Goal: Task Accomplishment & Management: Complete application form

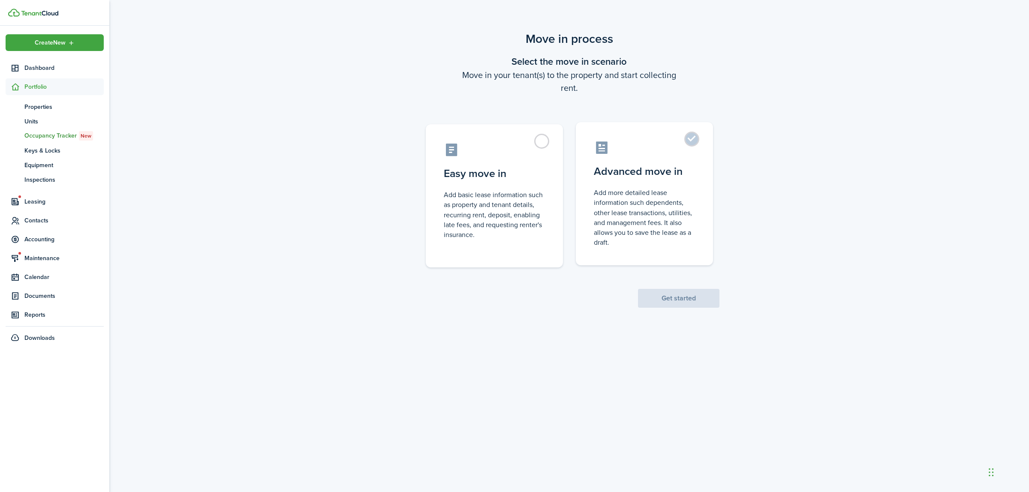
click at [695, 142] on label "Advanced move in Add more detailed lease information such dependents, other lea…" at bounding box center [644, 193] width 137 height 143
radio input "true"
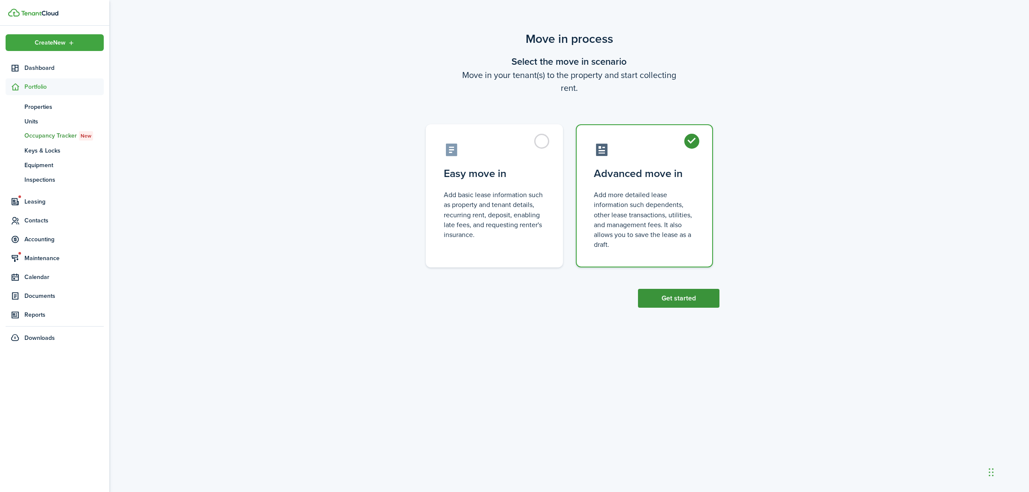
click at [669, 298] on button "Get started" at bounding box center [678, 298] width 81 height 19
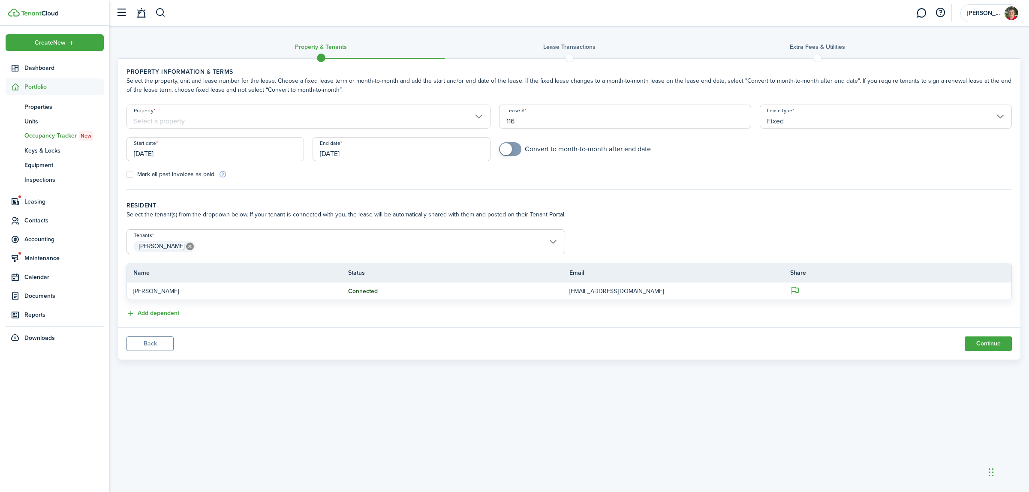
click at [345, 113] on input "Property" at bounding box center [309, 117] width 364 height 24
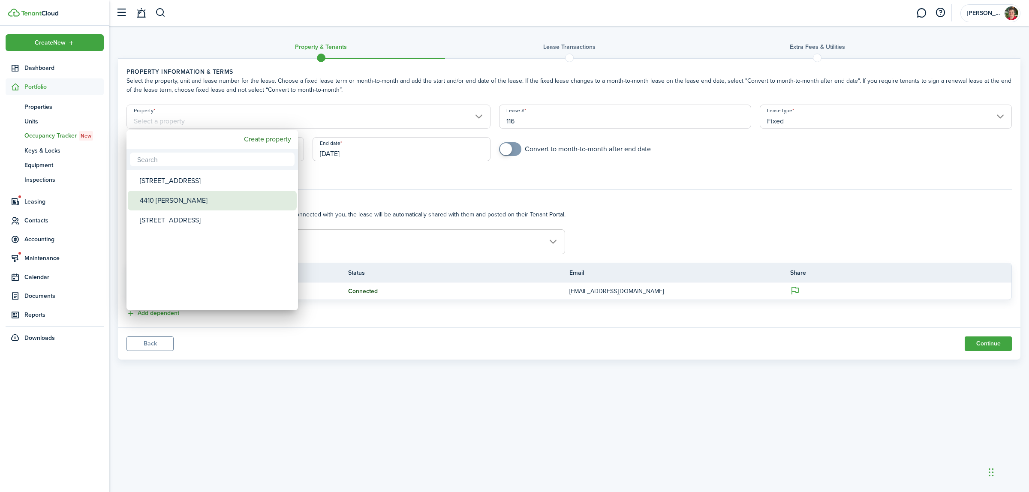
click at [198, 195] on div "4410 [PERSON_NAME]" at bounding box center [216, 201] width 152 height 20
type input "4410 [PERSON_NAME]"
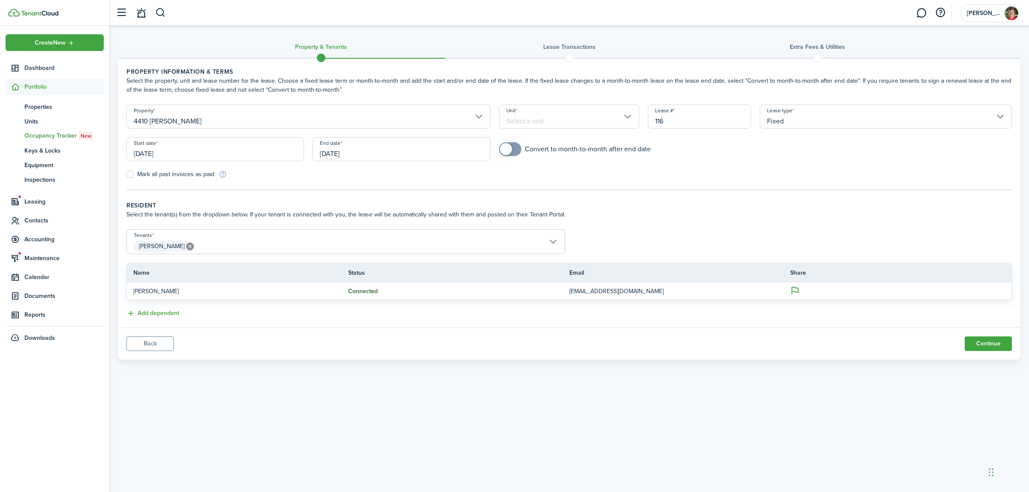
click at [573, 117] on input "Unit" at bounding box center [569, 117] width 141 height 24
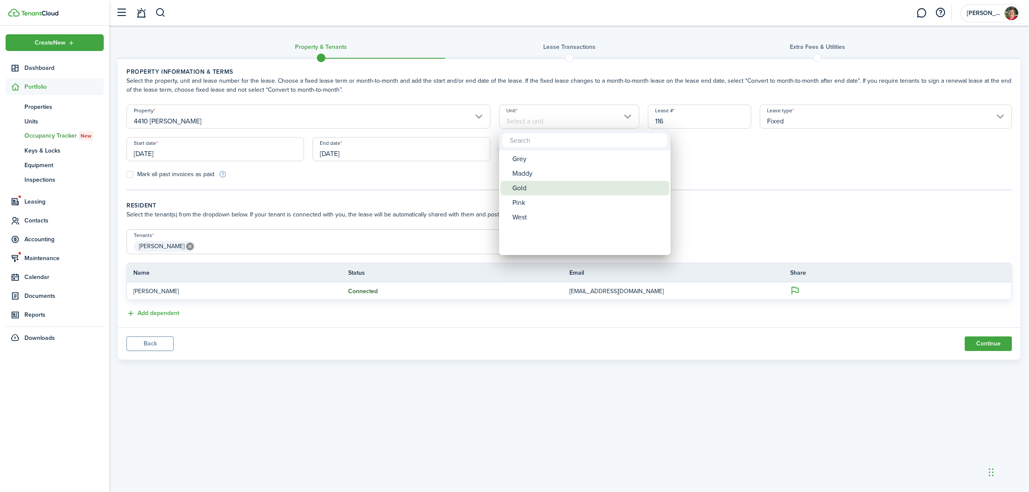
click at [510, 186] on span "Unit" at bounding box center [507, 188] width 12 height 12
type input "Gold"
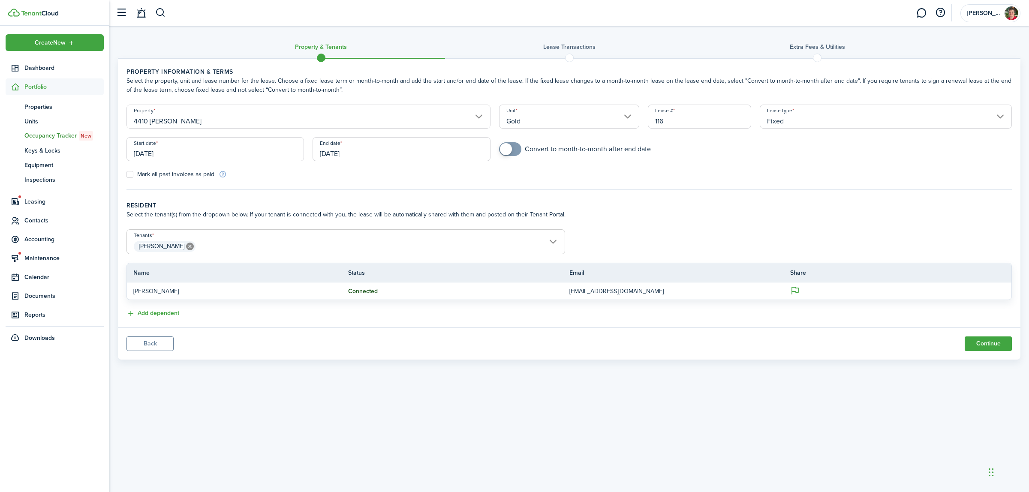
click at [284, 145] on input "[DATE]" at bounding box center [216, 149] width 178 height 24
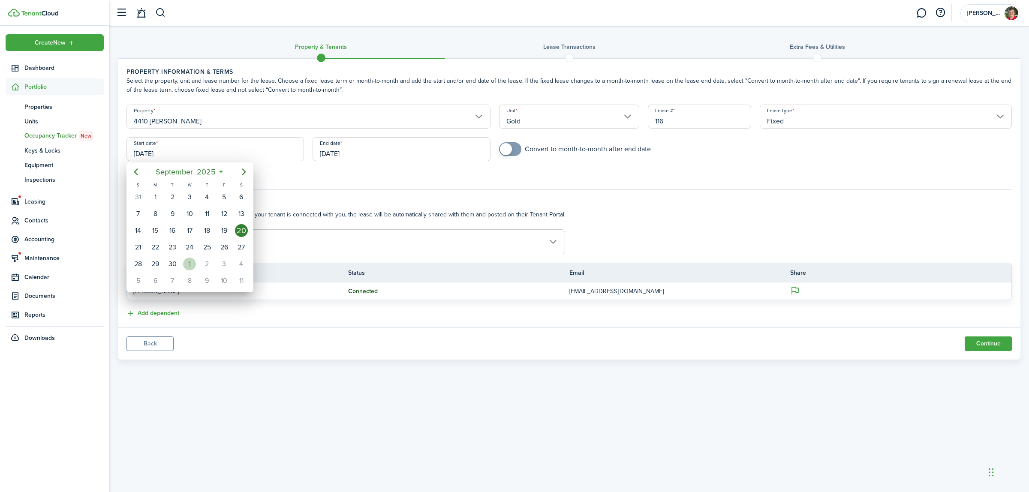
click at [188, 265] on div "1" at bounding box center [189, 264] width 13 height 13
type input "[DATE]"
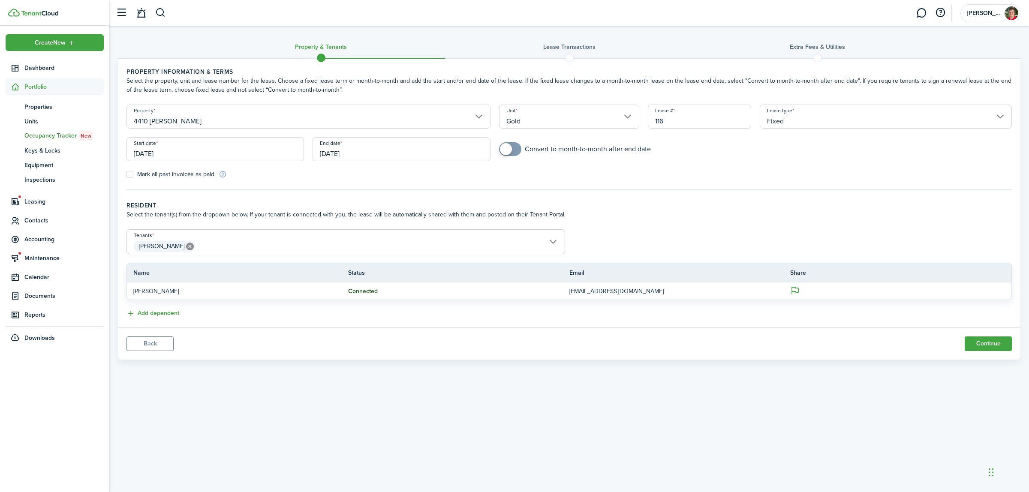
click at [332, 157] on input "[DATE]" at bounding box center [402, 149] width 178 height 24
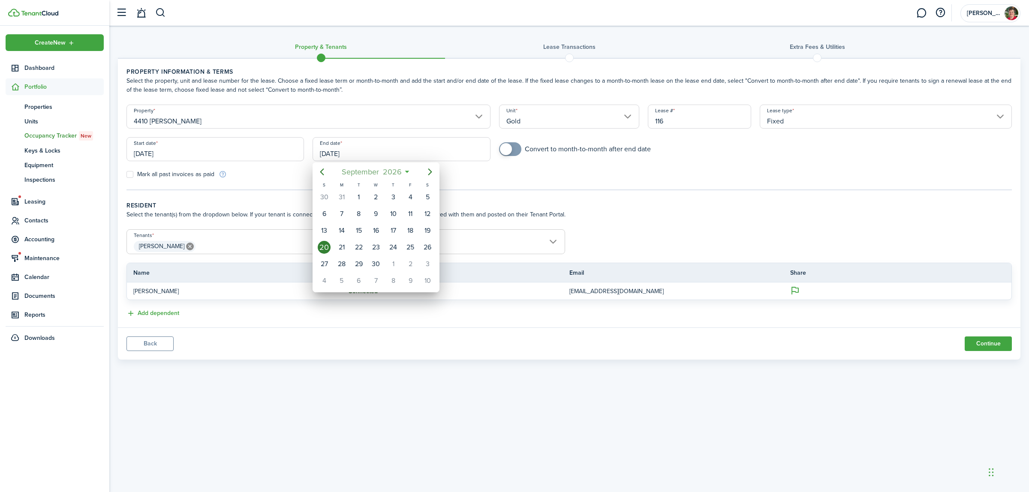
click at [393, 170] on span "2026" at bounding box center [392, 171] width 23 height 15
click at [381, 172] on span "2026" at bounding box center [371, 171] width 23 height 15
click at [371, 239] on div "2025" at bounding box center [376, 249] width 34 height 26
click at [331, 275] on div "Oct" at bounding box center [335, 276] width 31 height 14
click at [411, 264] on div "31" at bounding box center [410, 264] width 13 height 13
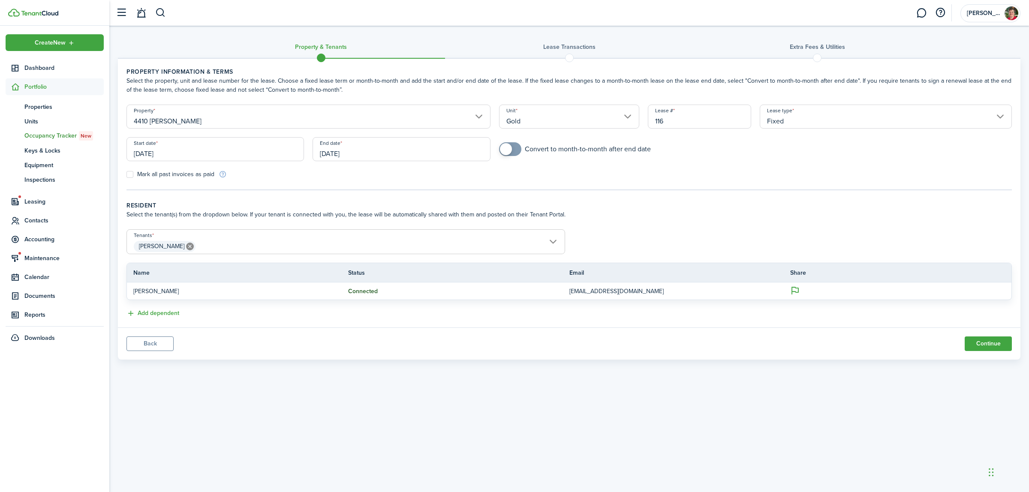
click at [389, 159] on input "[DATE]" at bounding box center [402, 149] width 178 height 24
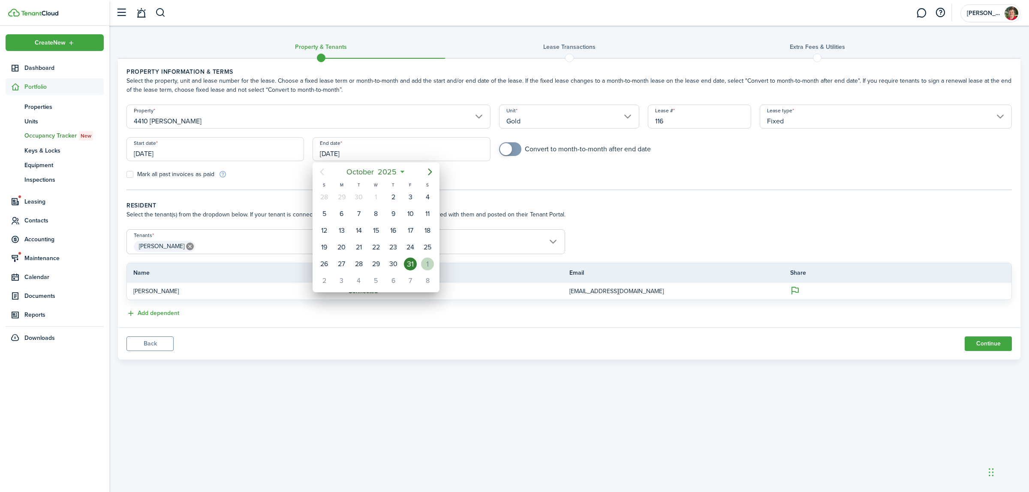
click at [426, 262] on div "1" at bounding box center [427, 264] width 13 height 13
type input "[DATE]"
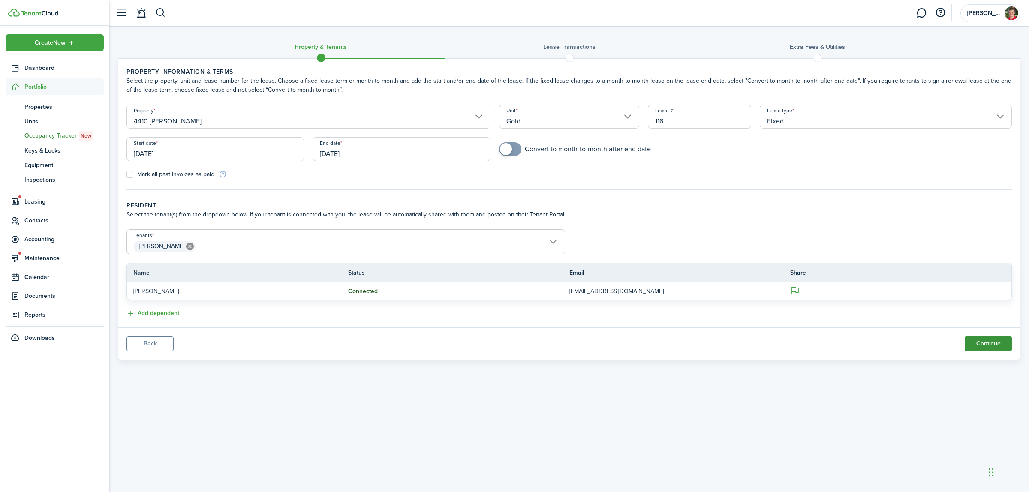
click at [989, 343] on button "Continue" at bounding box center [988, 344] width 47 height 15
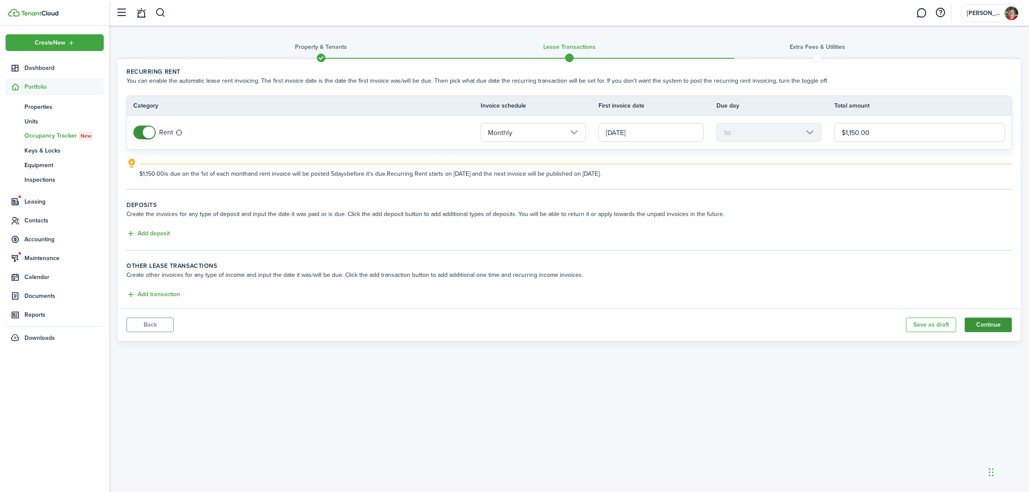
click at [986, 322] on button "Continue" at bounding box center [988, 325] width 47 height 15
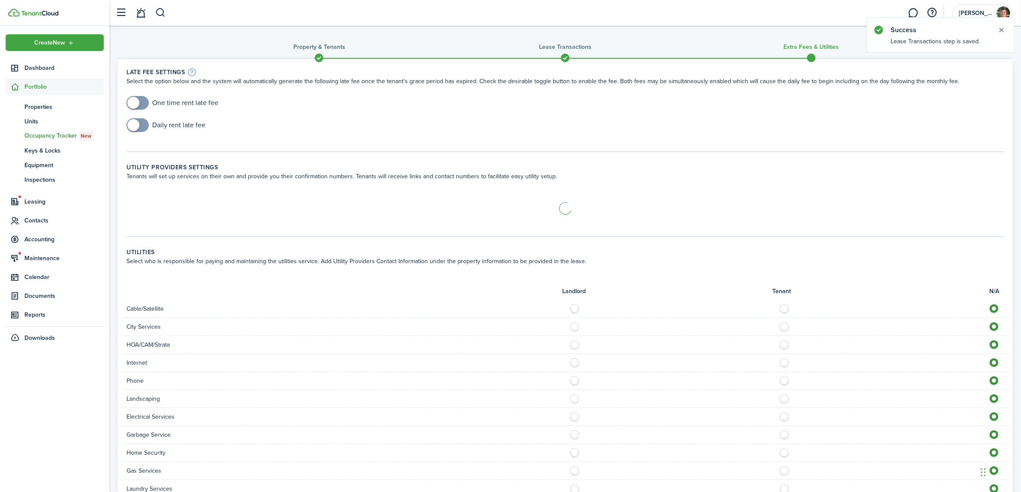
checkbox input "true"
click at [139, 102] on span at bounding box center [137, 103] width 9 height 14
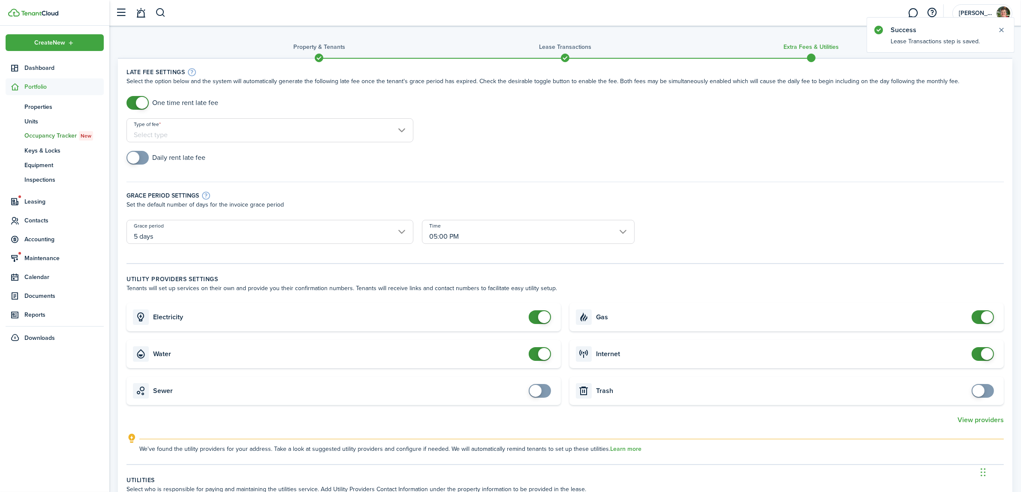
click at [148, 127] on input "Type of fee" at bounding box center [270, 130] width 287 height 24
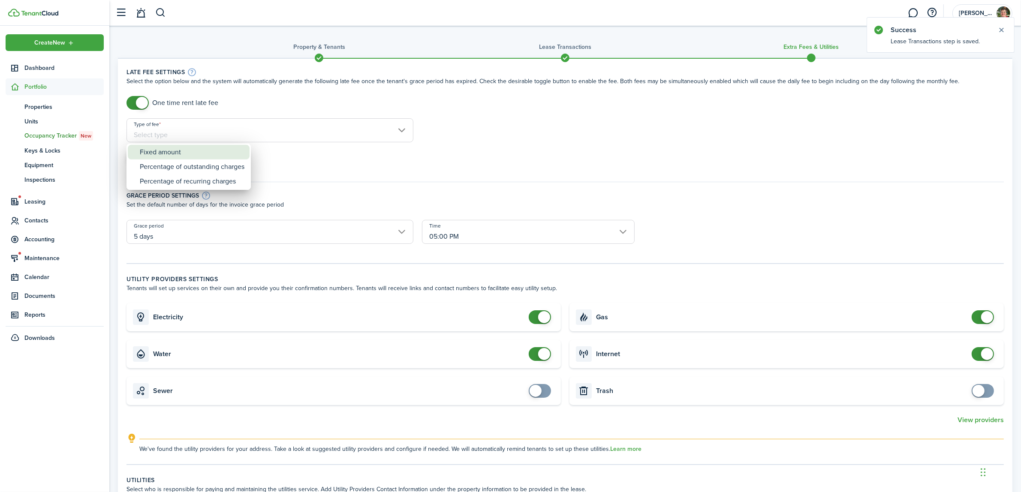
click at [151, 152] on div "Fixed amount" at bounding box center [192, 152] width 105 height 15
type input "Fixed amount"
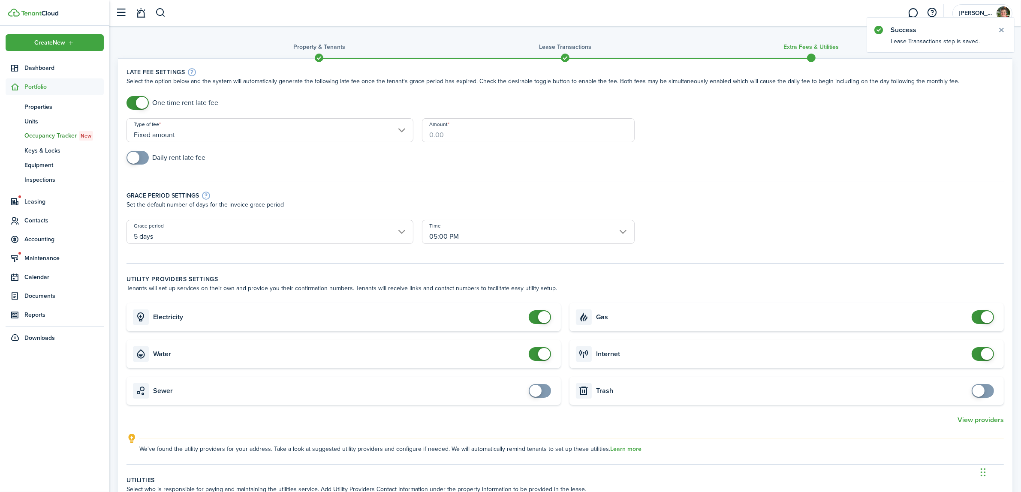
click at [473, 140] on input "Amount" at bounding box center [528, 130] width 213 height 24
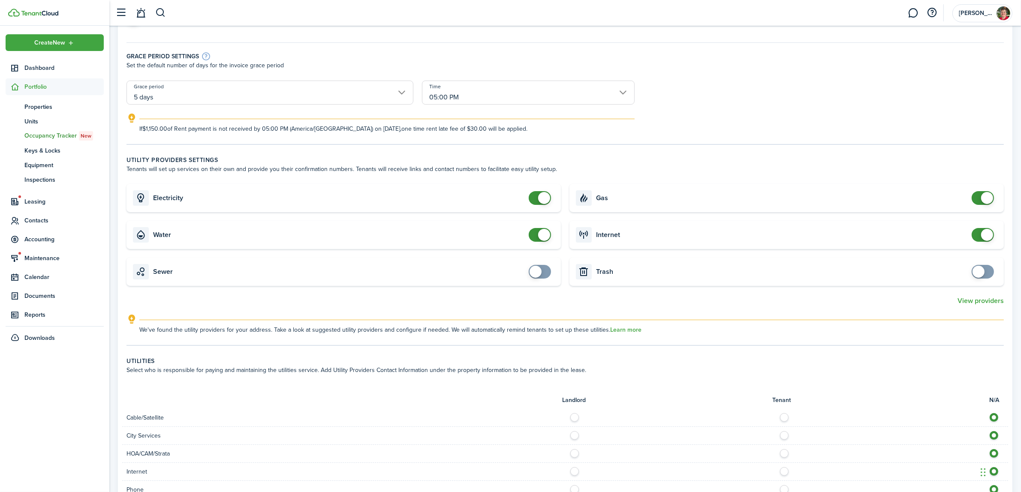
scroll to position [164, 0]
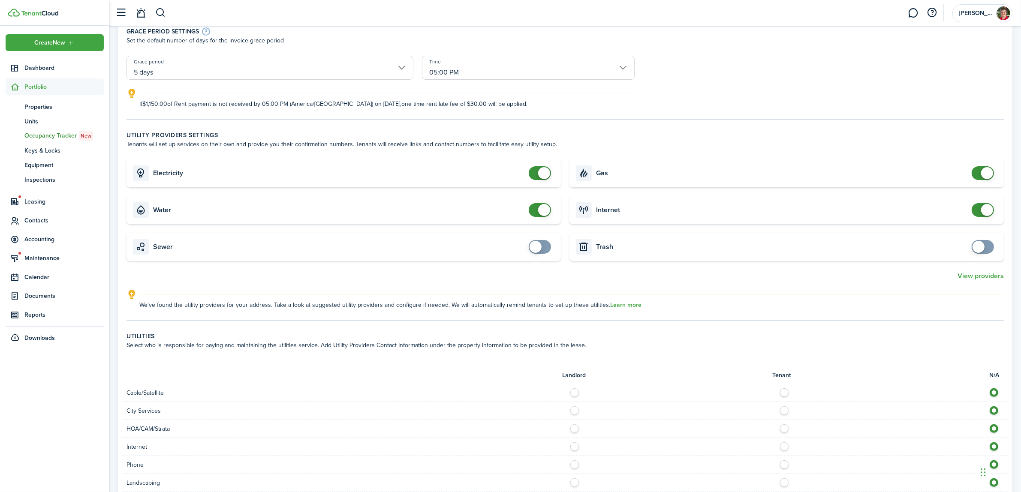
type input "$30.00"
checkbox input "false"
click at [537, 170] on span at bounding box center [540, 173] width 9 height 14
checkbox input "false"
click at [536, 209] on span at bounding box center [540, 210] width 9 height 14
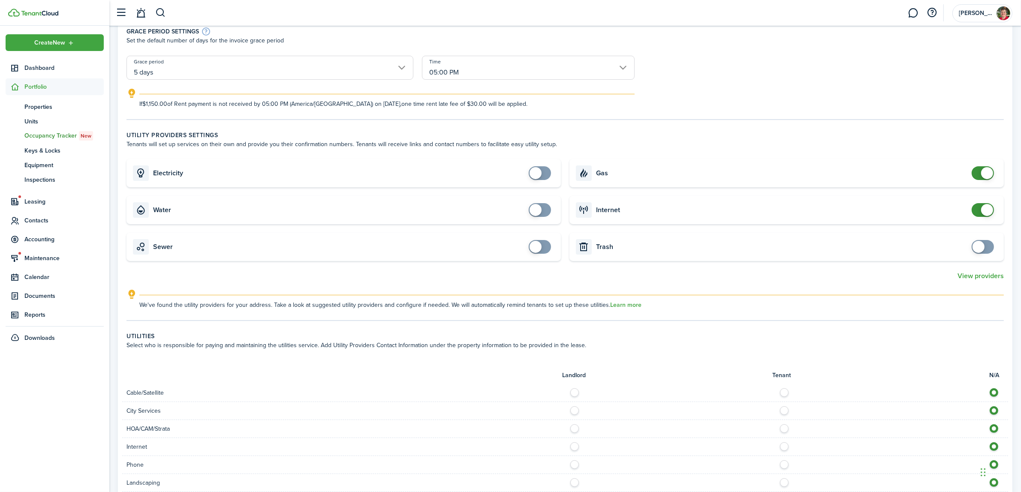
checkbox input "false"
click at [981, 171] on span at bounding box center [983, 173] width 9 height 14
checkbox input "false"
click at [979, 209] on span at bounding box center [983, 210] width 9 height 14
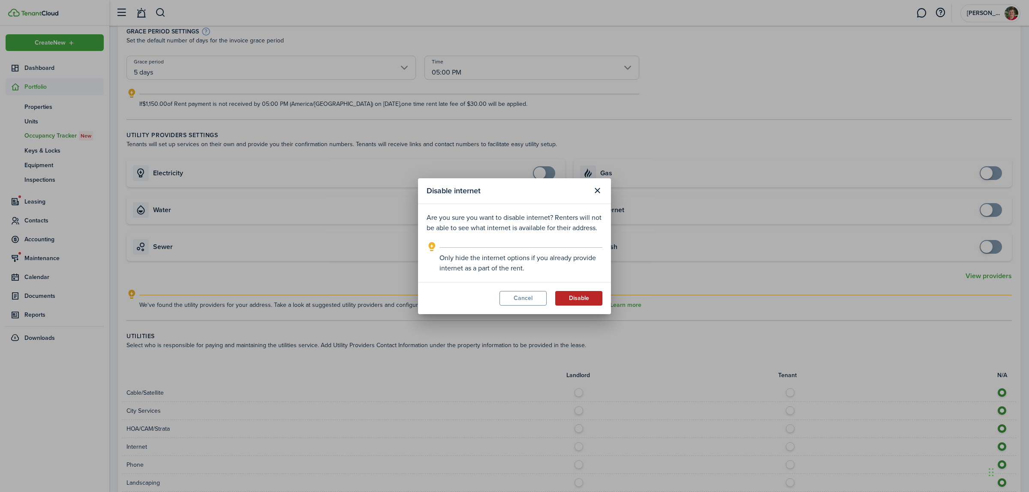
click at [592, 299] on button "Disable" at bounding box center [578, 298] width 47 height 15
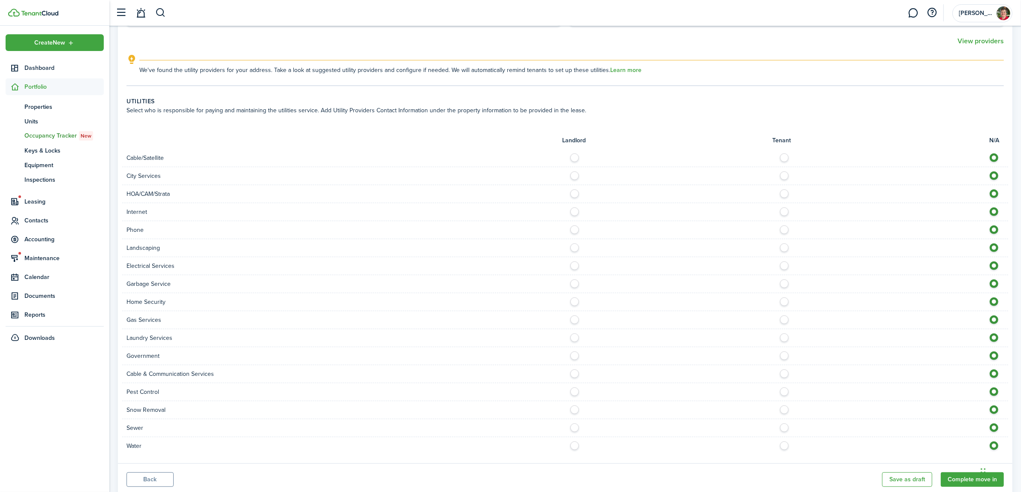
scroll to position [427, 0]
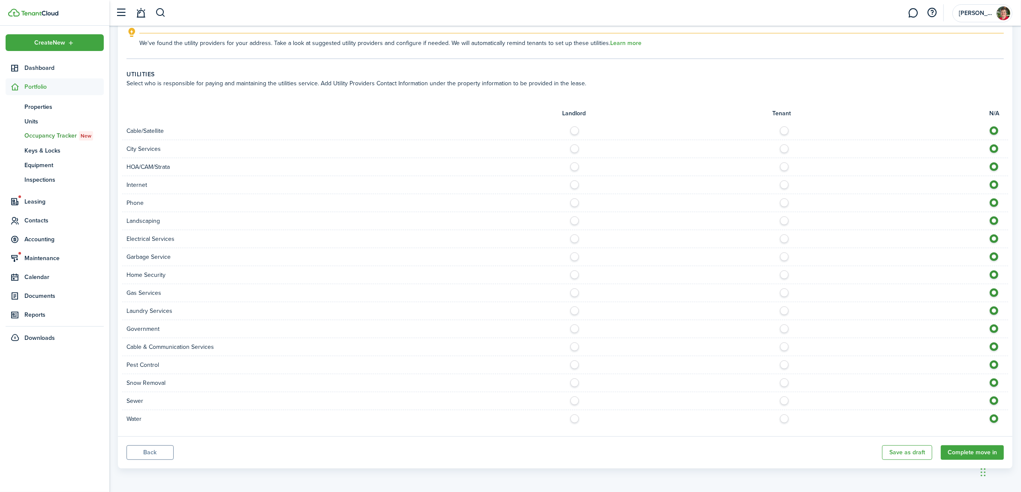
click at [573, 147] on label at bounding box center [577, 147] width 15 height 4
radio input "true"
click at [572, 181] on label at bounding box center [577, 183] width 15 height 4
radio input "true"
click at [572, 219] on label at bounding box center [577, 219] width 15 height 4
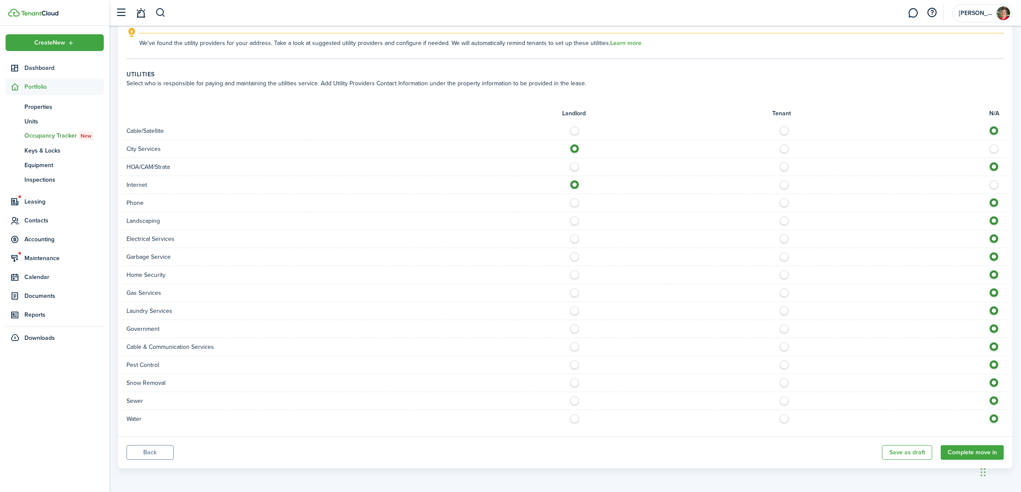
radio input "true"
click at [573, 239] on label at bounding box center [577, 237] width 15 height 4
radio input "true"
click at [574, 256] on label at bounding box center [577, 255] width 15 height 4
radio input "true"
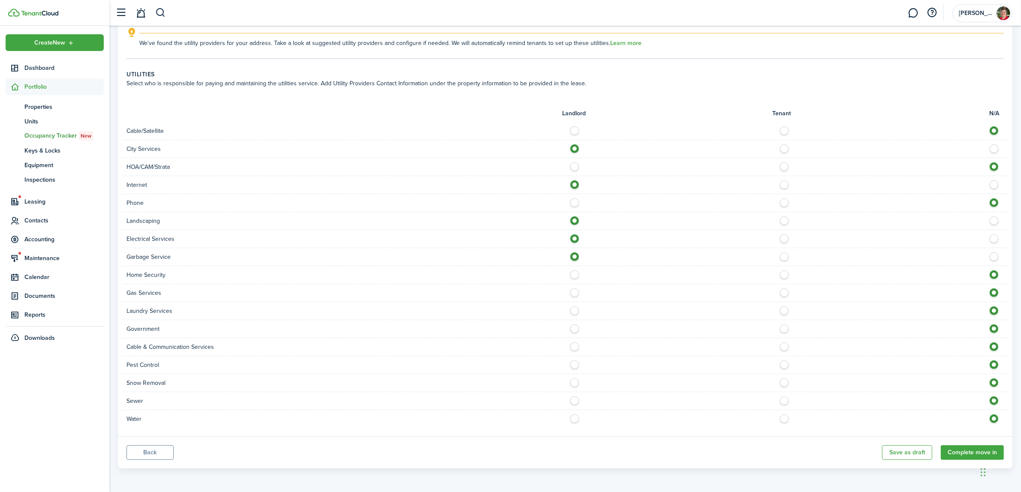
click at [573, 291] on label at bounding box center [577, 291] width 15 height 4
radio input "true"
click at [571, 327] on label at bounding box center [577, 327] width 15 height 4
radio input "true"
click at [573, 365] on label at bounding box center [577, 363] width 15 height 4
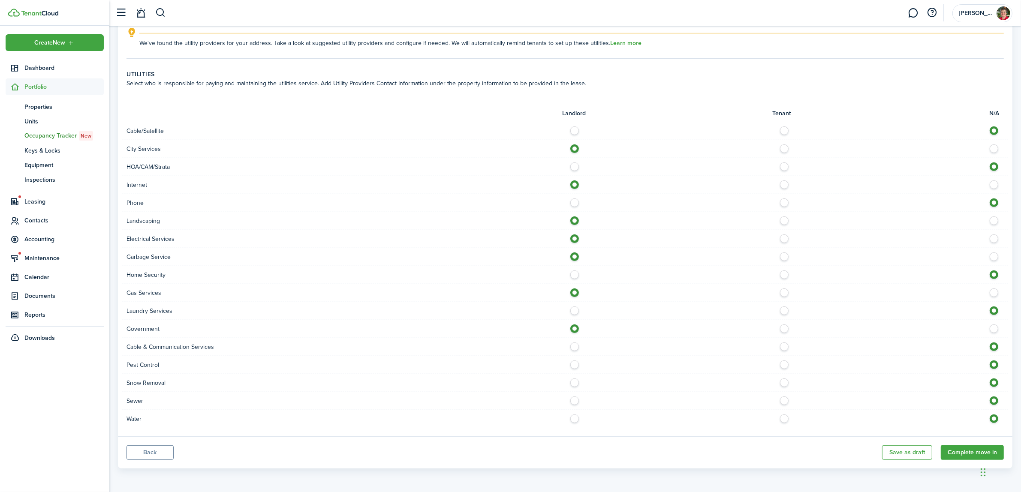
radio input "true"
click at [573, 388] on div "Snow Removal" at bounding box center [565, 383] width 886 height 18
click at [574, 383] on label at bounding box center [577, 381] width 15 height 4
radio input "true"
click at [574, 401] on label at bounding box center [577, 399] width 15 height 4
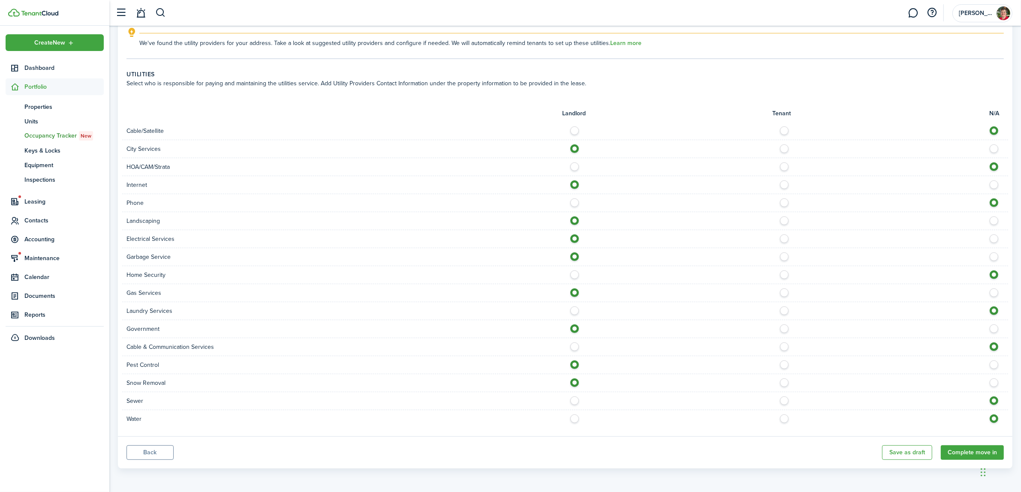
radio input "true"
click at [577, 417] on label at bounding box center [577, 417] width 15 height 4
radio input "true"
click at [971, 450] on button "Complete move in" at bounding box center [972, 453] width 63 height 15
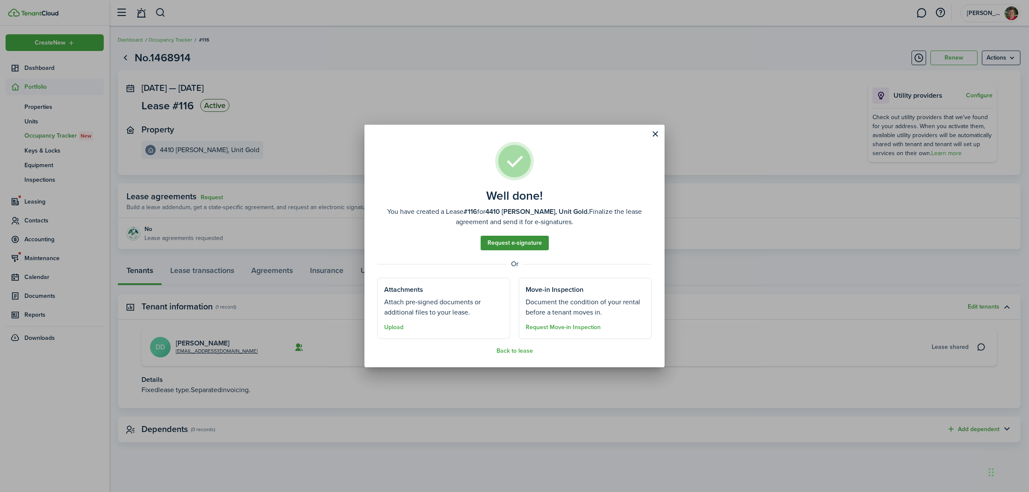
click at [525, 241] on link "Request e-signature" at bounding box center [515, 243] width 68 height 15
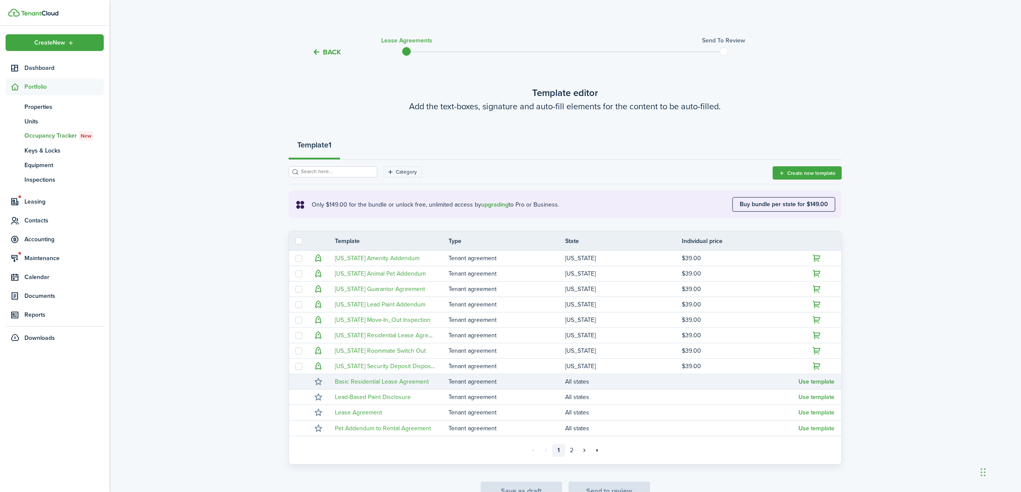
click at [831, 382] on button "Use template" at bounding box center [817, 382] width 36 height 7
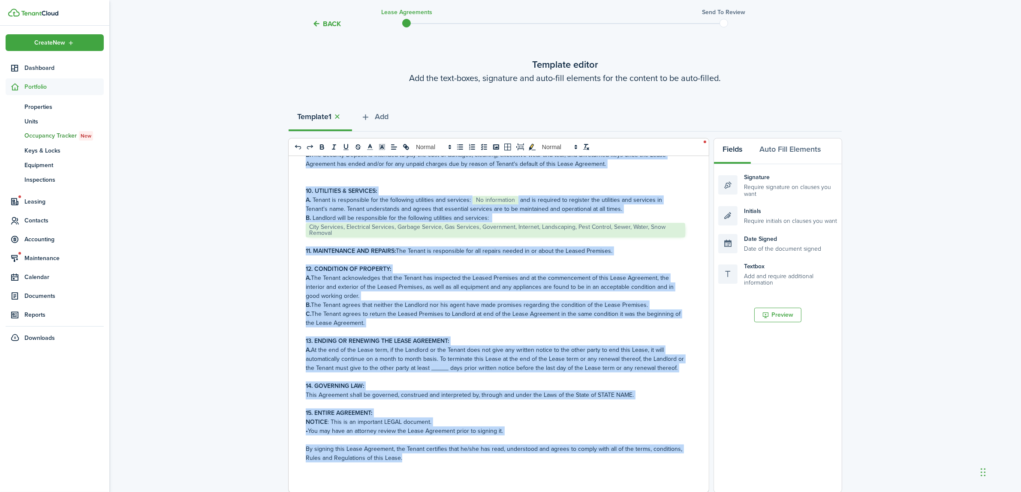
scroll to position [175, 0]
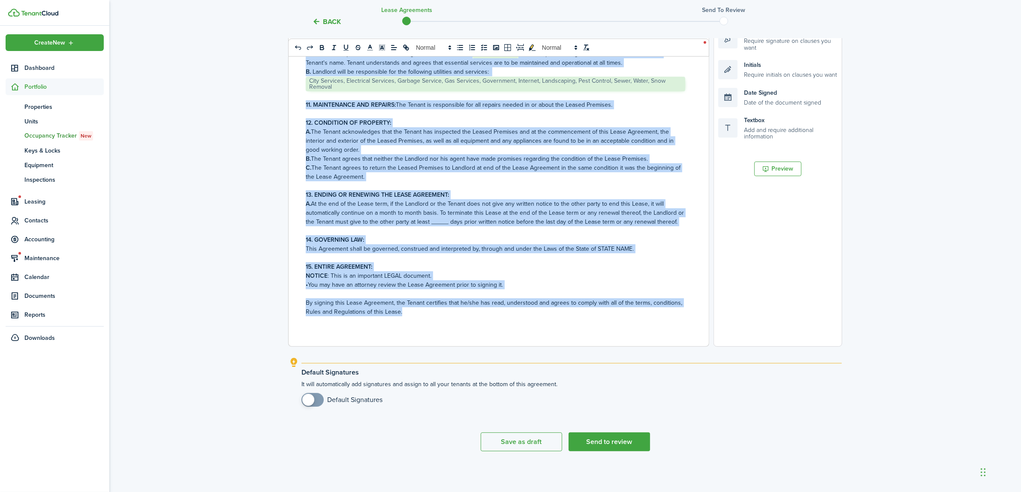
drag, startPoint x: 301, startPoint y: 217, endPoint x: 522, endPoint y: 509, distance: 365.9
click at [522, 318] on html "Create New Dashboard Portfolio pt Properties un Units oc Occupancy Tracker New …" at bounding box center [510, 71] width 1021 height 492
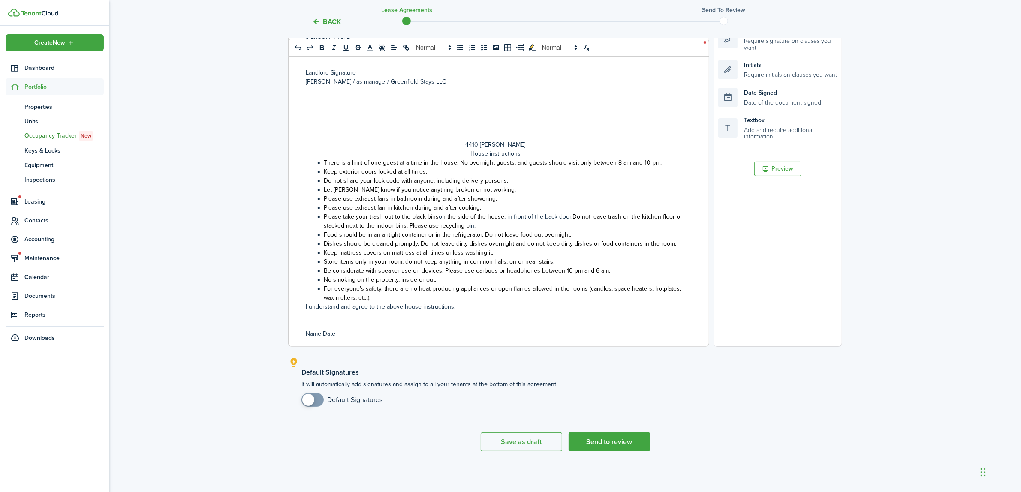
scroll to position [467, 0]
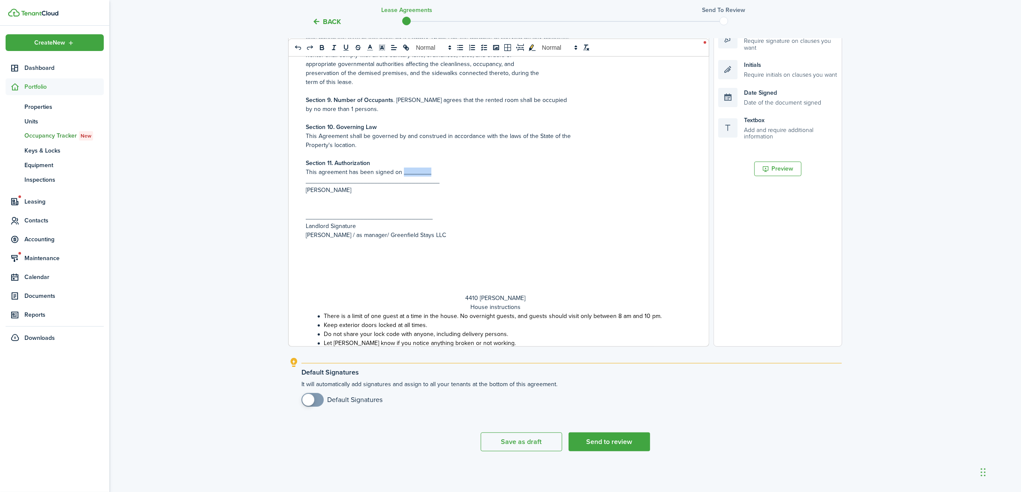
drag, startPoint x: 402, startPoint y: 172, endPoint x: 433, endPoint y: 172, distance: 30.9
click at [433, 172] on p "This agreement has been signed on ________" at bounding box center [496, 172] width 380 height 9
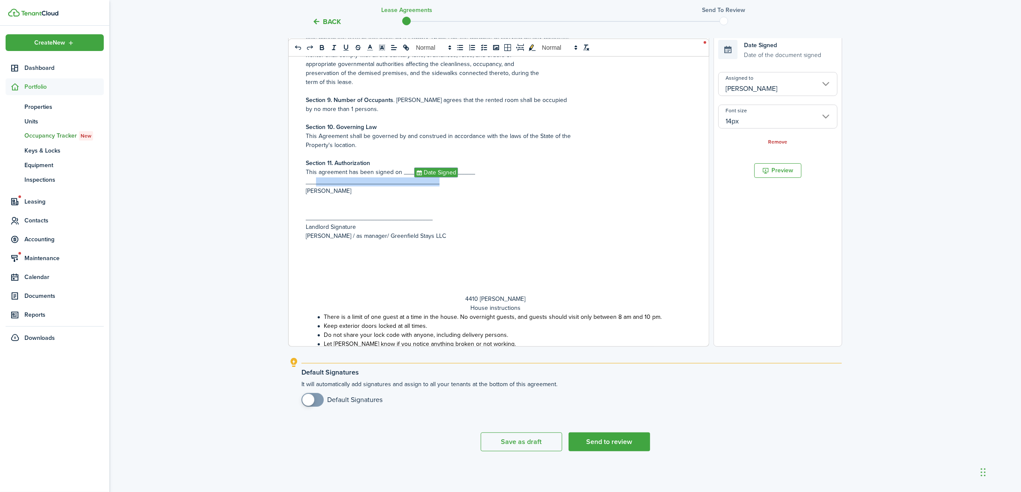
drag, startPoint x: 316, startPoint y: 183, endPoint x: 444, endPoint y: 185, distance: 128.7
click at [444, 185] on p "_______________________________________" at bounding box center [496, 182] width 380 height 9
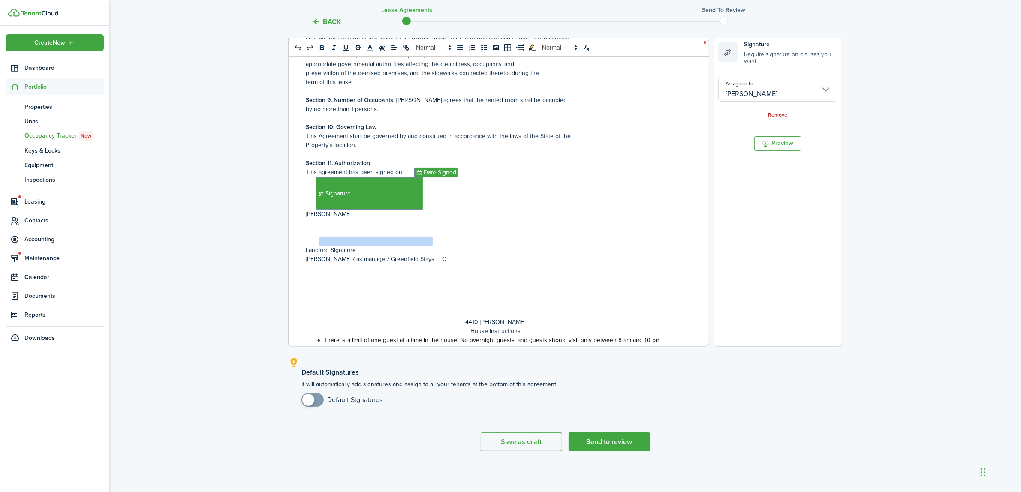
drag, startPoint x: 318, startPoint y: 242, endPoint x: 470, endPoint y: 239, distance: 152.3
click at [470, 239] on p "_____________________________________" at bounding box center [496, 241] width 380 height 9
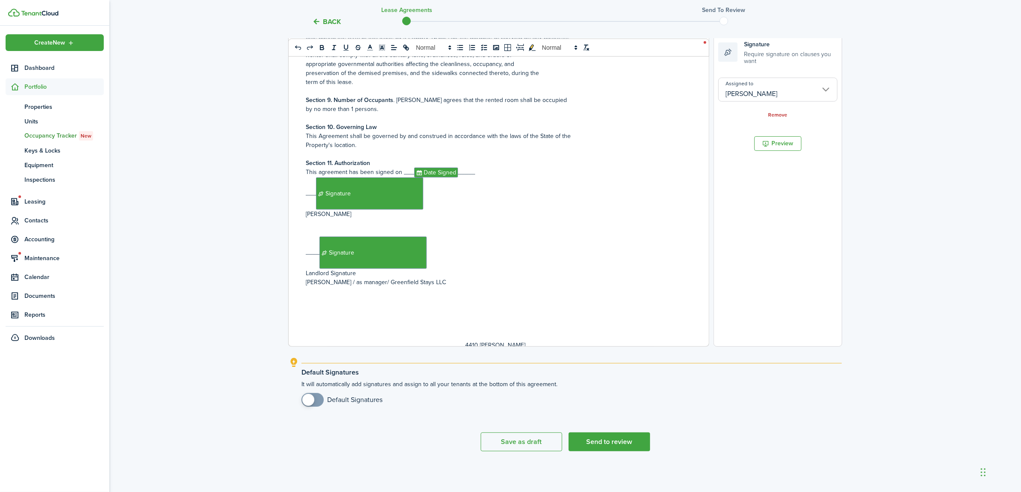
click at [803, 91] on input "[PERSON_NAME]" at bounding box center [777, 90] width 119 height 24
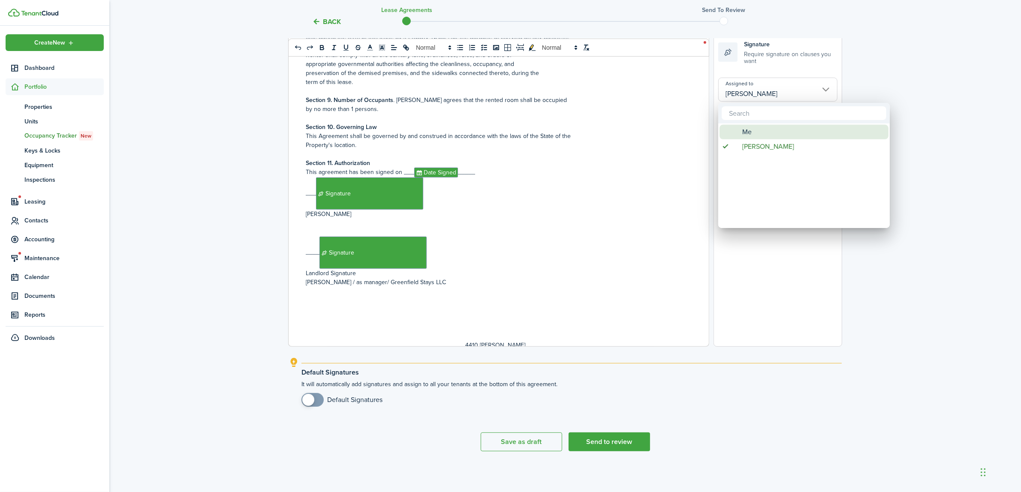
click at [783, 127] on div "Me" at bounding box center [808, 132] width 152 height 15
type input "Me"
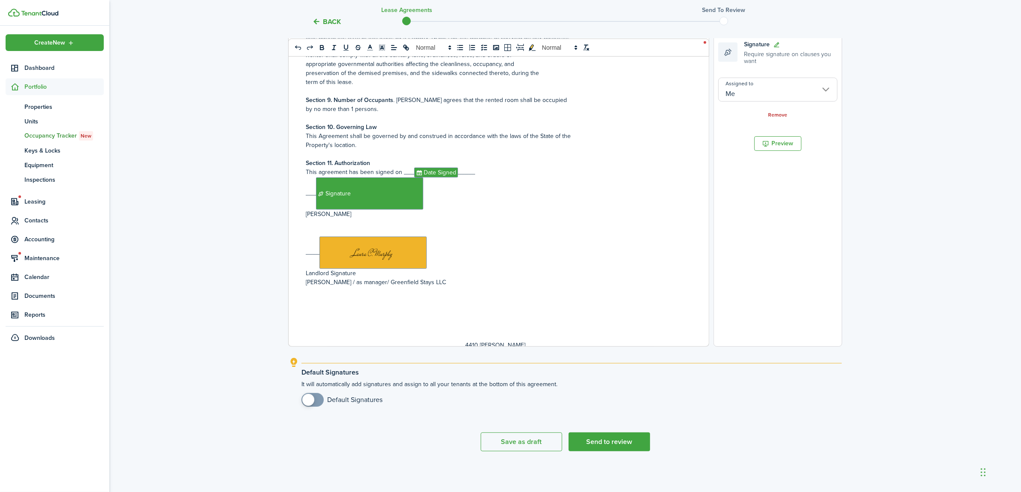
scroll to position [698, 0]
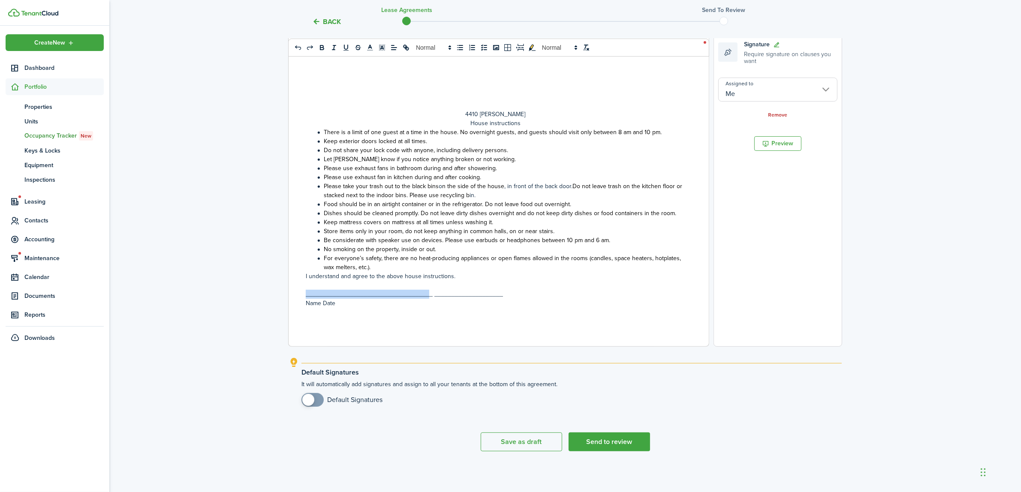
drag, startPoint x: 306, startPoint y: 294, endPoint x: 429, endPoint y: 295, distance: 123.5
click at [429, 295] on p "_____________________________________ ____________________" at bounding box center [496, 294] width 380 height 9
click at [324, 321] on span "Signature" at bounding box center [359, 306] width 107 height 32
click at [325, 327] on p "Name Date" at bounding box center [496, 326] width 380 height 9
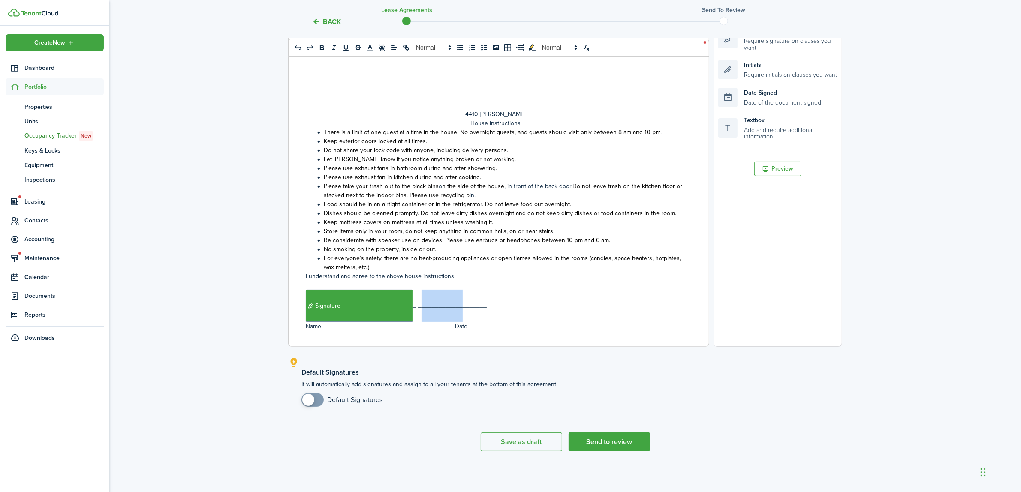
drag, startPoint x: 419, startPoint y: 307, endPoint x: 460, endPoint y: 307, distance: 40.3
click at [460, 307] on p "﻿ Signature ﻿_ ____________________" at bounding box center [496, 306] width 380 height 32
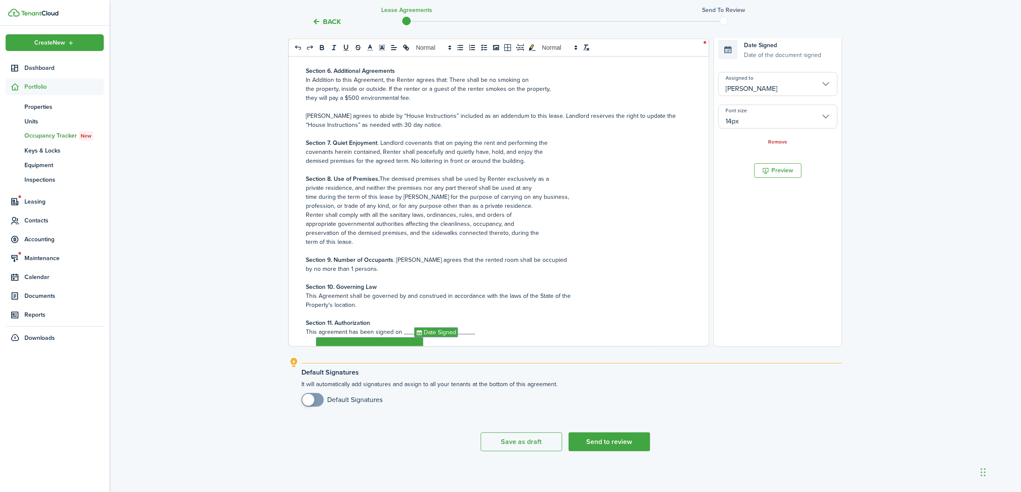
scroll to position [223, 0]
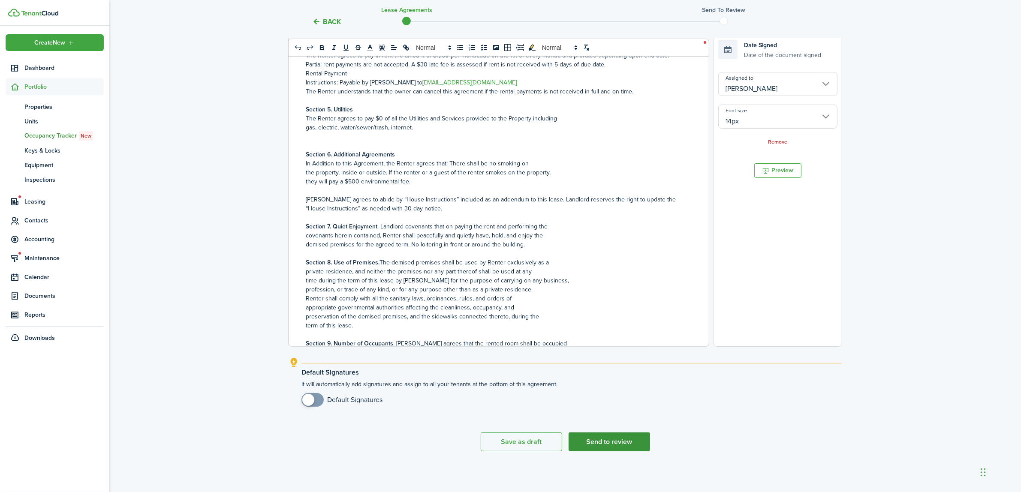
click at [626, 442] on button "Send to review" at bounding box center [609, 442] width 81 height 19
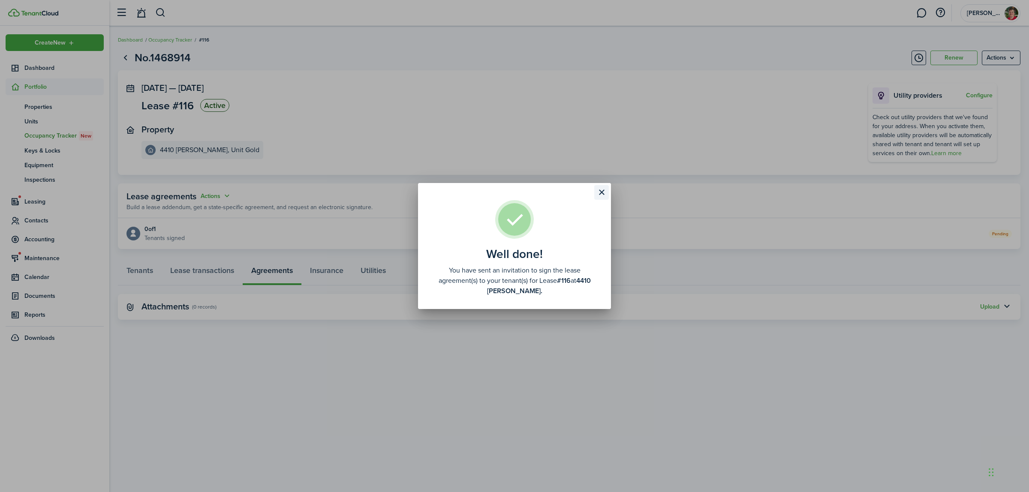
click at [603, 189] on button "Close modal" at bounding box center [601, 192] width 15 height 15
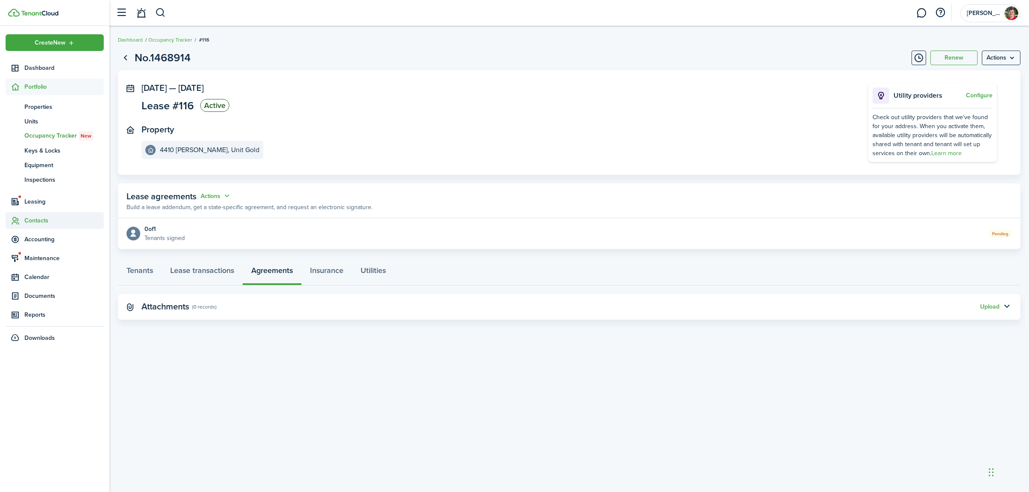
click at [38, 222] on span "Contacts" at bounding box center [63, 220] width 79 height 9
click at [41, 143] on span "Tenants" at bounding box center [63, 144] width 79 height 9
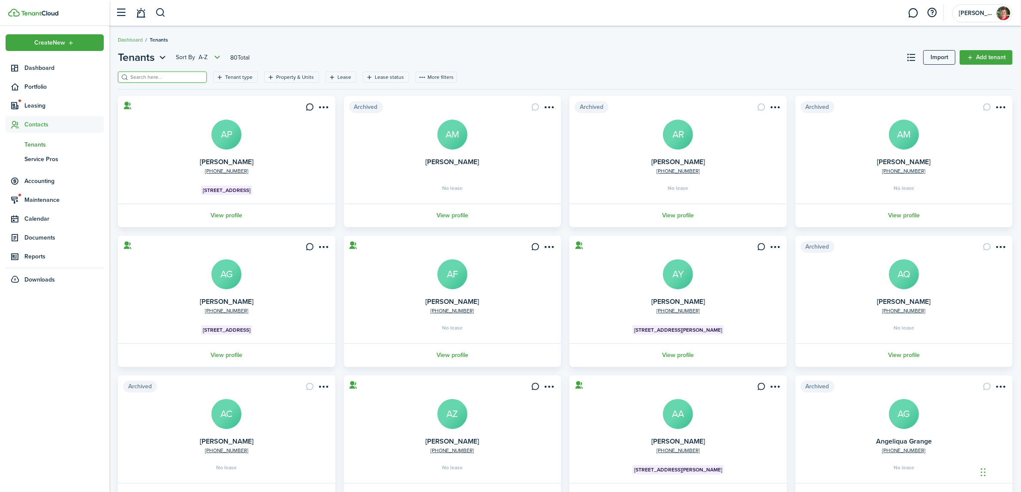
click at [161, 76] on input "search" at bounding box center [165, 77] width 75 height 8
type input "[PERSON_NAME]"
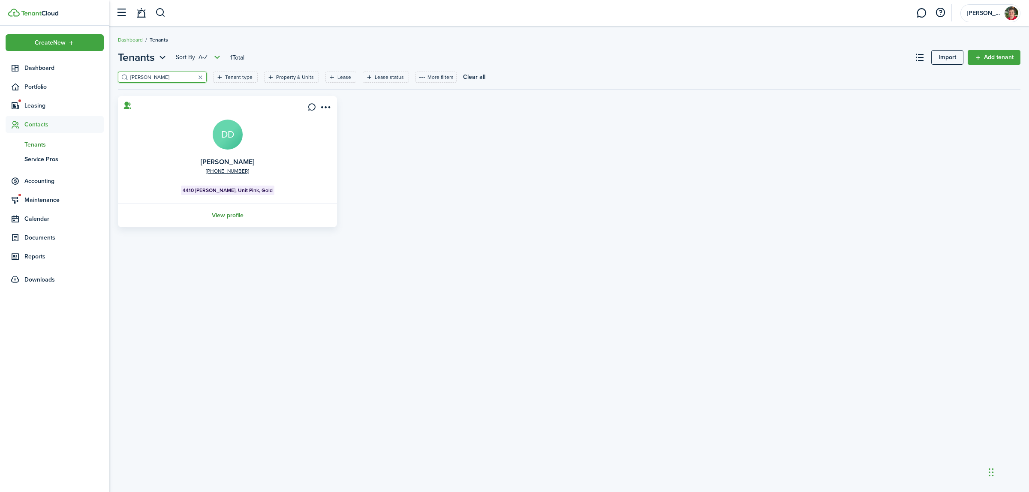
click at [231, 217] on link "View profile" at bounding box center [228, 216] width 222 height 24
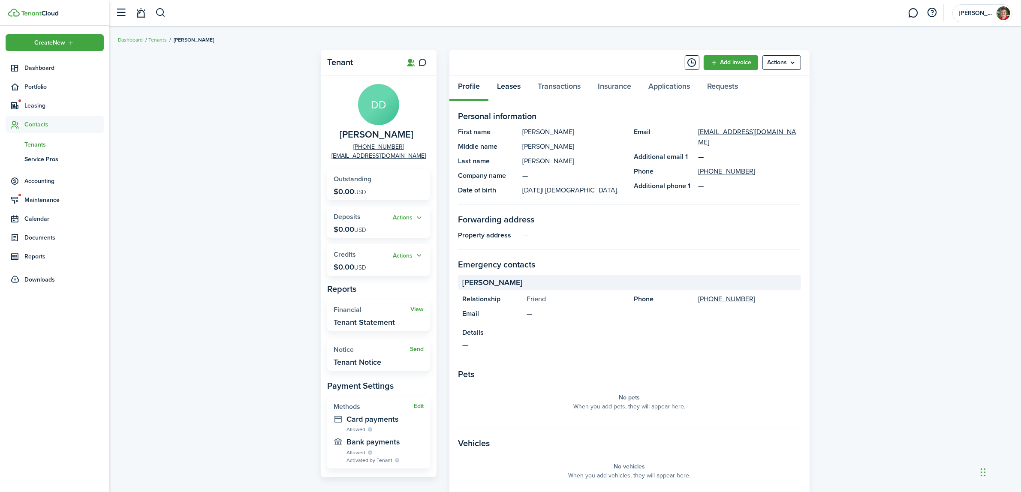
click at [509, 85] on link "Leases" at bounding box center [509, 88] width 41 height 26
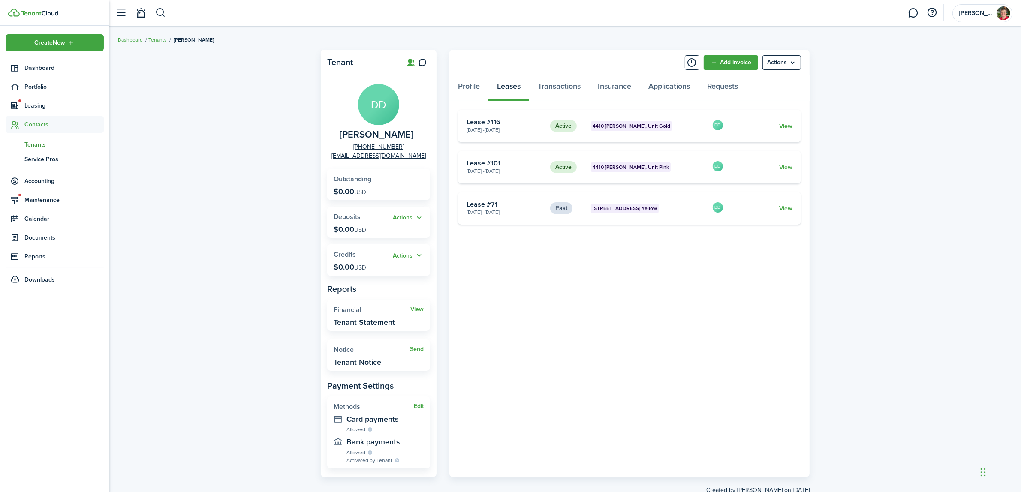
click at [33, 140] on span "Tenants" at bounding box center [63, 144] width 79 height 9
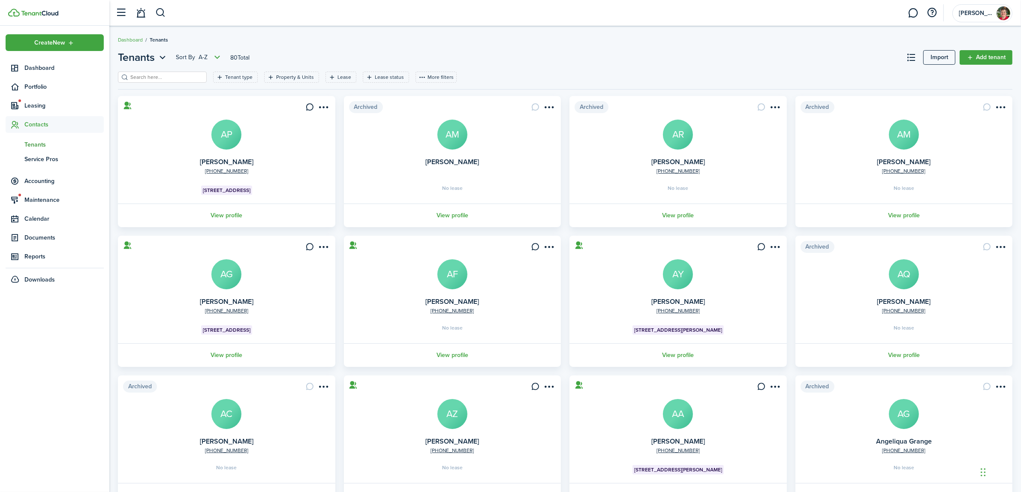
click at [160, 79] on input "search" at bounding box center [165, 77] width 75 height 8
type input "[PERSON_NAME]"
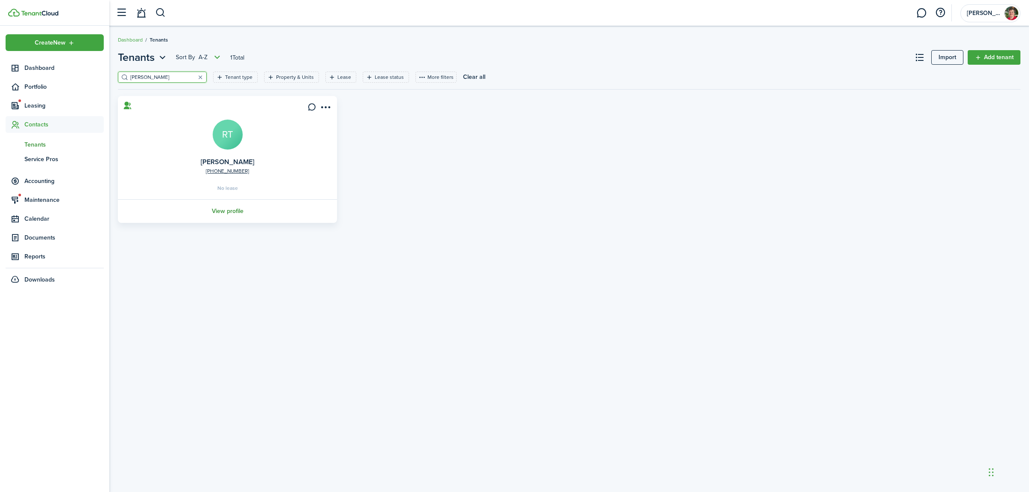
click at [219, 207] on link "View profile" at bounding box center [228, 211] width 222 height 24
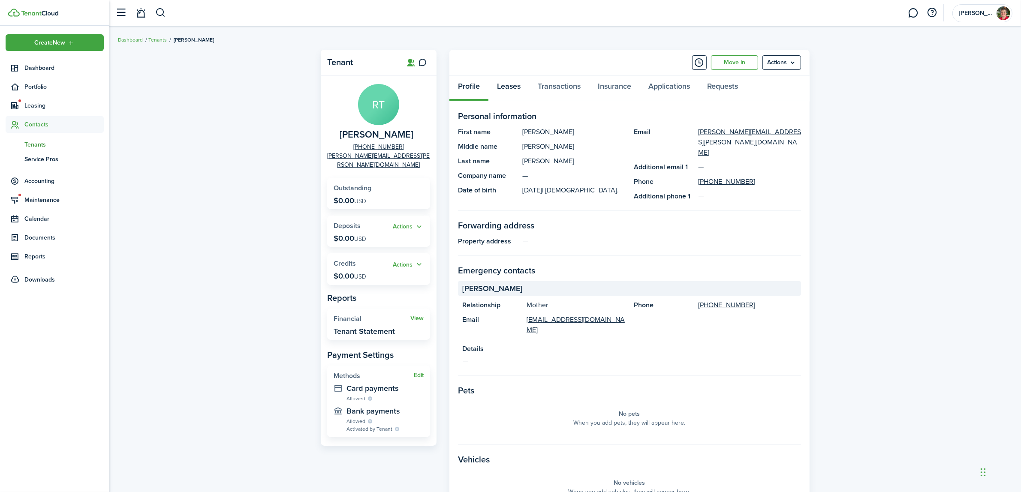
click at [519, 84] on link "Leases" at bounding box center [509, 88] width 41 height 26
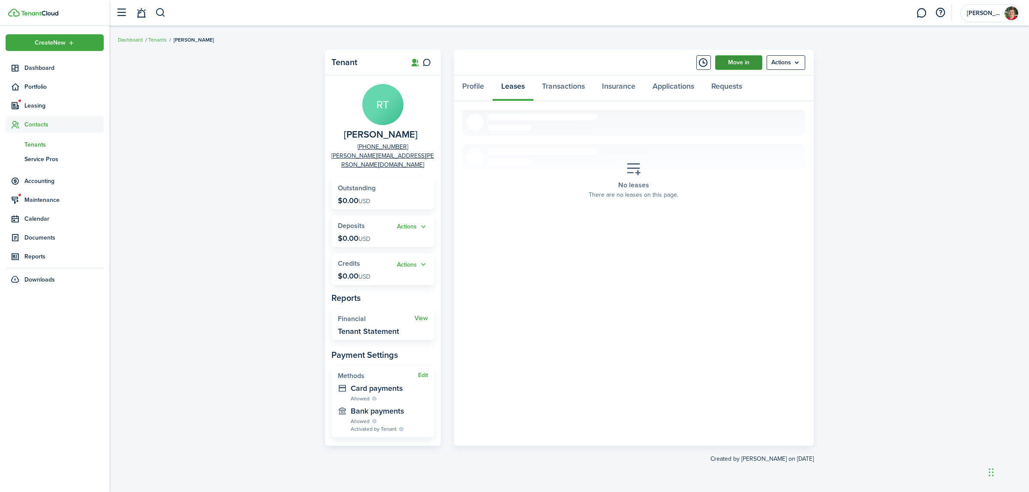
click at [745, 64] on link "Move in" at bounding box center [738, 62] width 47 height 15
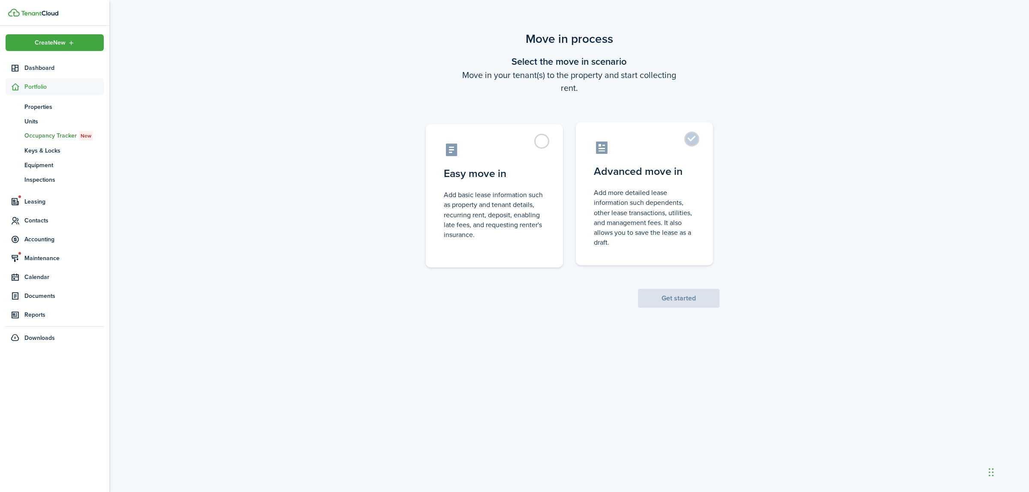
click at [694, 135] on label "Advanced move in Add more detailed lease information such dependents, other lea…" at bounding box center [644, 193] width 137 height 143
radio input "true"
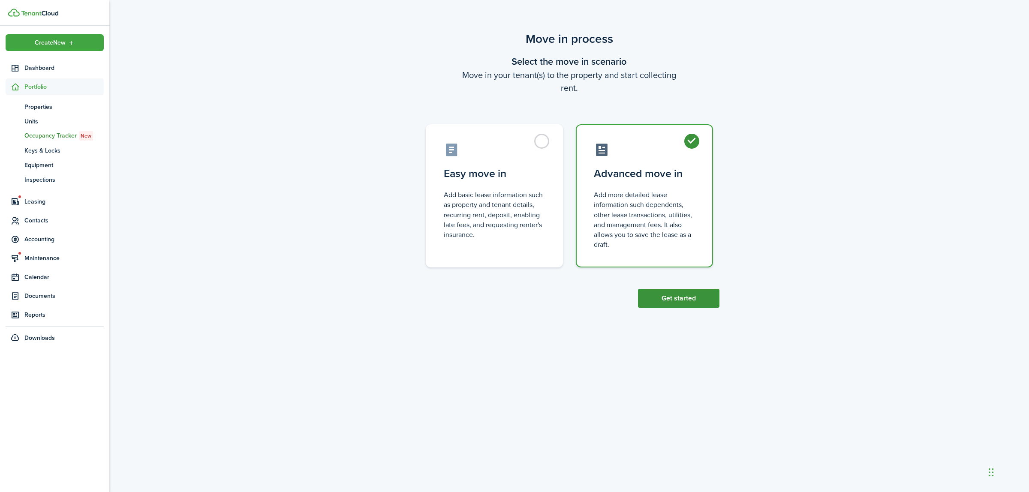
click at [687, 299] on button "Get started" at bounding box center [678, 298] width 81 height 19
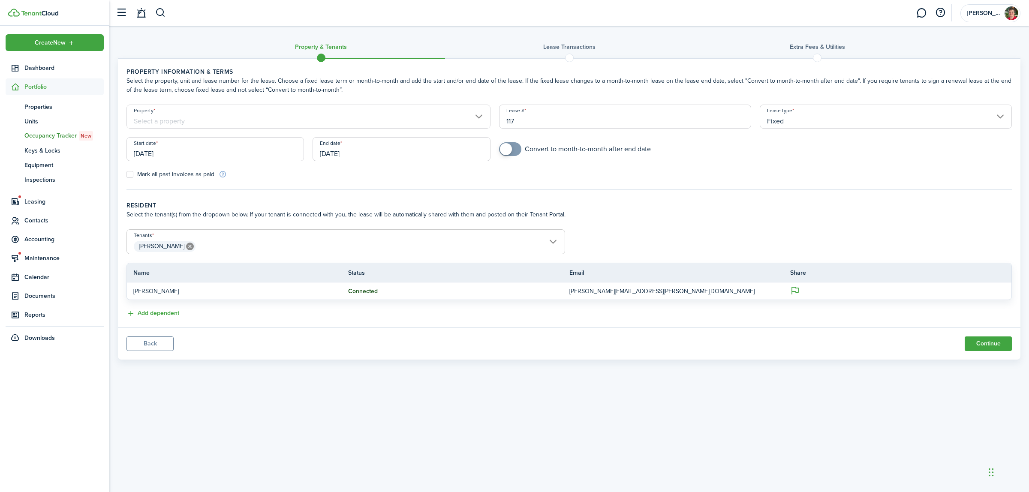
click at [169, 113] on input "Property" at bounding box center [309, 117] width 364 height 24
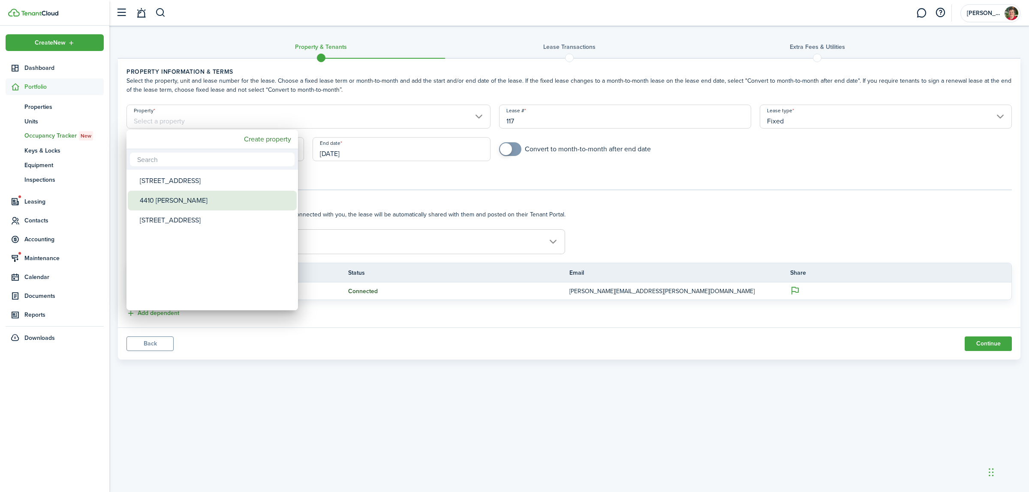
click at [174, 196] on div "4410 [PERSON_NAME]" at bounding box center [216, 201] width 152 height 20
type input "4410 [PERSON_NAME]"
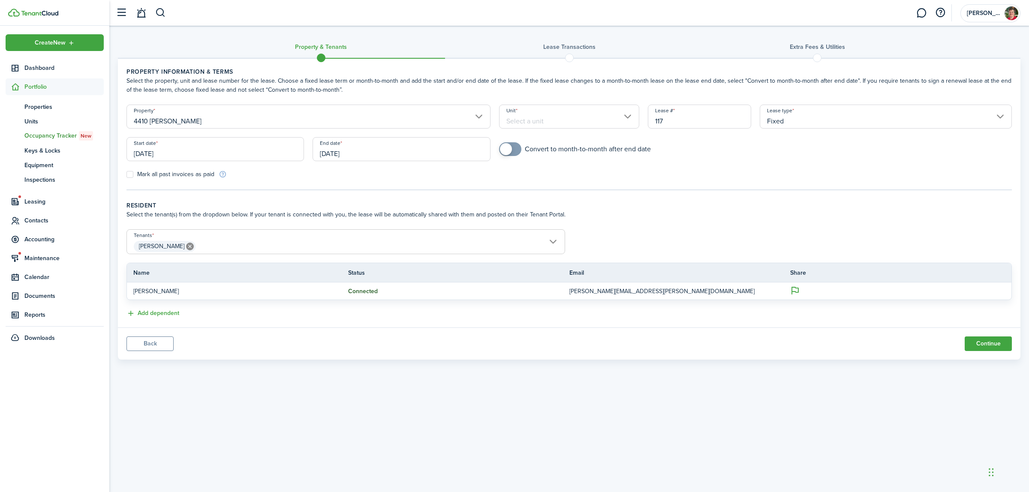
click at [549, 118] on input "Unit" at bounding box center [569, 117] width 141 height 24
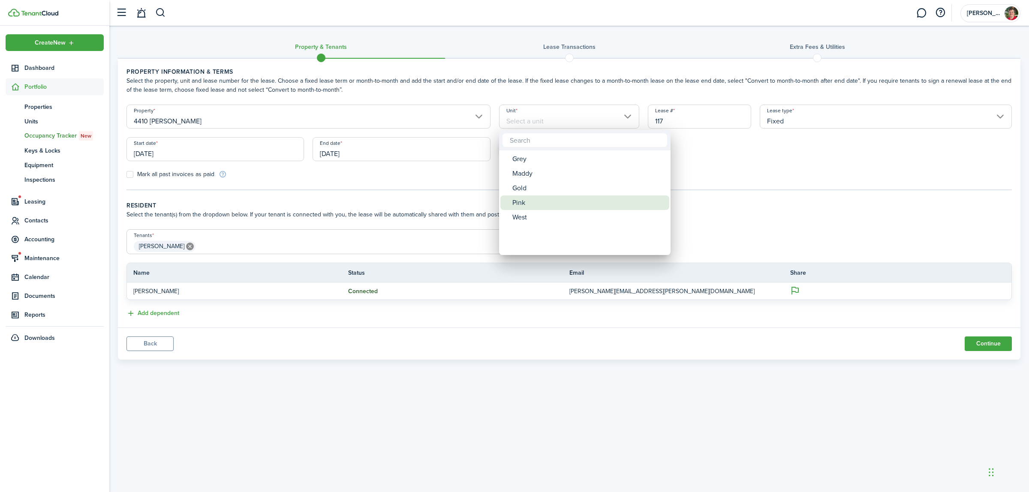
click at [526, 199] on div "Pink" at bounding box center [589, 203] width 152 height 15
type input "Pink"
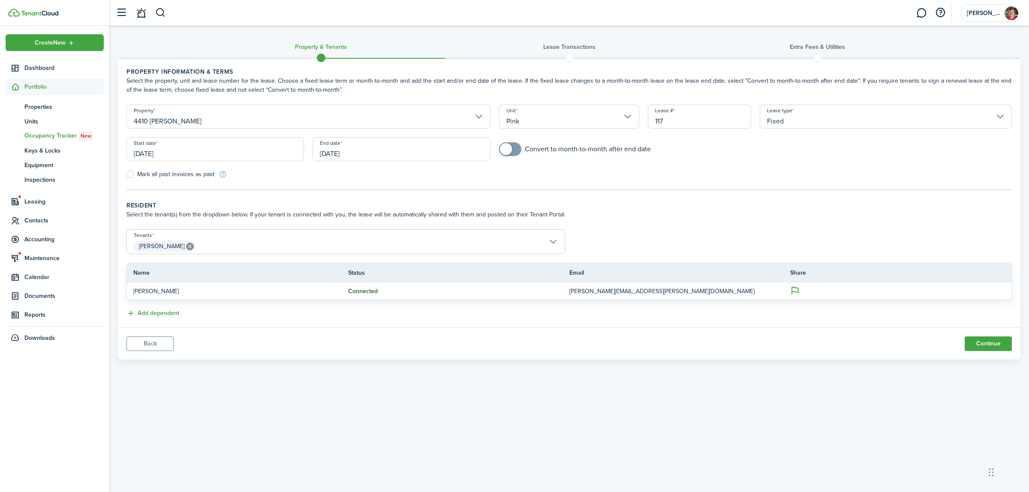
click at [151, 149] on input "[DATE]" at bounding box center [216, 149] width 178 height 24
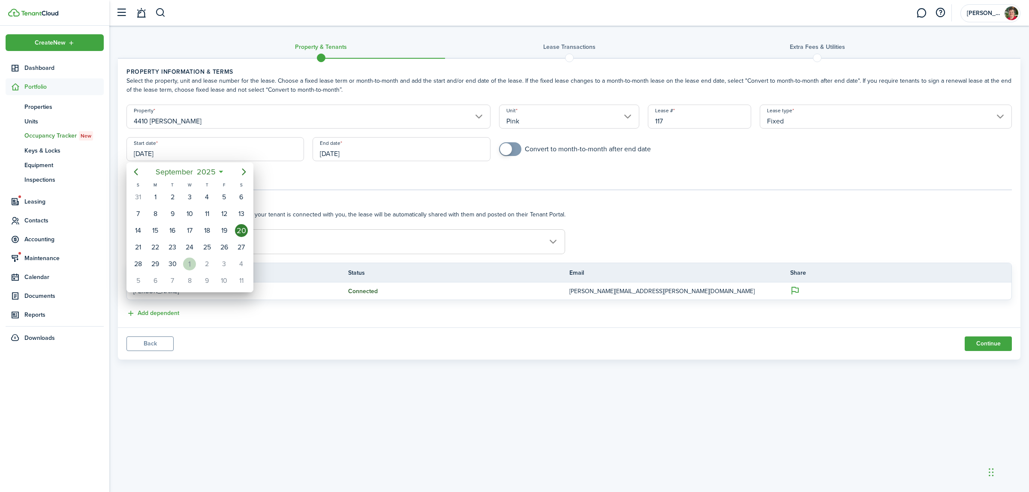
click at [186, 262] on div "1" at bounding box center [189, 264] width 13 height 13
type input "[DATE]"
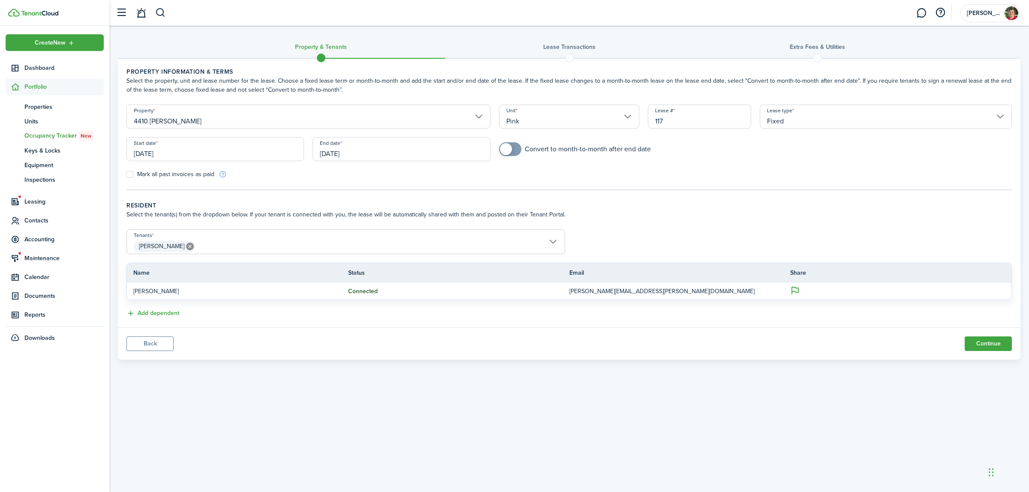
click at [373, 151] on input "[DATE]" at bounding box center [402, 149] width 178 height 24
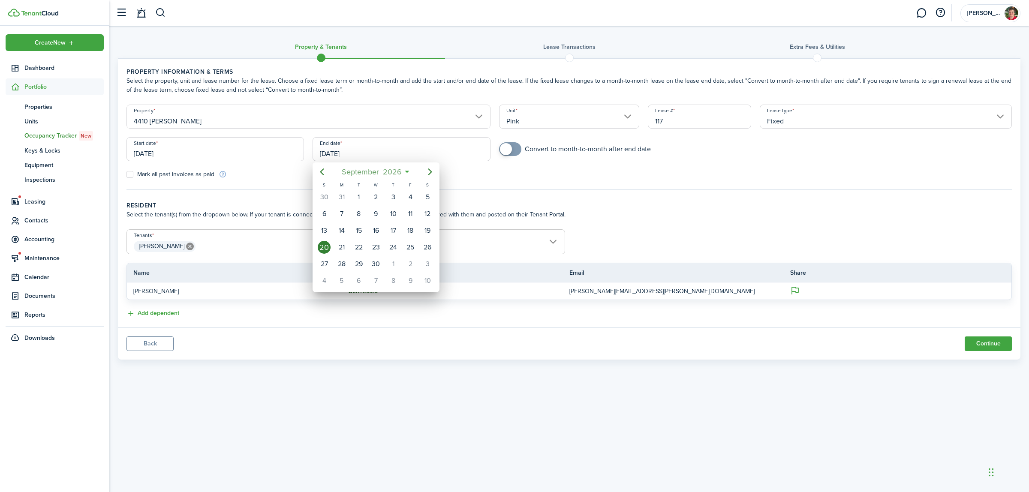
click at [402, 171] on span "2026" at bounding box center [392, 171] width 23 height 15
click at [381, 176] on span "2026" at bounding box center [371, 171] width 23 height 15
click at [376, 250] on div "2025" at bounding box center [376, 249] width 31 height 14
click at [365, 276] on div "Nov" at bounding box center [376, 276] width 31 height 14
click at [432, 196] on div "1" at bounding box center [427, 197] width 13 height 13
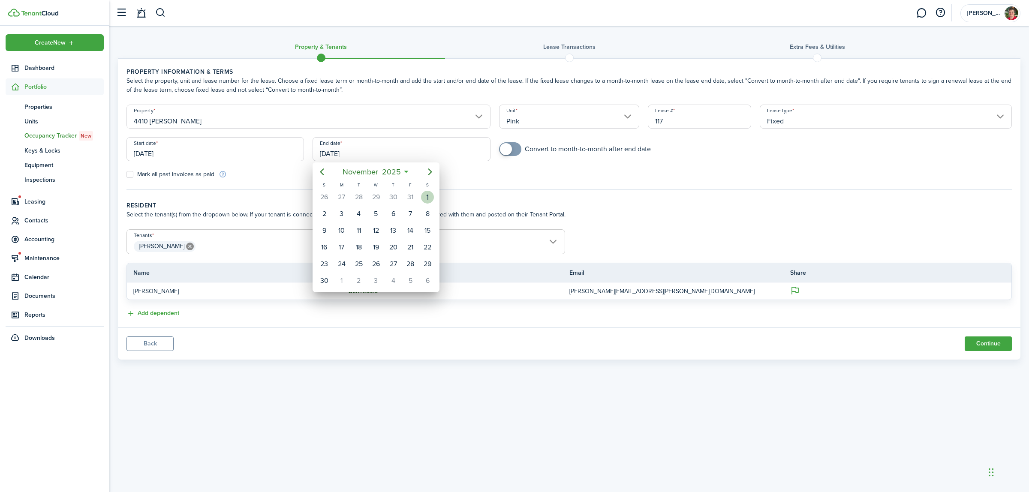
type input "[DATE]"
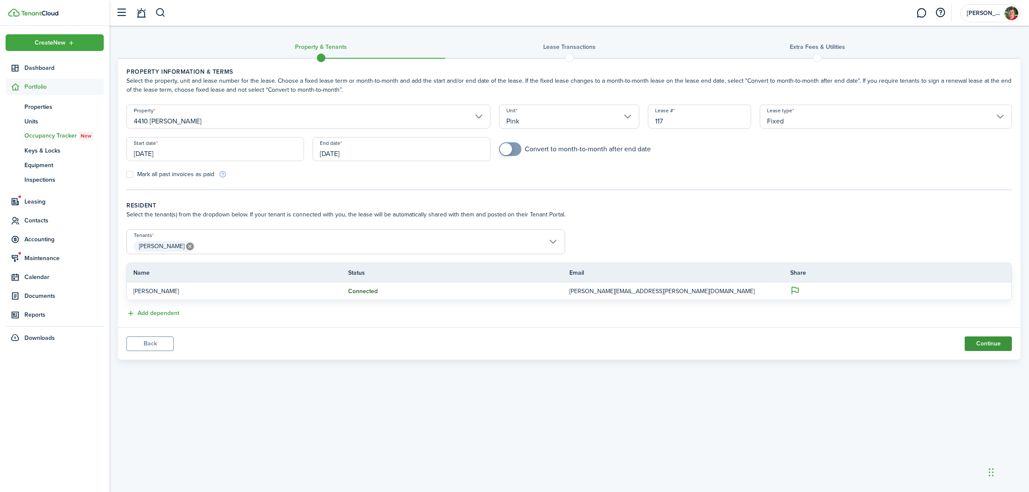
click at [984, 340] on button "Continue" at bounding box center [988, 344] width 47 height 15
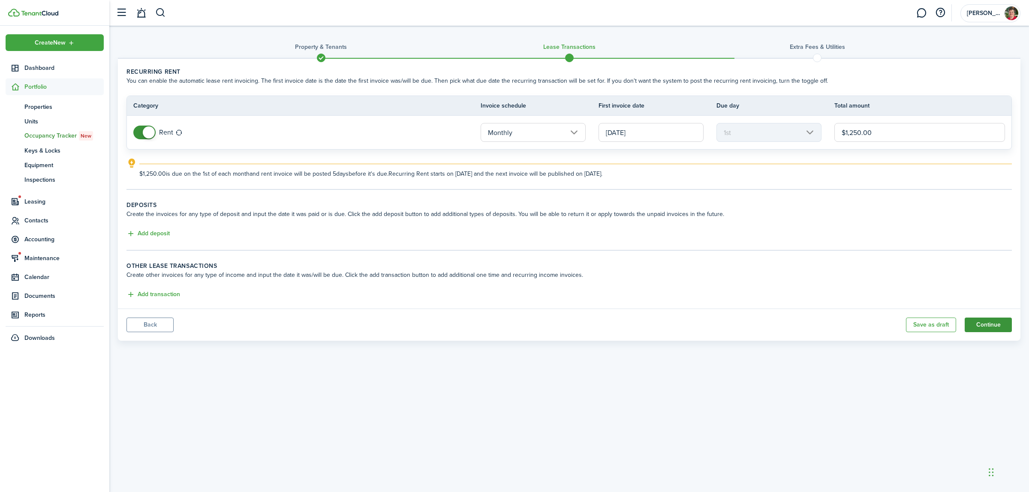
click at [1006, 321] on button "Continue" at bounding box center [988, 325] width 47 height 15
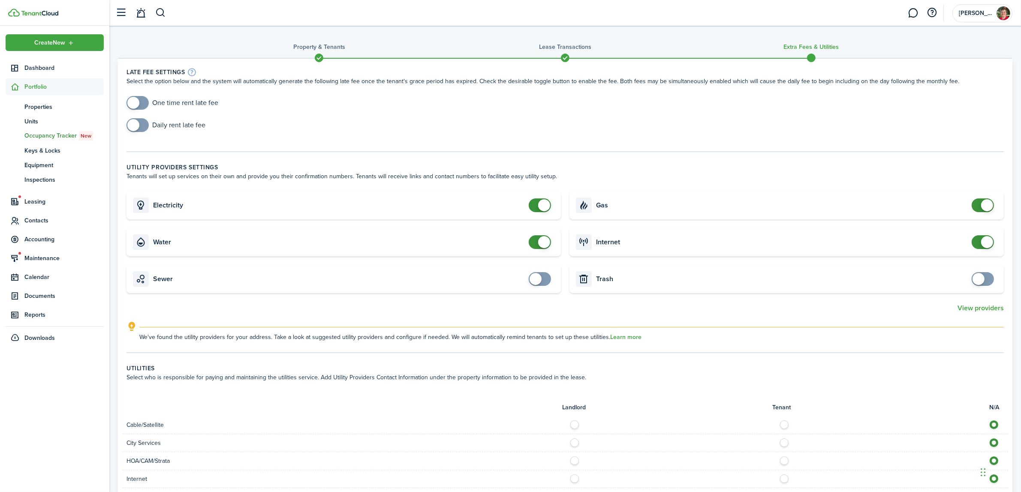
checkbox input "true"
click at [142, 102] on span at bounding box center [137, 103] width 9 height 14
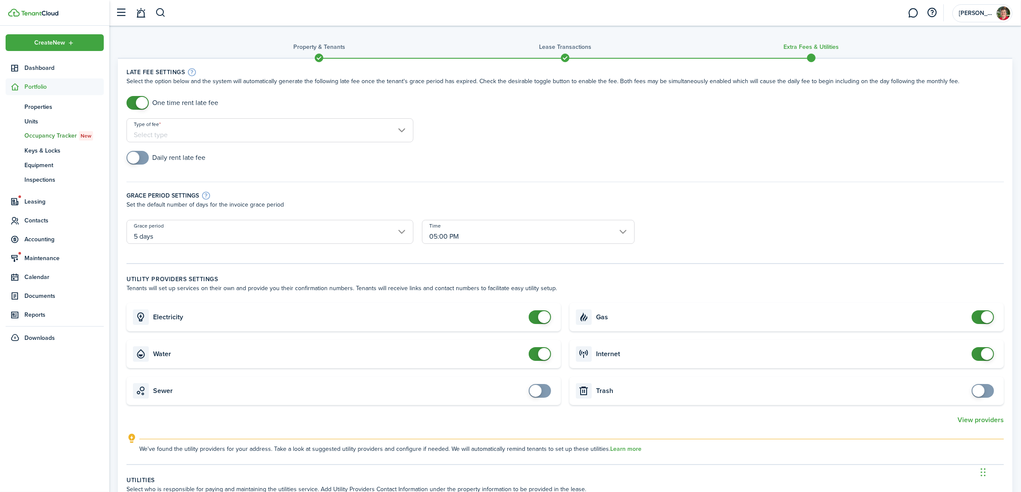
click at [194, 124] on input "Type of fee" at bounding box center [270, 130] width 287 height 24
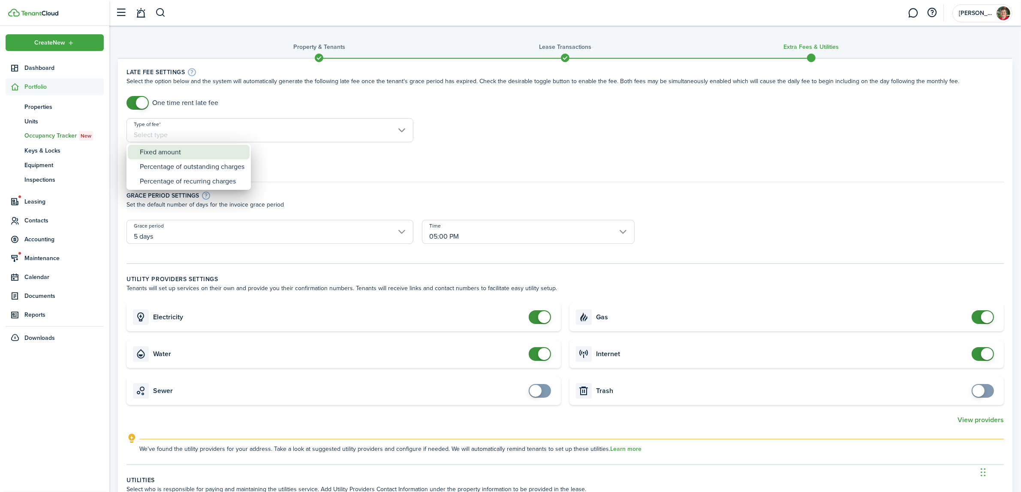
click at [188, 152] on div "Fixed amount" at bounding box center [192, 152] width 105 height 15
type input "Fixed amount"
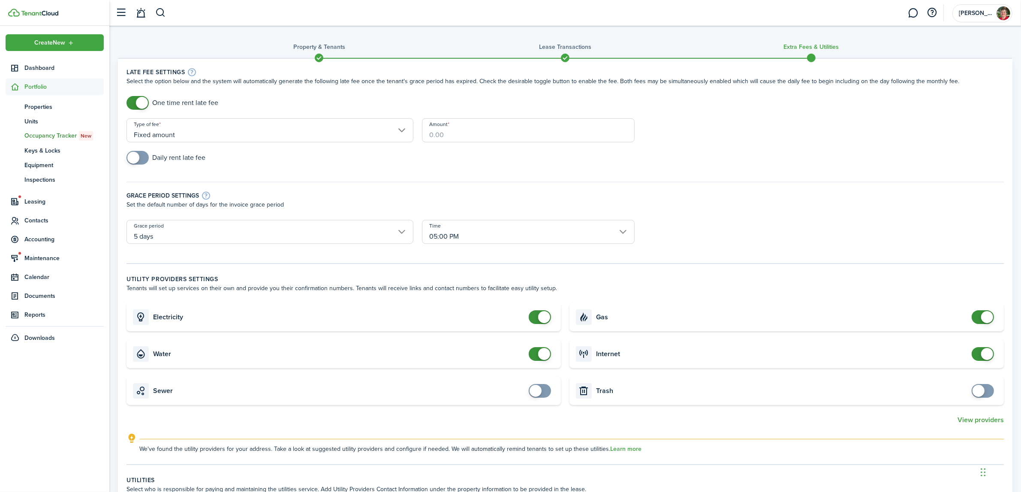
click at [456, 129] on input "Amount" at bounding box center [528, 130] width 213 height 24
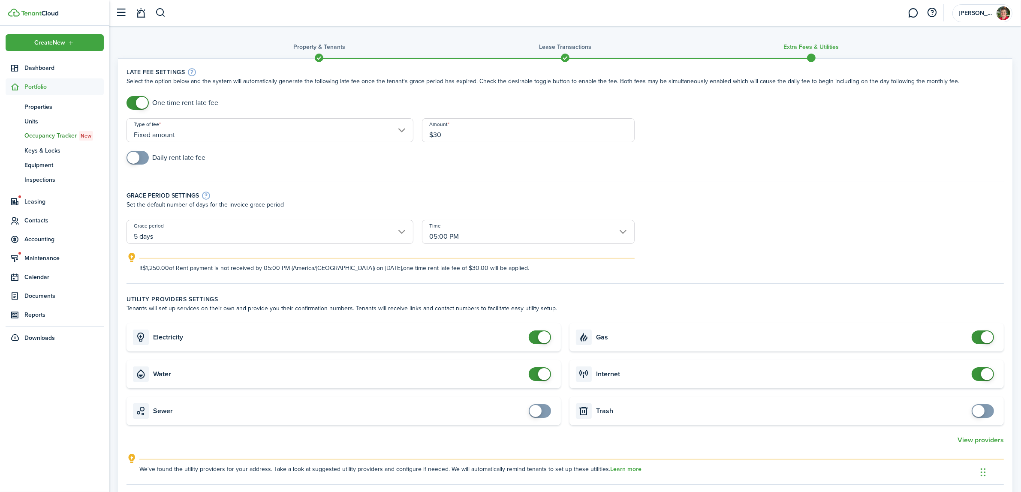
type input "$30.00"
checkbox input "false"
click at [536, 337] on span at bounding box center [540, 338] width 9 height 14
checkbox input "false"
click at [536, 375] on span at bounding box center [540, 375] width 9 height 14
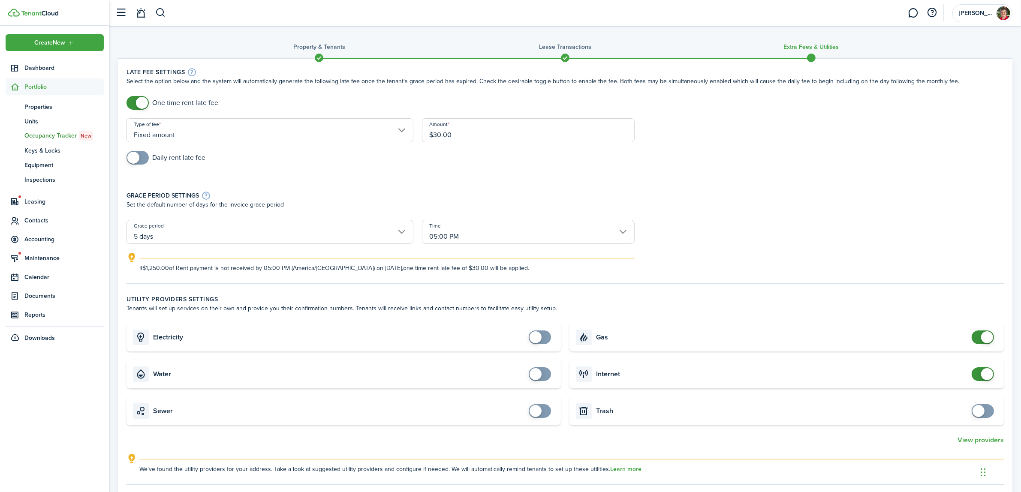
checkbox input "false"
click at [979, 339] on span at bounding box center [983, 338] width 9 height 14
checkbox input "false"
click at [981, 373] on span at bounding box center [983, 375] width 9 height 14
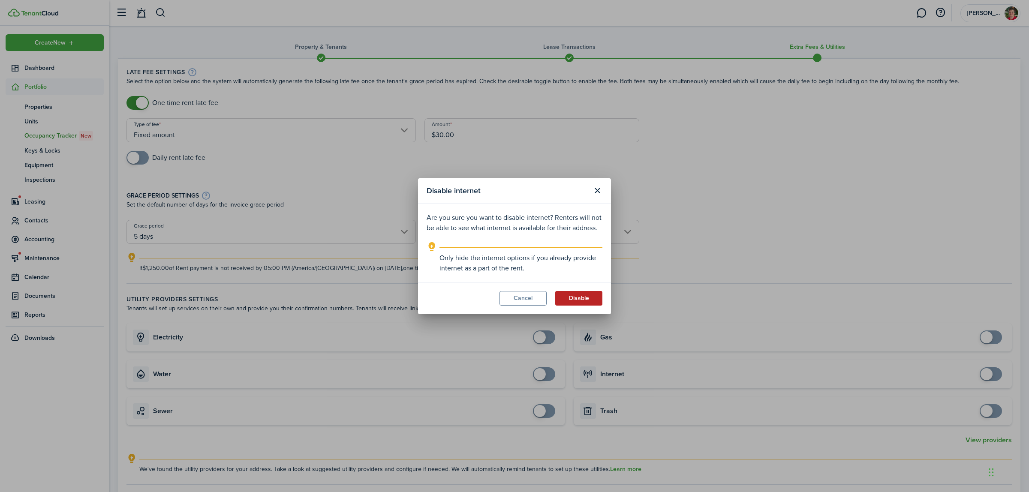
click at [569, 302] on button "Disable" at bounding box center [578, 298] width 47 height 15
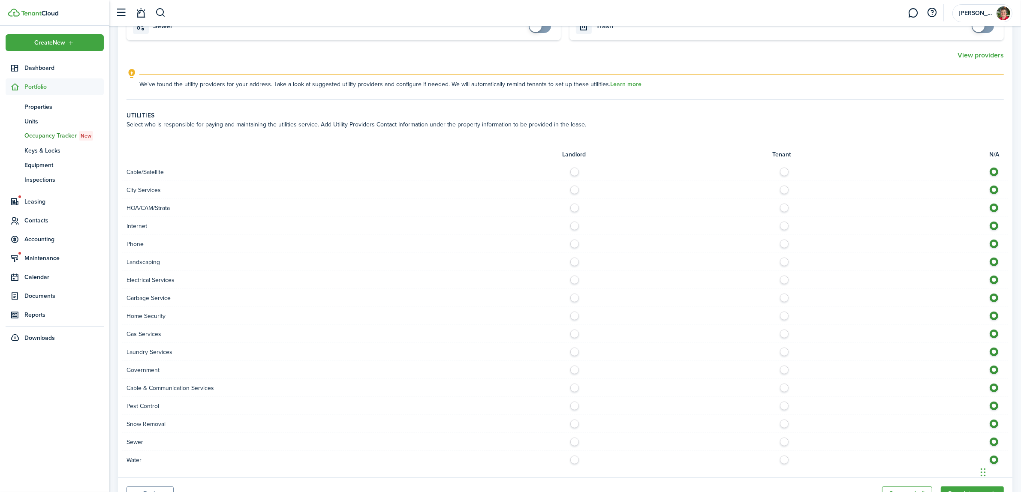
scroll to position [427, 0]
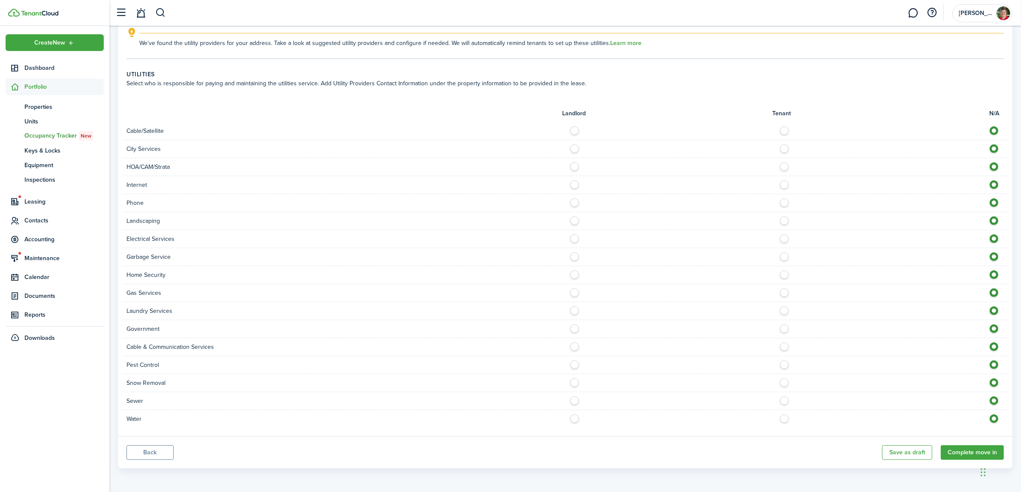
click at [575, 147] on label at bounding box center [577, 147] width 15 height 4
radio input "true"
click at [573, 183] on label at bounding box center [577, 183] width 15 height 4
radio input "true"
click at [573, 220] on label at bounding box center [577, 219] width 15 height 4
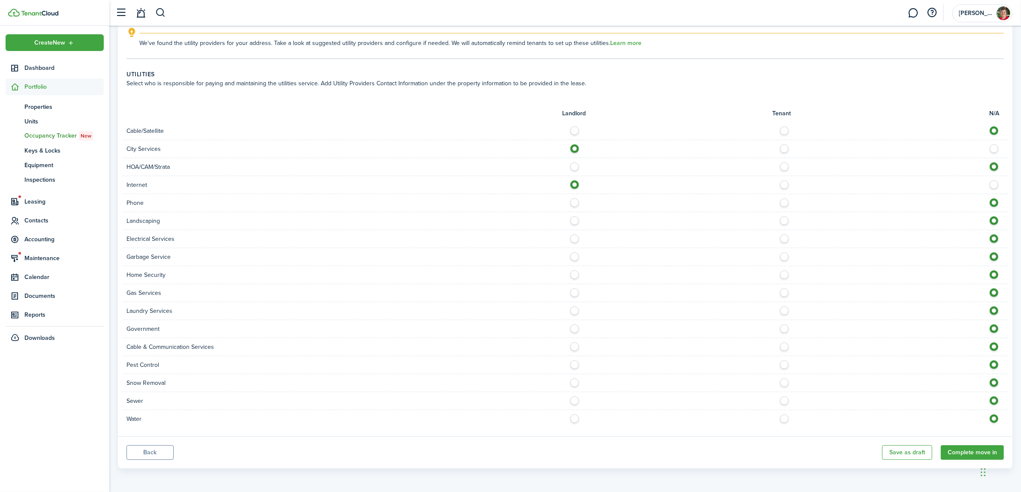
radio input "true"
click at [576, 239] on label at bounding box center [577, 237] width 15 height 4
radio input "true"
click at [575, 254] on label at bounding box center [577, 255] width 15 height 4
radio input "true"
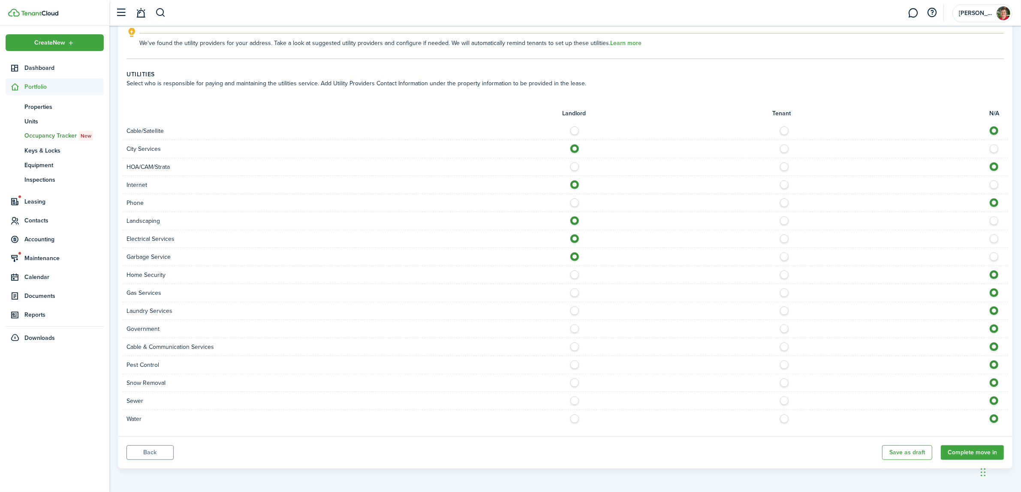
click at [574, 293] on label at bounding box center [577, 291] width 15 height 4
radio input "true"
click at [573, 325] on label at bounding box center [577, 327] width 15 height 4
radio input "true"
click at [575, 365] on label at bounding box center [577, 363] width 15 height 4
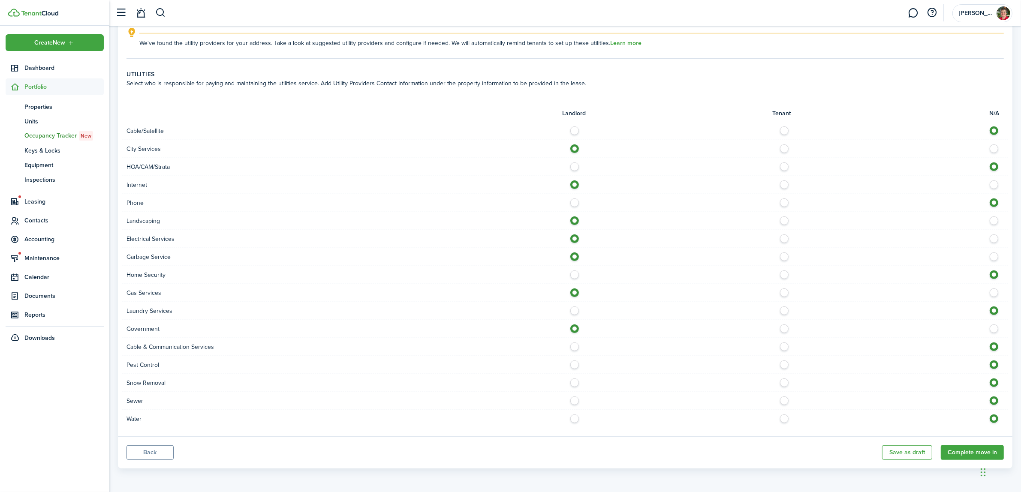
radio input "true"
click at [573, 383] on label at bounding box center [577, 381] width 15 height 4
radio input "true"
click at [573, 401] on label at bounding box center [577, 399] width 15 height 4
radio input "true"
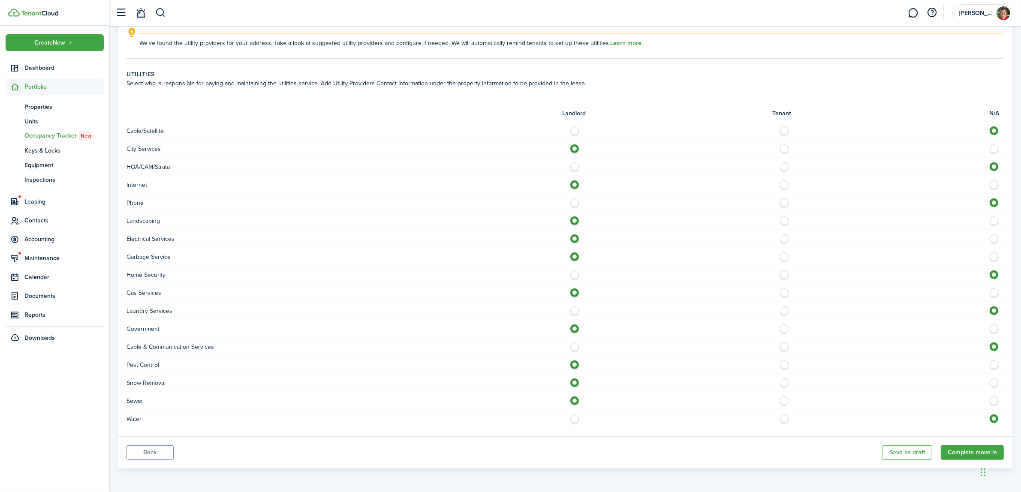
click at [572, 425] on div "Water" at bounding box center [565, 419] width 886 height 18
click at [573, 419] on label at bounding box center [577, 417] width 15 height 4
radio input "true"
click at [966, 451] on button "Complete move in" at bounding box center [972, 453] width 63 height 15
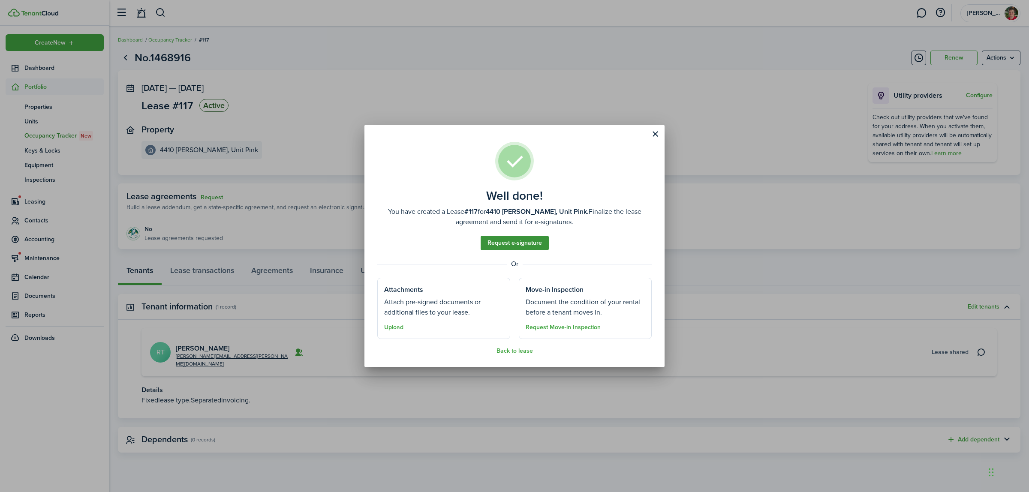
click at [524, 243] on link "Request e-signature" at bounding box center [515, 243] width 68 height 15
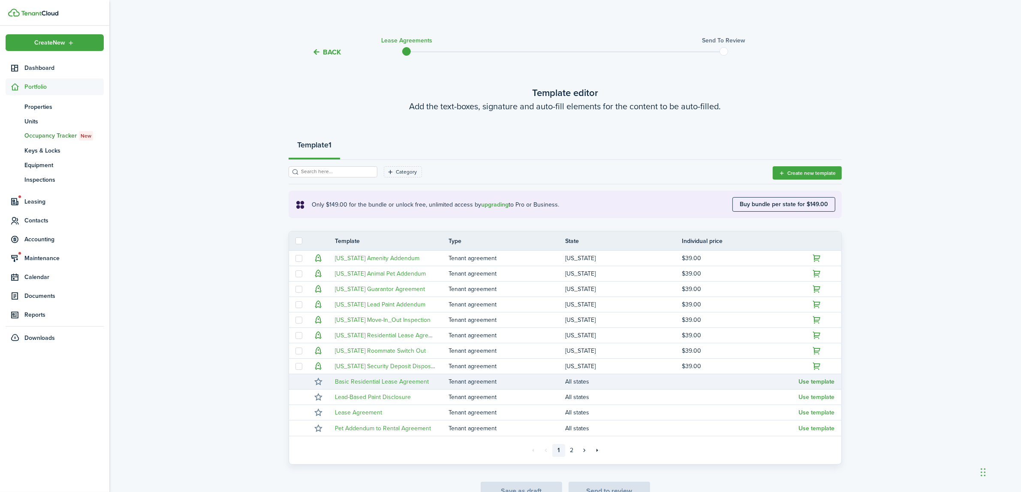
click at [824, 379] on button "Use template" at bounding box center [817, 382] width 36 height 7
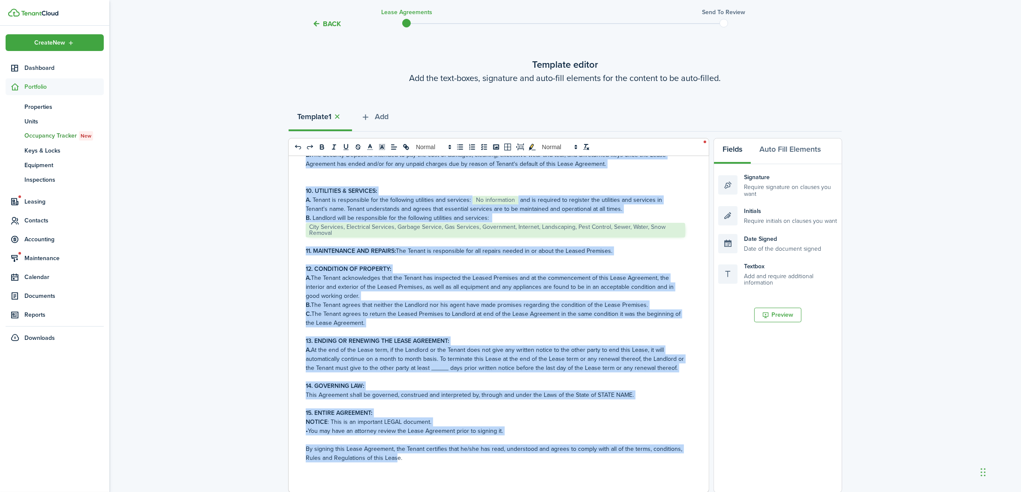
scroll to position [175, 0]
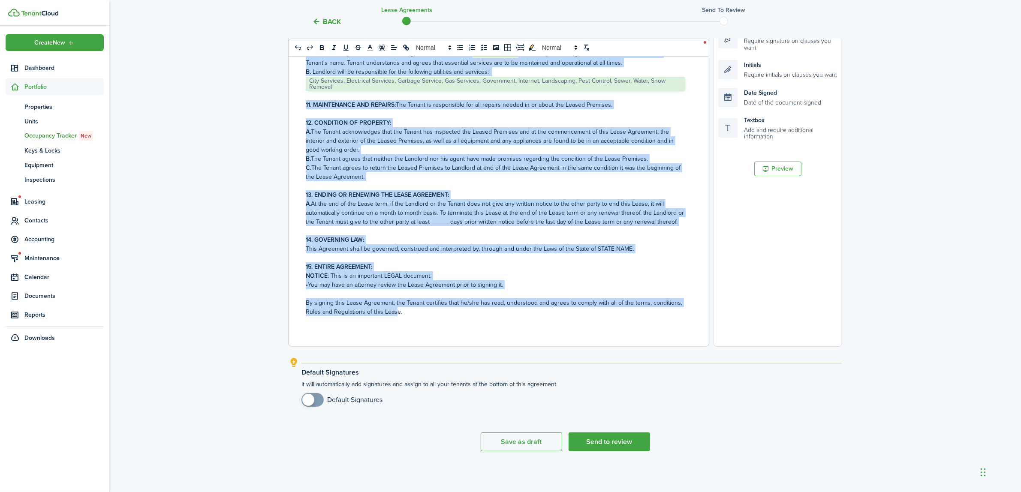
drag, startPoint x: 305, startPoint y: 217, endPoint x: 396, endPoint y: 507, distance: 304.3
click at [396, 318] on html "Create New Dashboard Portfolio pt Properties un Units oc Occupancy Tracker New …" at bounding box center [510, 71] width 1021 height 492
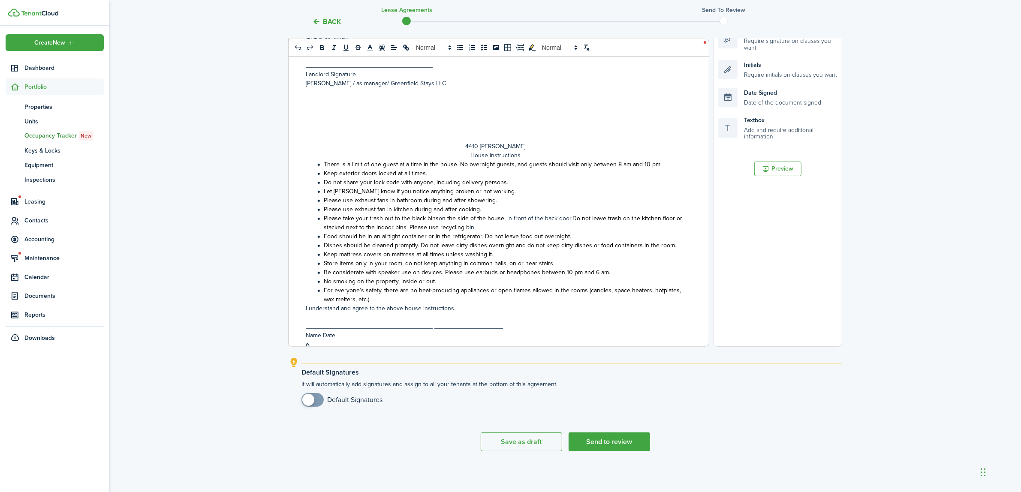
scroll to position [307, 0]
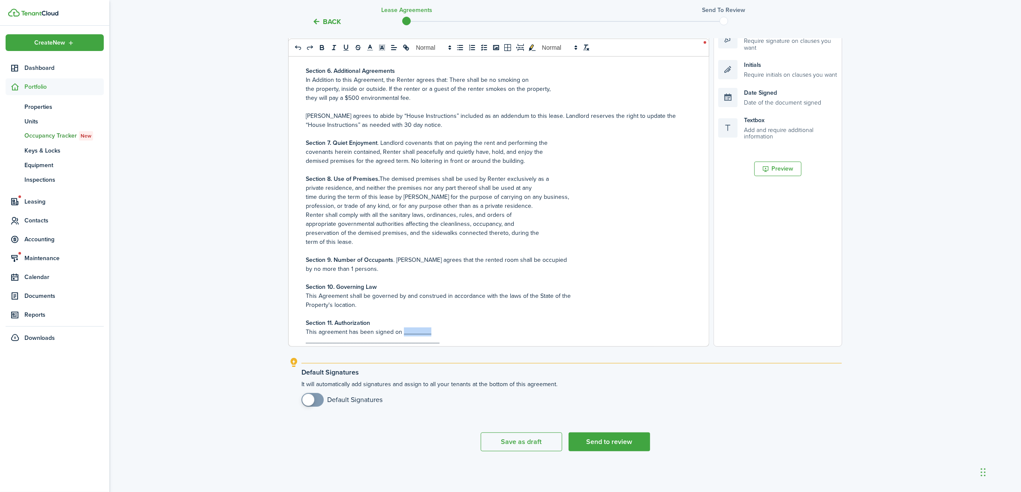
drag, startPoint x: 404, startPoint y: 333, endPoint x: 432, endPoint y: 332, distance: 28.3
click at [432, 332] on p "This agreement has been signed on ________" at bounding box center [496, 332] width 380 height 9
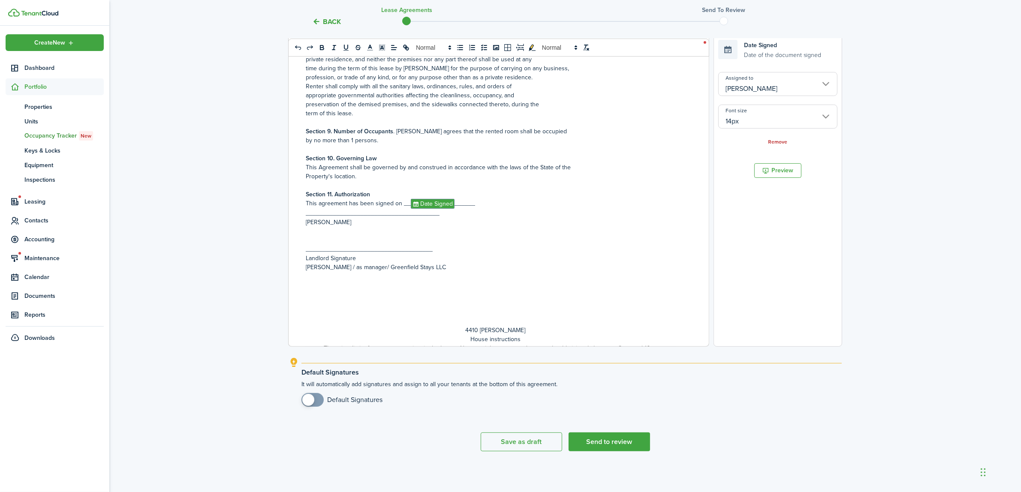
scroll to position [453, 0]
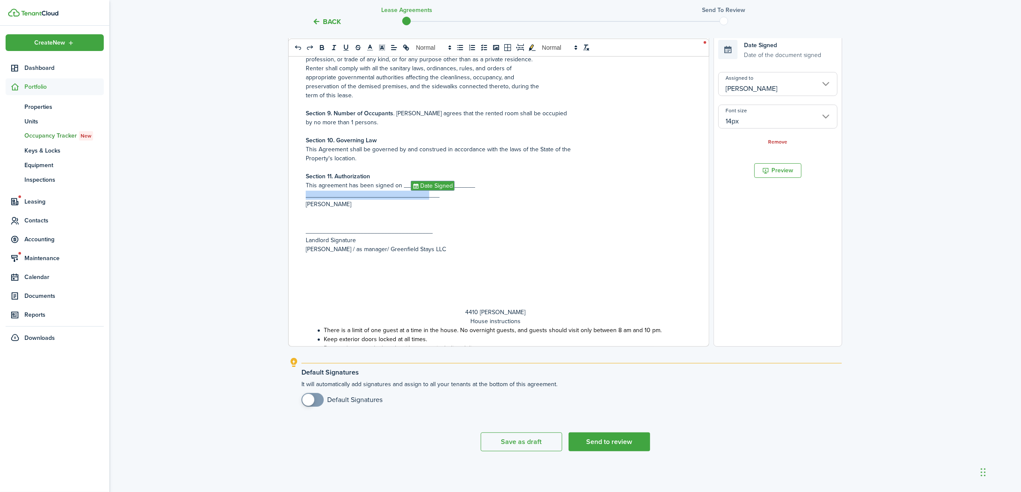
drag, startPoint x: 307, startPoint y: 194, endPoint x: 427, endPoint y: 198, distance: 120.2
click at [427, 198] on p "_______________________________________" at bounding box center [496, 195] width 380 height 9
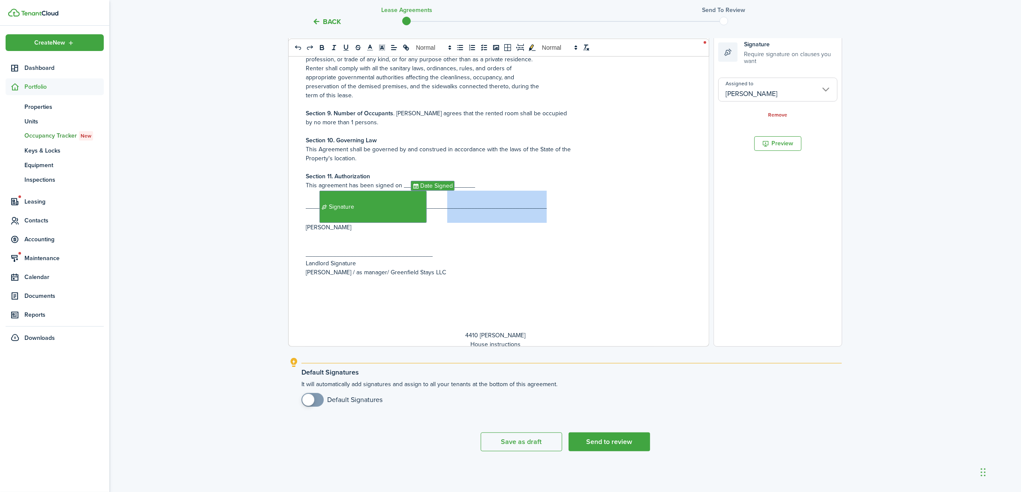
drag, startPoint x: 447, startPoint y: 201, endPoint x: 564, endPoint y: 214, distance: 118.3
click at [564, 214] on p "____﻿ Signature ﻿___________________________________" at bounding box center [496, 207] width 380 height 32
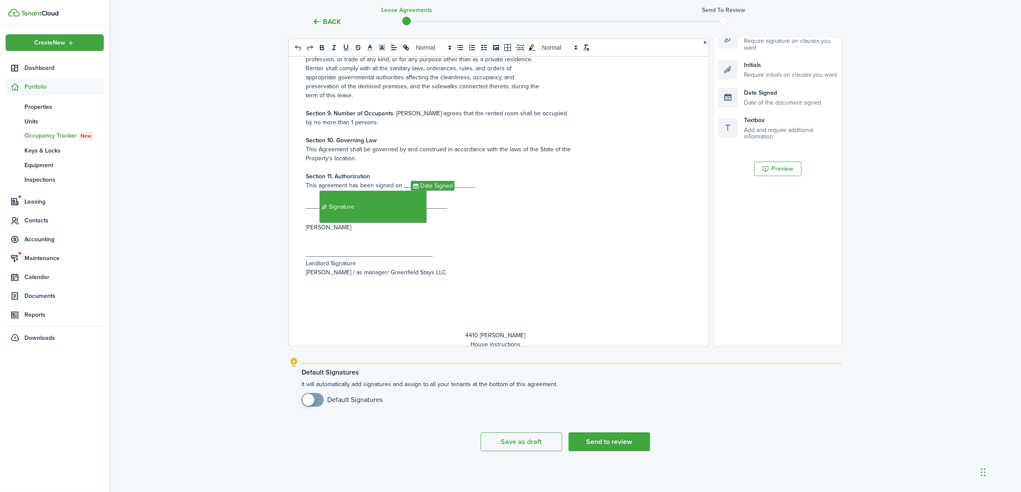
click at [314, 254] on p "_____________________________________" at bounding box center [496, 254] width 380 height 9
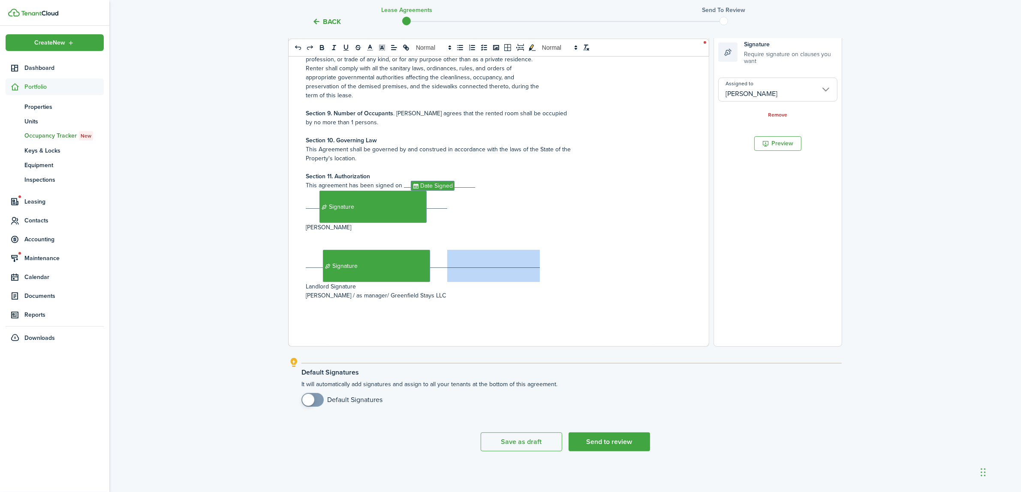
drag, startPoint x: 447, startPoint y: 265, endPoint x: 693, endPoint y: 265, distance: 245.8
click at [693, 265] on div "MIDTERM ROOM RENTAL LEASE AGREEMENT This document represents a legal contract t…" at bounding box center [496, 178] width 414 height 337
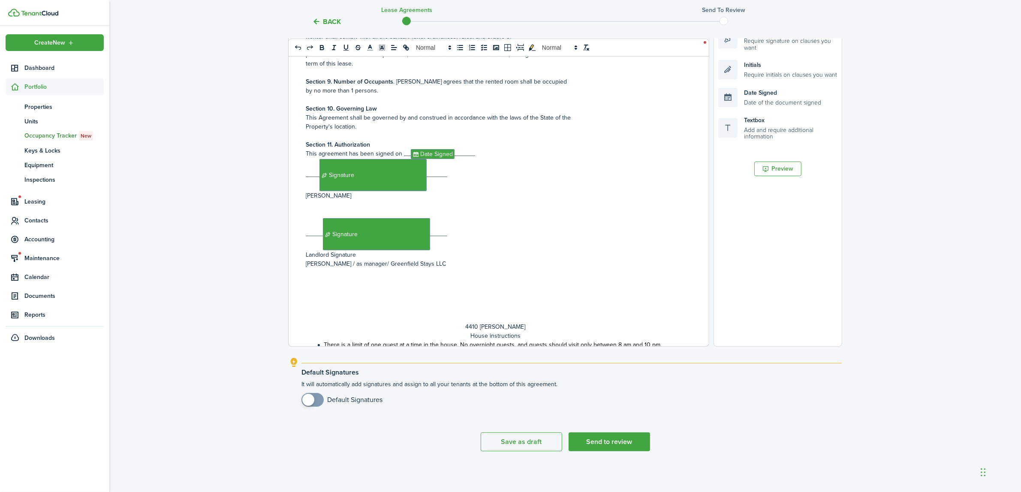
scroll to position [511, 0]
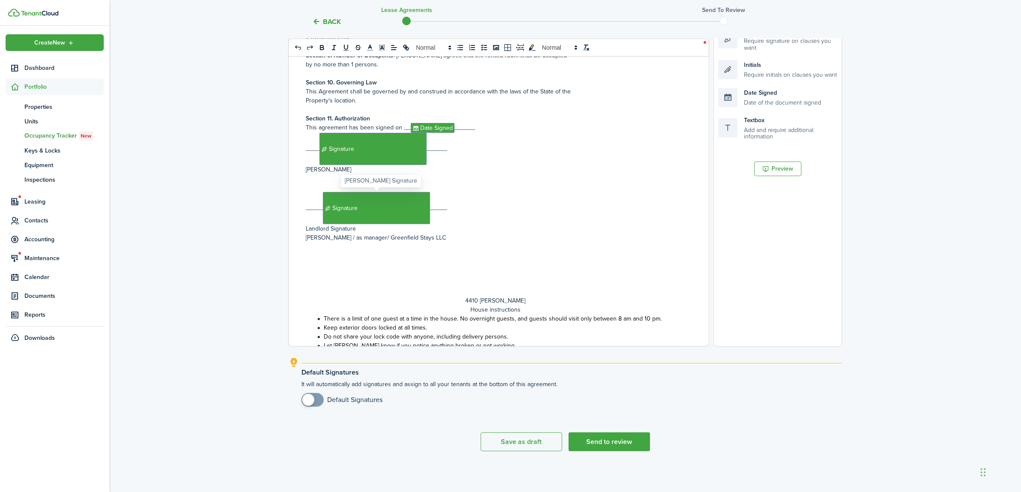
click at [386, 208] on span "Signature" at bounding box center [376, 208] width 107 height 32
click at [745, 93] on input "[PERSON_NAME]" at bounding box center [777, 90] width 119 height 24
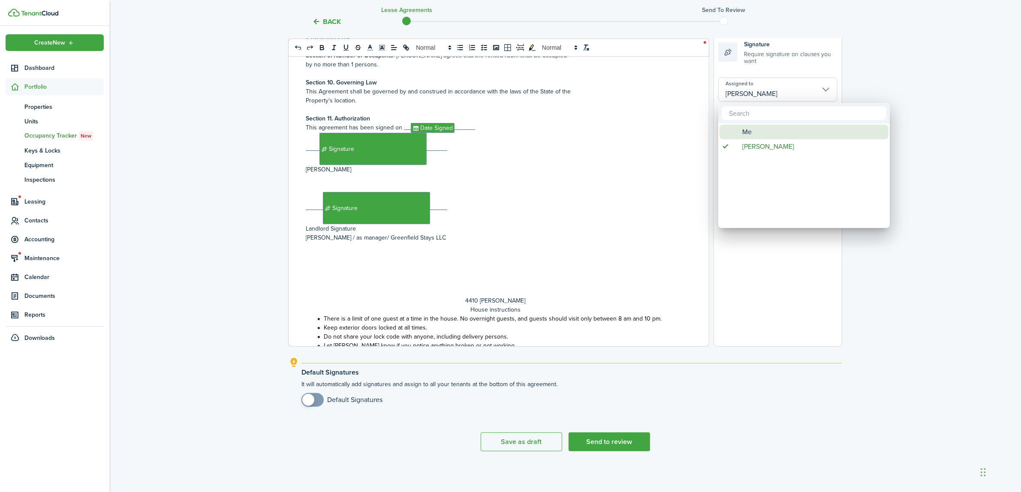
click at [737, 134] on span "Assigned to" at bounding box center [735, 132] width 6 height 6
type input "Me"
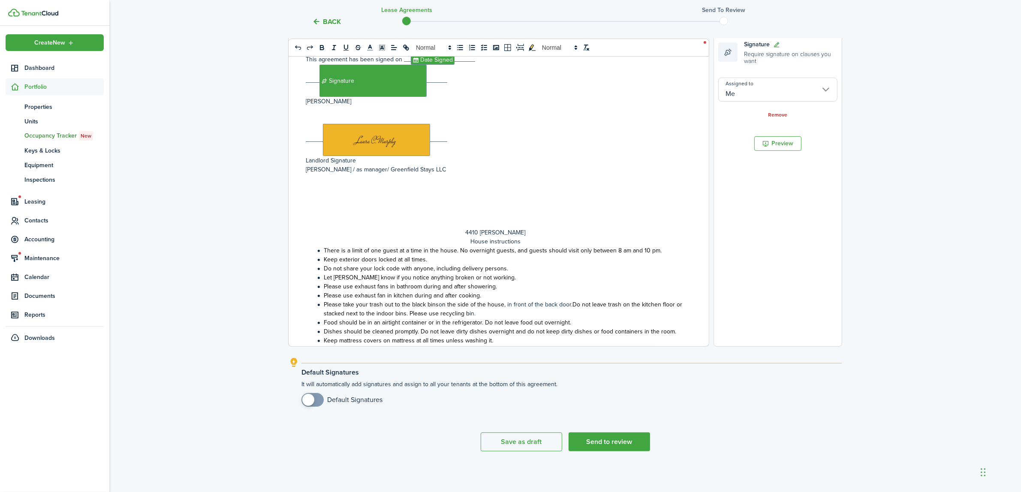
scroll to position [698, 0]
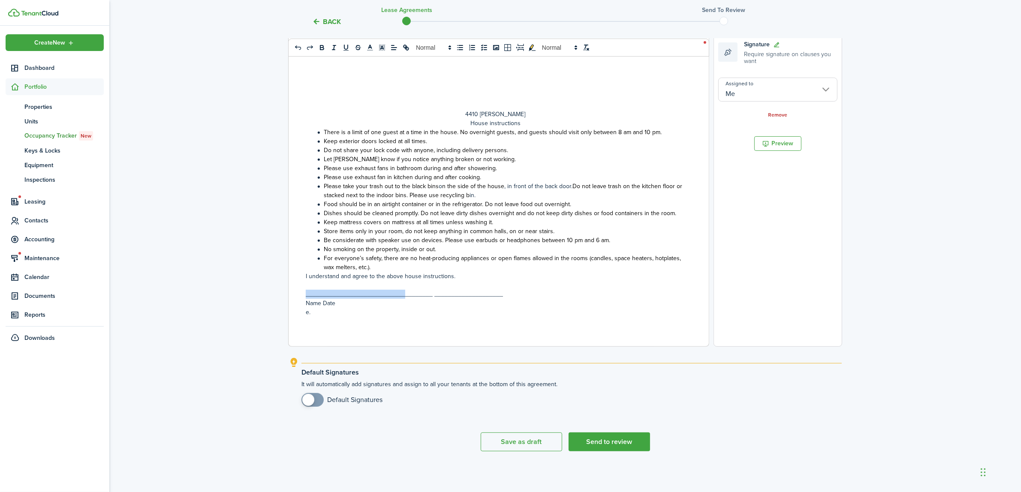
drag, startPoint x: 307, startPoint y: 293, endPoint x: 404, endPoint y: 291, distance: 97.4
click at [404, 291] on p "_____________________________________ ____________________" at bounding box center [496, 294] width 380 height 9
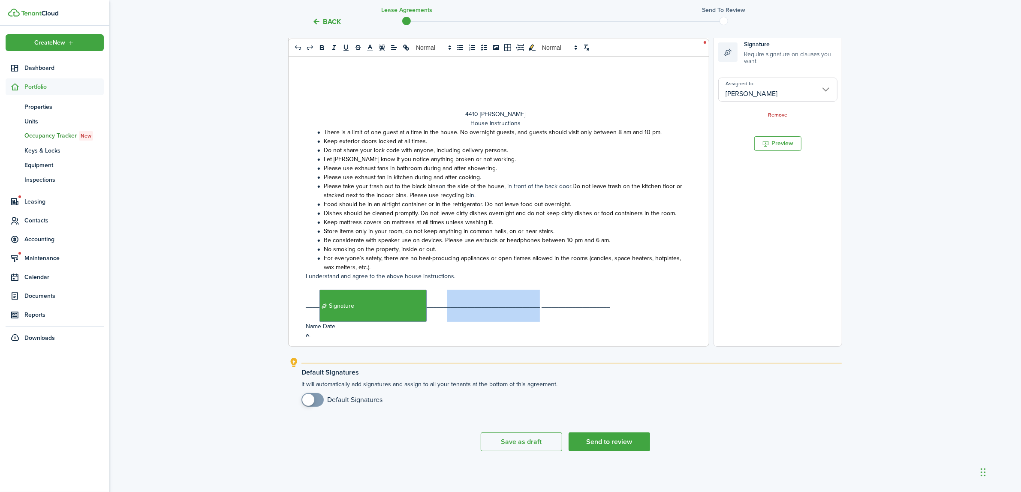
drag, startPoint x: 447, startPoint y: 305, endPoint x: 538, endPoint y: 307, distance: 90.9
click at [538, 307] on p "____﻿ Signature ﻿_________________________________ ____________________" at bounding box center [496, 306] width 380 height 32
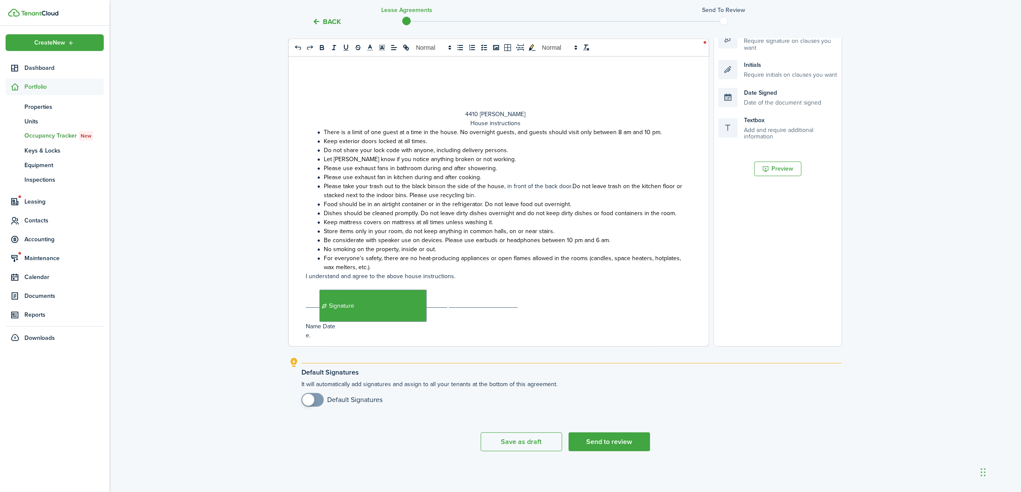
click at [323, 326] on p "Name Date" at bounding box center [496, 326] width 380 height 9
click at [302, 334] on div "MIDTERM ROOM RENTAL LEASE AGREEMENT This document represents a legal contract t…" at bounding box center [496, 178] width 414 height 337
click at [341, 327] on p "Name Date." at bounding box center [496, 326] width 380 height 9
click at [324, 325] on p "Name Date" at bounding box center [496, 326] width 380 height 9
drag, startPoint x: 456, startPoint y: 306, endPoint x: 541, endPoint y: 307, distance: 84.9
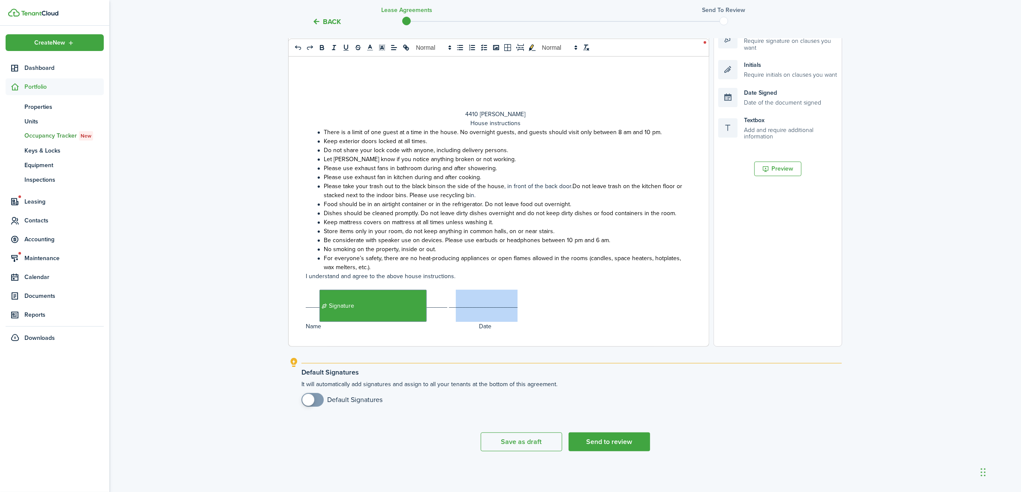
click at [541, 307] on p "____﻿ Signature ﻿______ ____________________" at bounding box center [496, 306] width 380 height 32
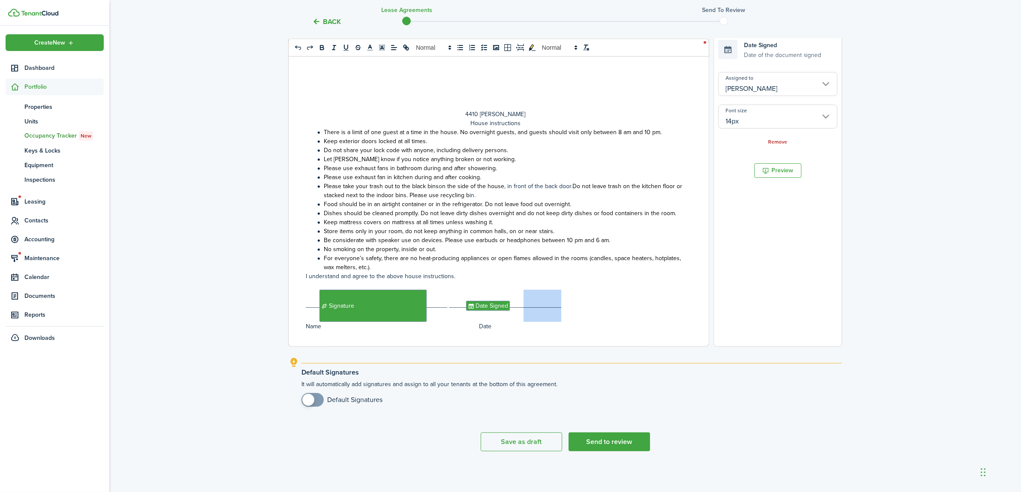
drag, startPoint x: 588, startPoint y: 302, endPoint x: 618, endPoint y: 305, distance: 30.2
click at [618, 305] on p "____﻿ Signature ﻿______ _____﻿ Date Signed ﻿_______________" at bounding box center [496, 306] width 380 height 32
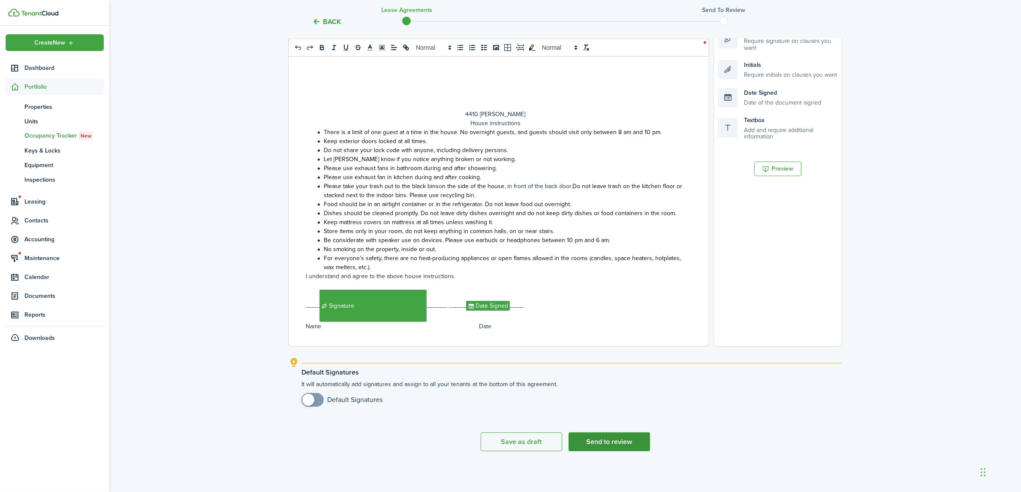
click at [593, 438] on button "Send to review" at bounding box center [609, 442] width 81 height 19
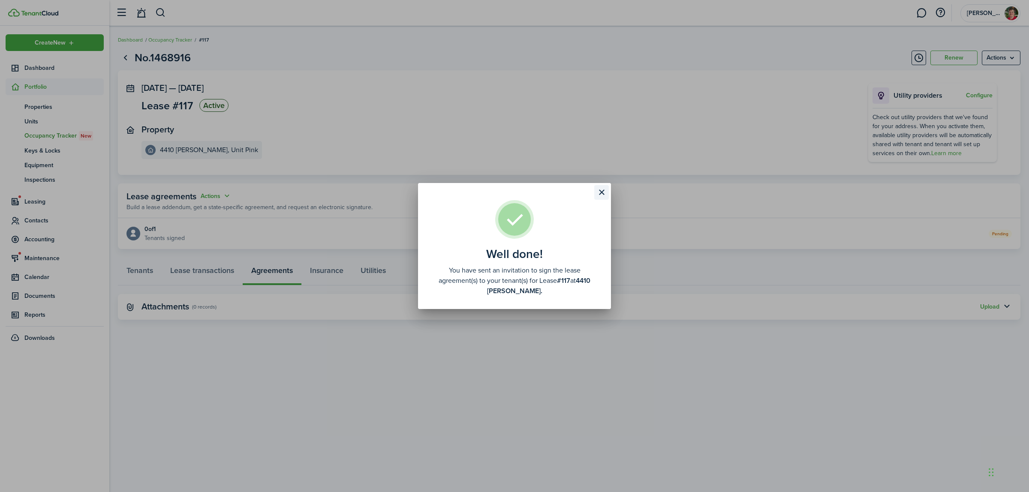
click at [600, 191] on button "Close modal" at bounding box center [601, 192] width 15 height 15
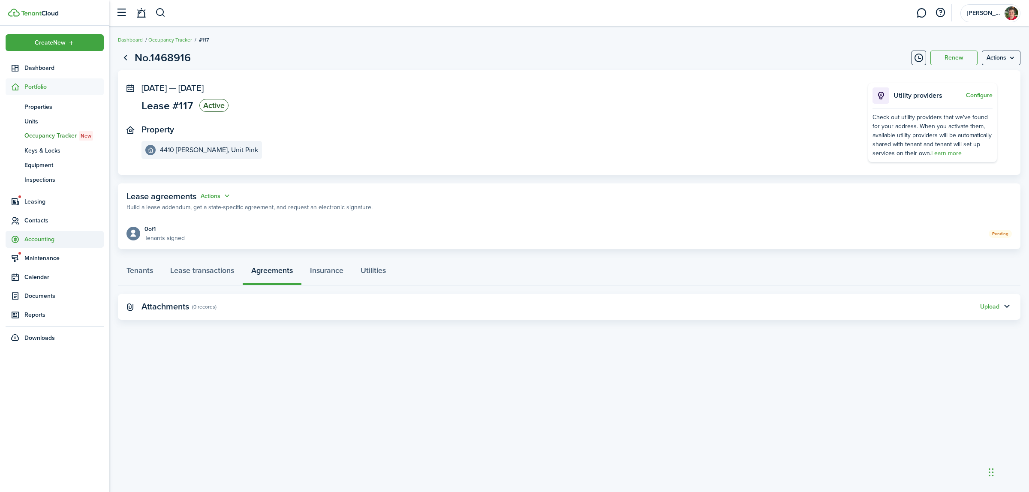
click at [52, 239] on span "Accounting" at bounding box center [63, 239] width 79 height 9
click at [54, 163] on span "Transactions" at bounding box center [63, 163] width 79 height 9
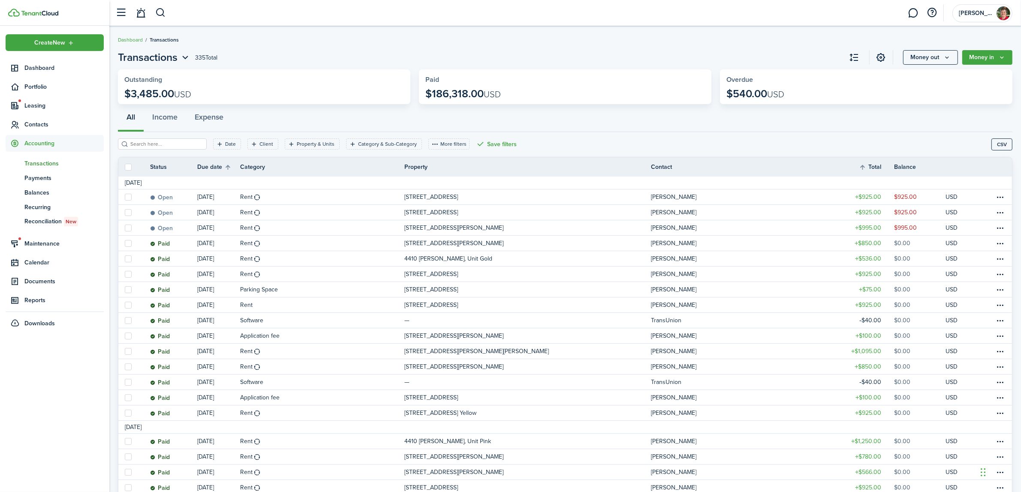
click at [727, 30] on breadcrumb "Dashboard Transactions" at bounding box center [565, 36] width 895 height 20
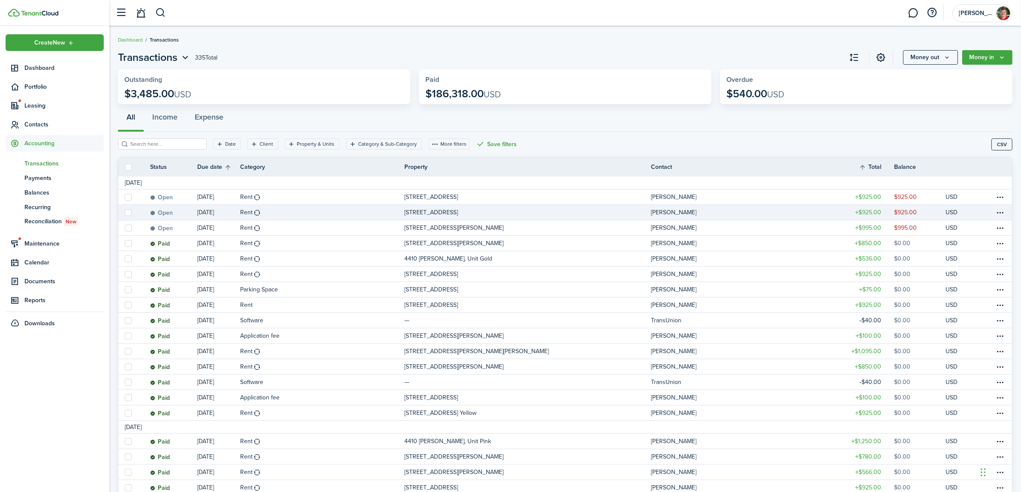
click at [671, 210] on table-profile-info-text "[PERSON_NAME]" at bounding box center [673, 212] width 45 height 7
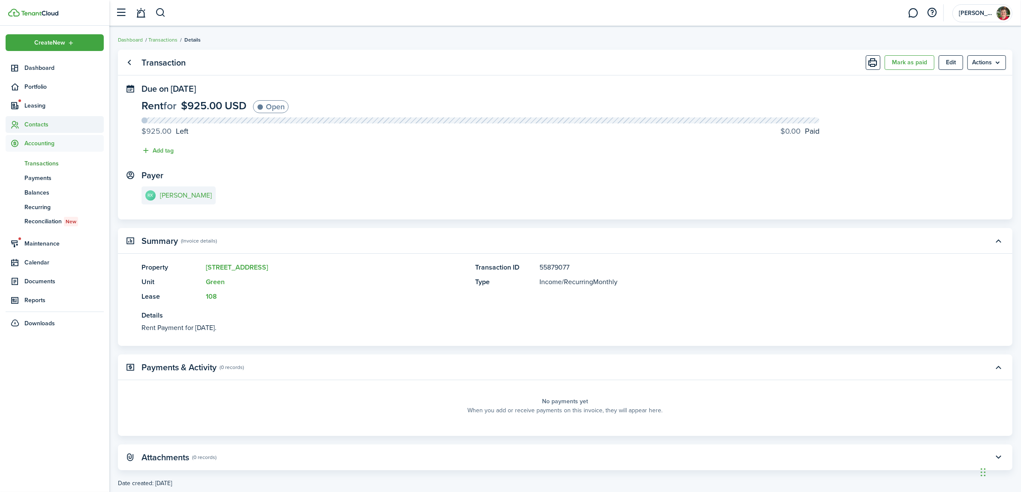
click at [46, 120] on span "Contacts" at bounding box center [63, 124] width 79 height 9
click at [43, 136] on ul "tn Tenants sp Service Pros" at bounding box center [55, 152] width 98 height 38
click at [39, 144] on span "Tenants" at bounding box center [63, 144] width 79 height 9
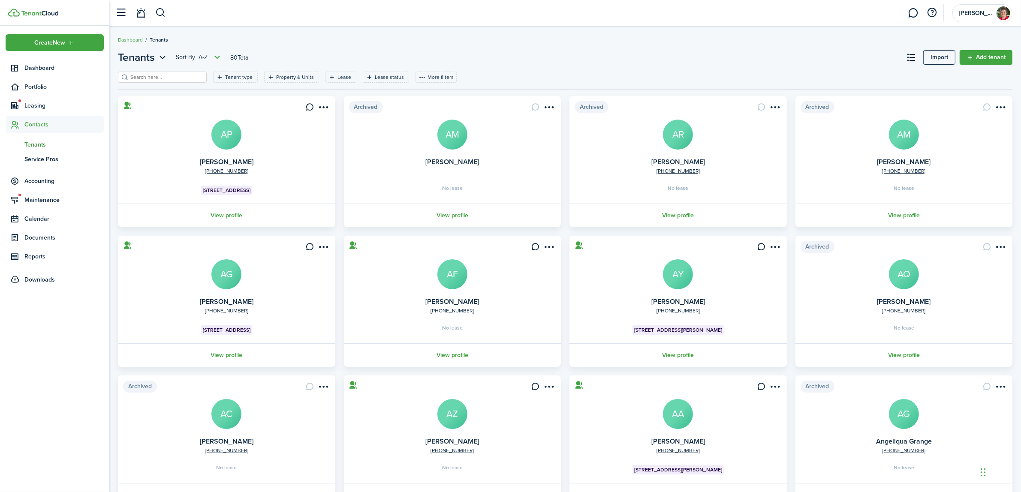
click at [169, 74] on input "search" at bounding box center [165, 77] width 75 height 8
type input "[PERSON_NAME]"
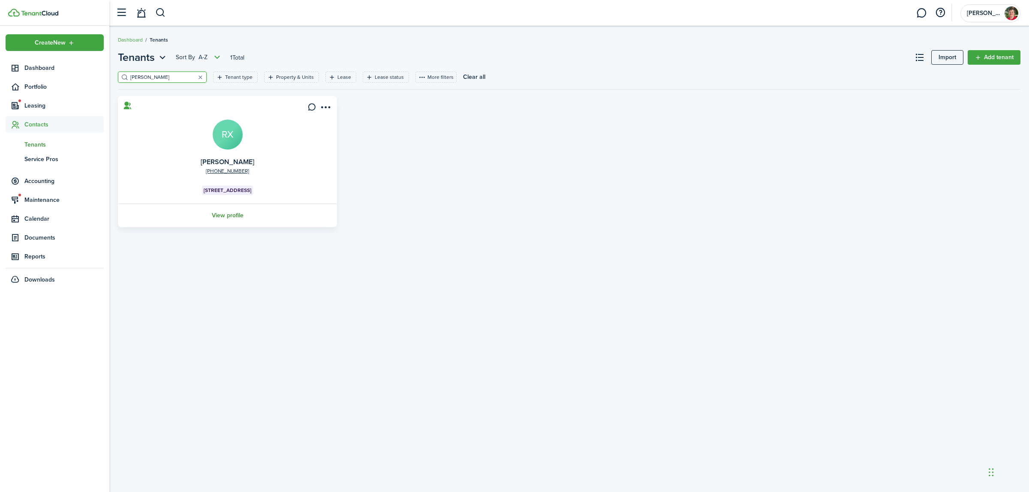
click at [238, 213] on link "View profile" at bounding box center [228, 216] width 222 height 24
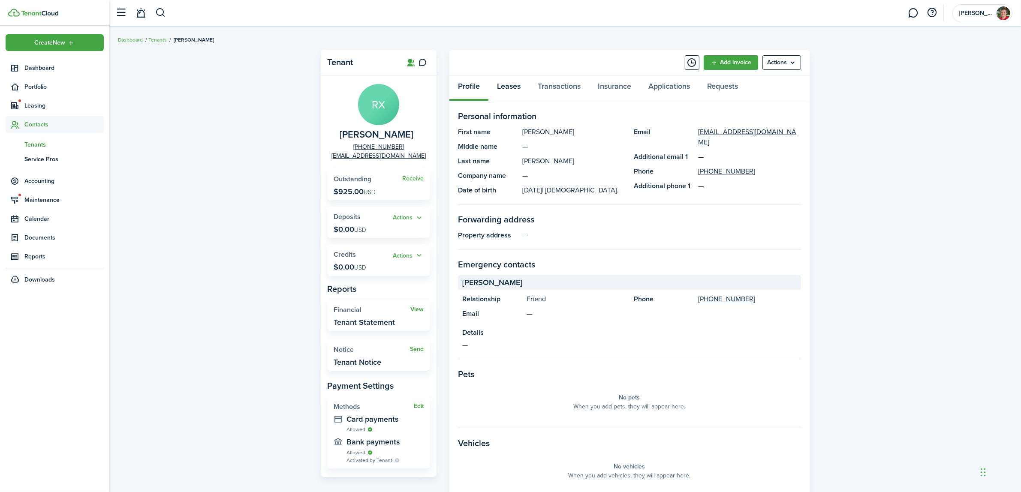
click at [509, 89] on link "Leases" at bounding box center [509, 88] width 41 height 26
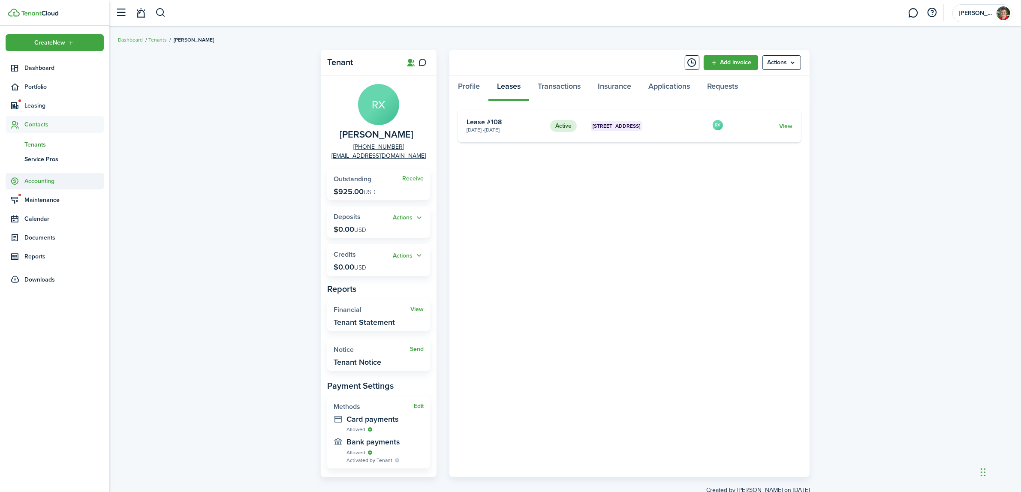
click at [44, 184] on span "Accounting" at bounding box center [63, 181] width 79 height 9
click at [52, 159] on span "Transactions" at bounding box center [63, 163] width 79 height 9
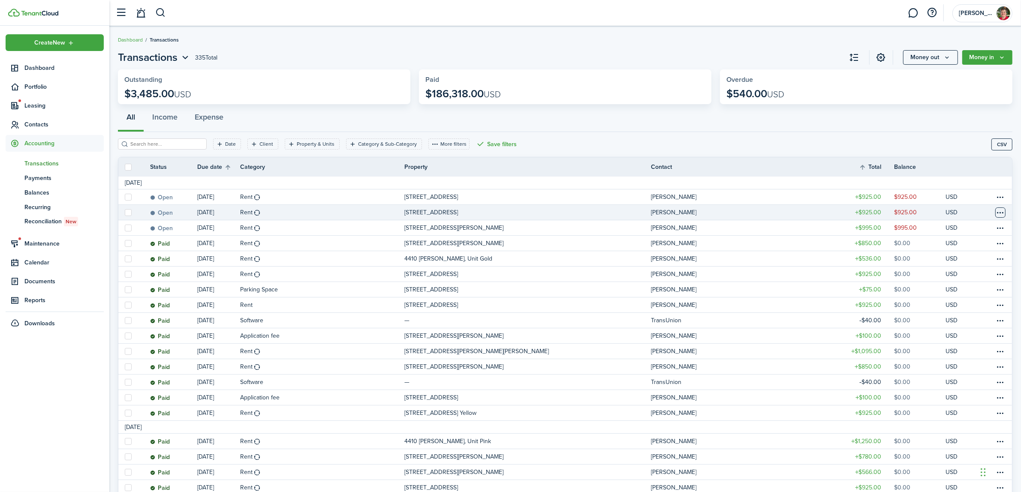
click at [1002, 211] on table-menu-btn-icon at bounding box center [1001, 213] width 10 height 10
click at [955, 351] on button "Delete" at bounding box center [968, 349] width 75 height 15
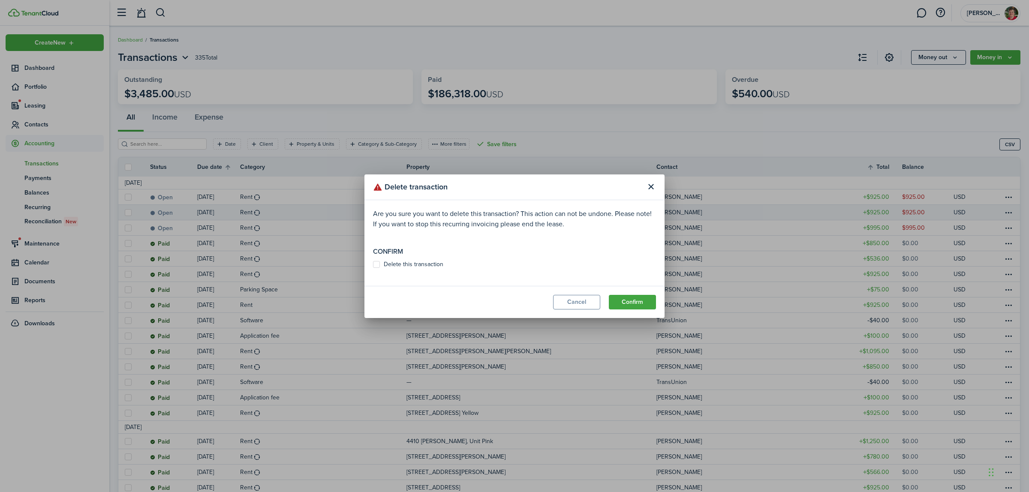
click at [378, 267] on label "Delete this transaction" at bounding box center [408, 264] width 70 height 7
click at [373, 265] on input "Delete this transaction" at bounding box center [373, 264] width 0 height 0
checkbox input "true"
click at [628, 299] on button "Confirm" at bounding box center [632, 302] width 47 height 15
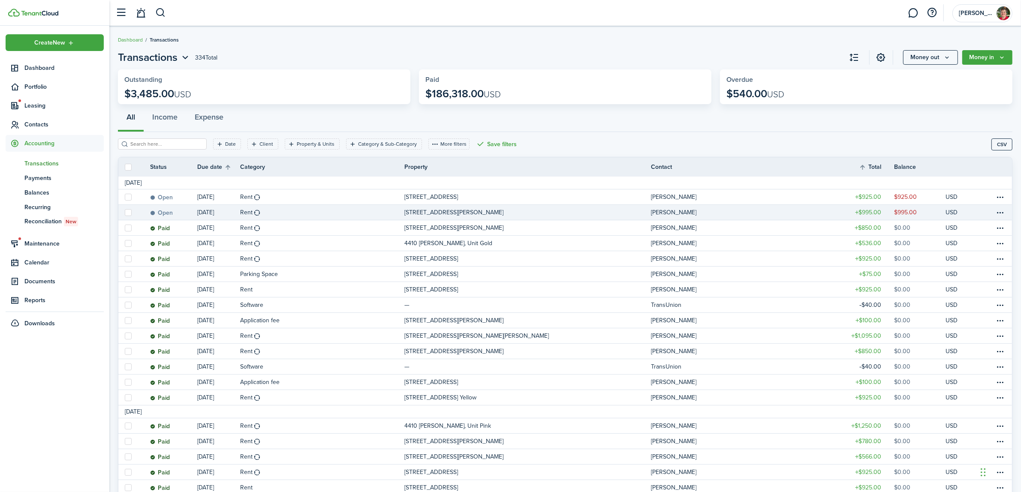
click at [379, 210] on link "Rent" at bounding box center [322, 212] width 164 height 15
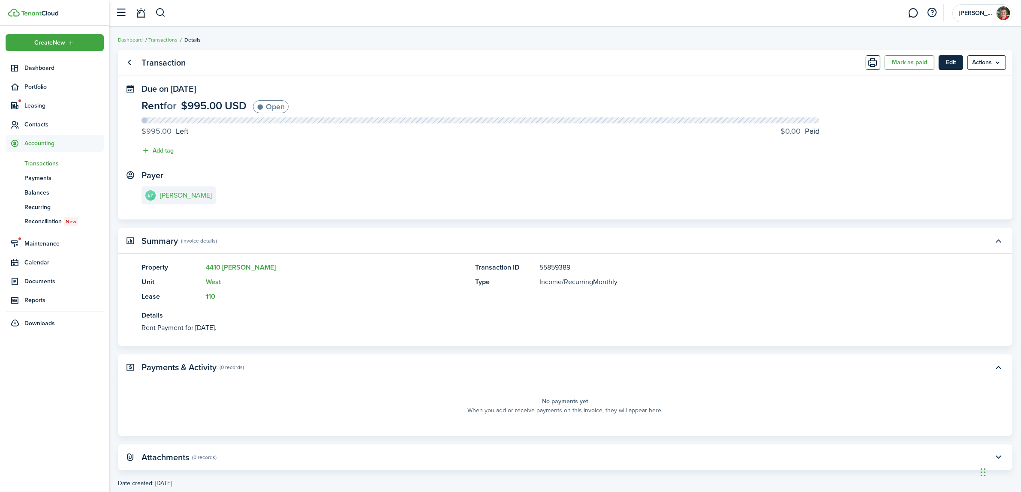
click at [946, 61] on button "Edit" at bounding box center [951, 62] width 24 height 15
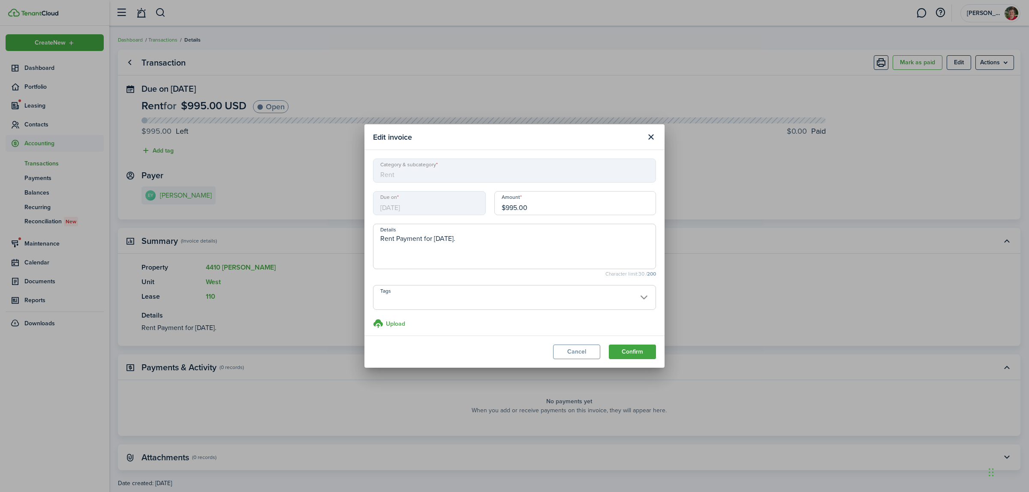
drag, startPoint x: 504, startPoint y: 208, endPoint x: 514, endPoint y: 206, distance: 10.2
click at [514, 206] on input "$995.00" at bounding box center [576, 203] width 162 height 24
type input "$1,050.00"
click at [646, 355] on button "Confirm" at bounding box center [632, 352] width 47 height 15
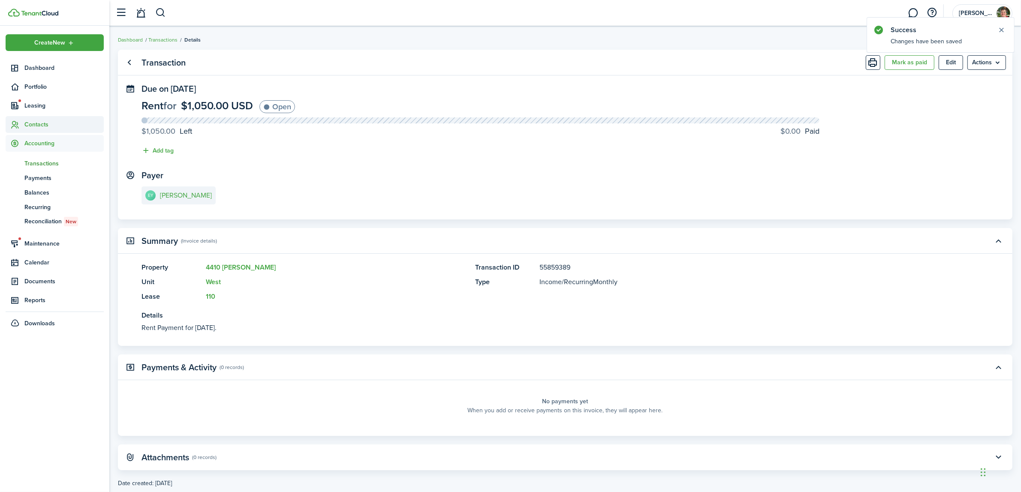
click at [36, 121] on span "Contacts" at bounding box center [63, 124] width 79 height 9
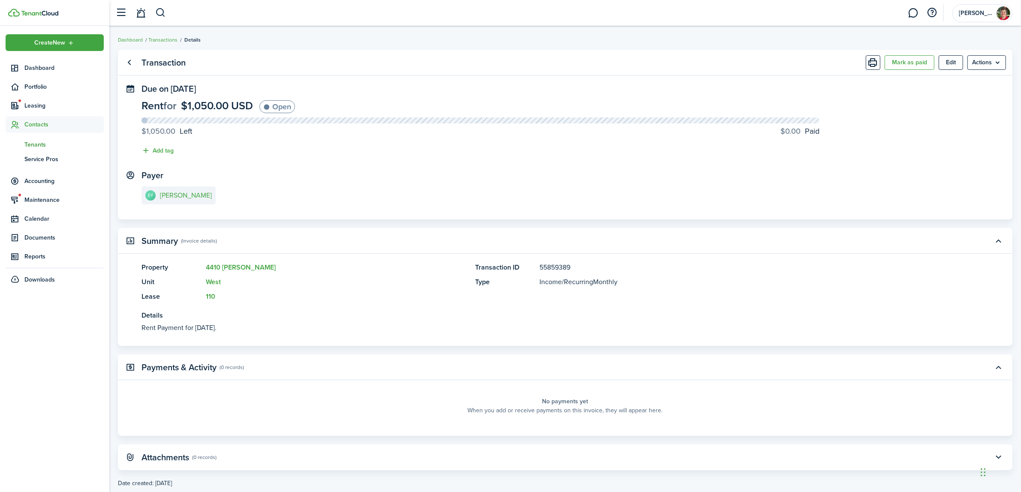
click at [41, 138] on link "tn Tenants" at bounding box center [55, 144] width 98 height 15
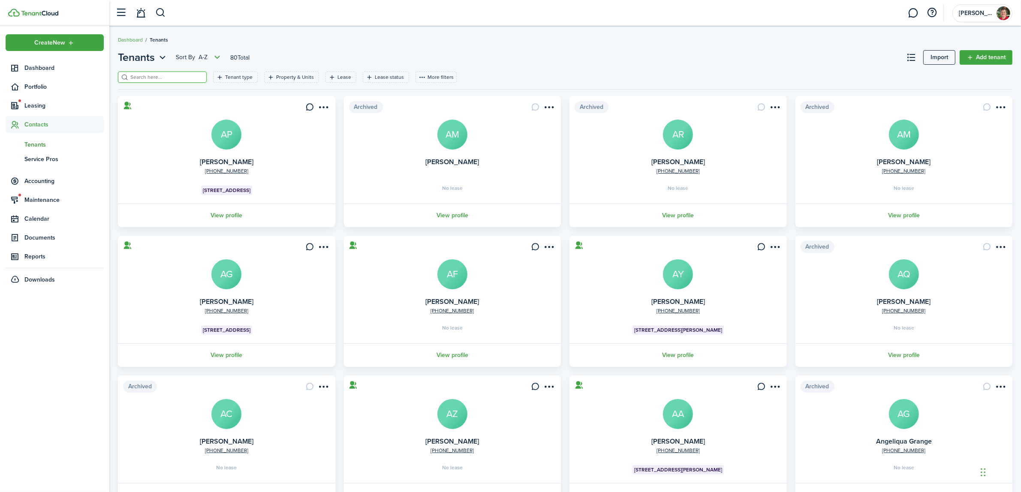
click at [141, 73] on input "search" at bounding box center [165, 77] width 75 height 8
type input "ebenezer"
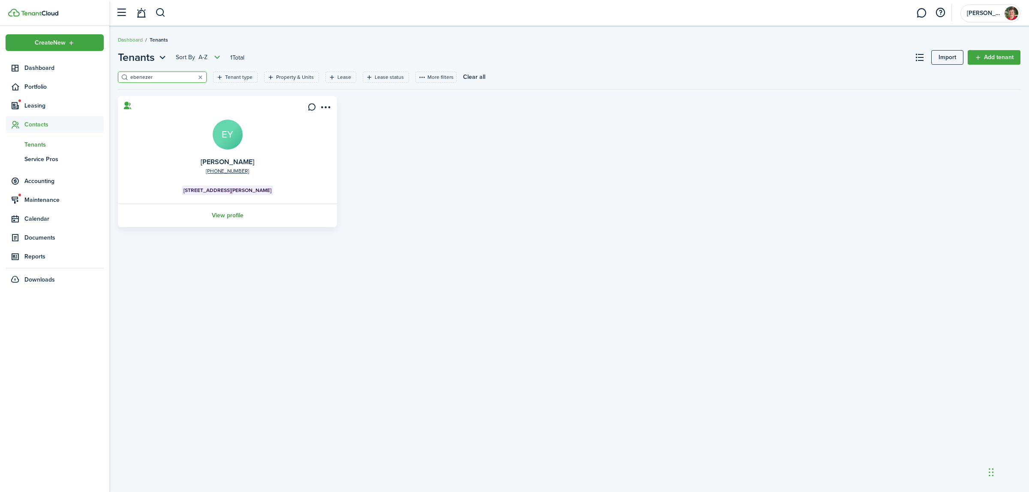
click at [237, 215] on link "View profile" at bounding box center [228, 216] width 222 height 24
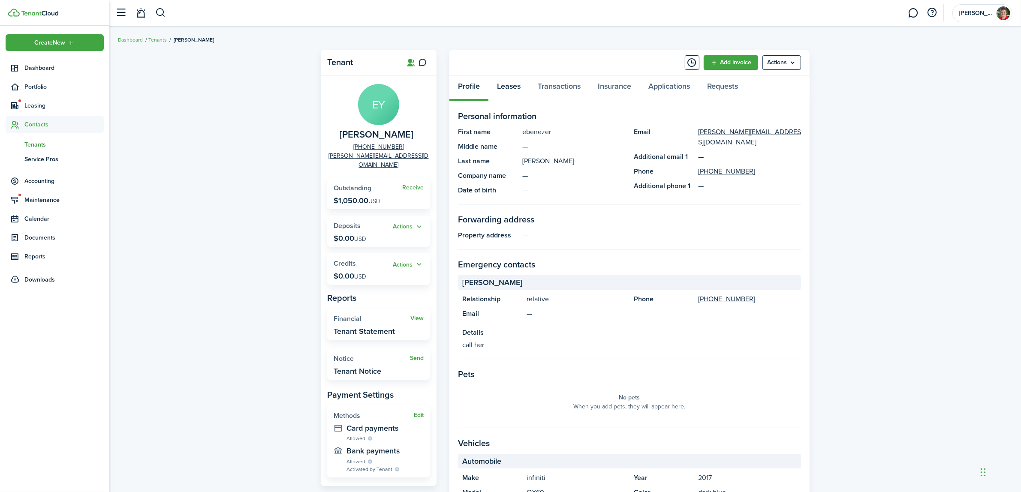
click at [507, 82] on link "Leases" at bounding box center [509, 88] width 41 height 26
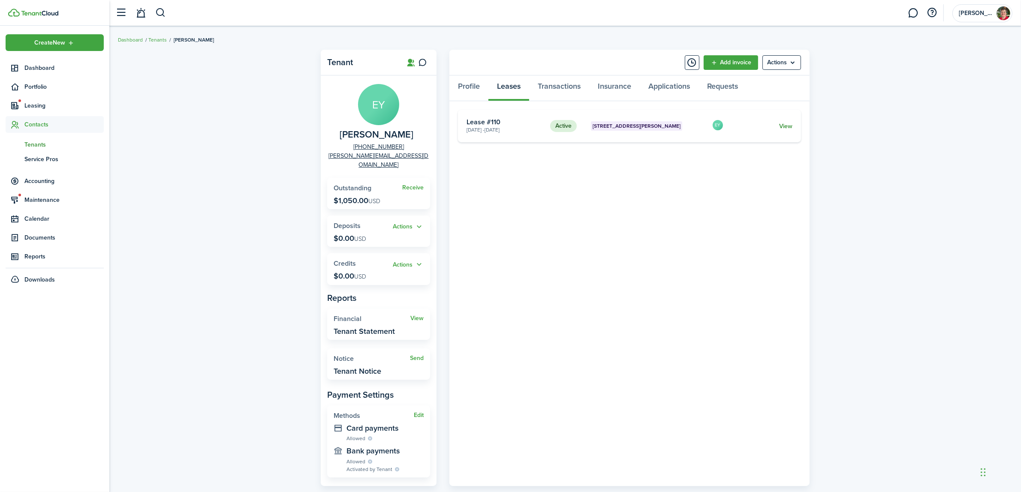
click at [784, 124] on link "View" at bounding box center [785, 126] width 13 height 9
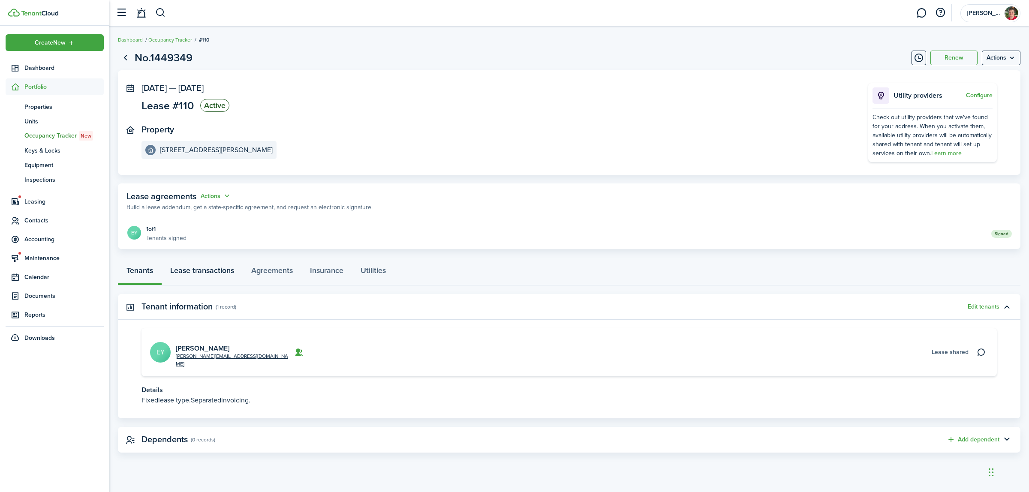
click at [209, 271] on link "Lease transactions" at bounding box center [202, 273] width 81 height 26
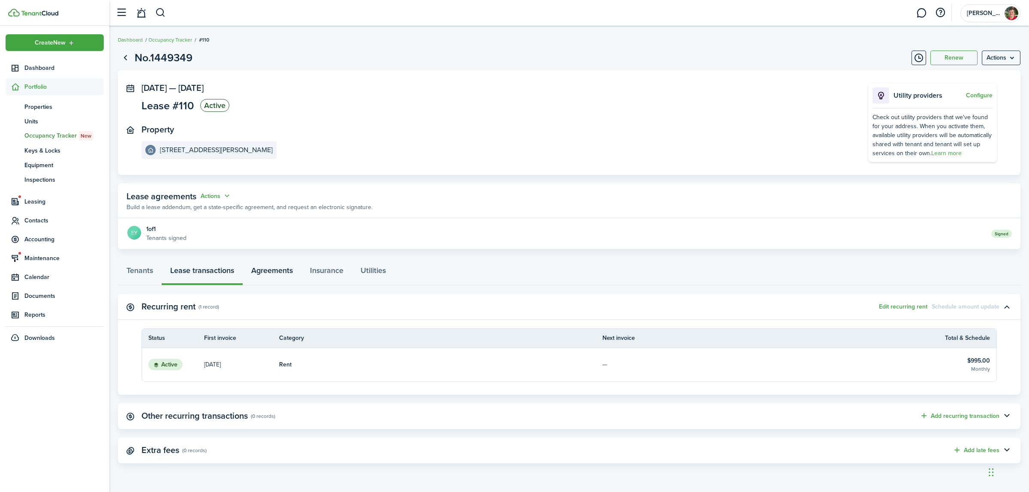
click at [281, 271] on link "Agreements" at bounding box center [272, 273] width 59 height 26
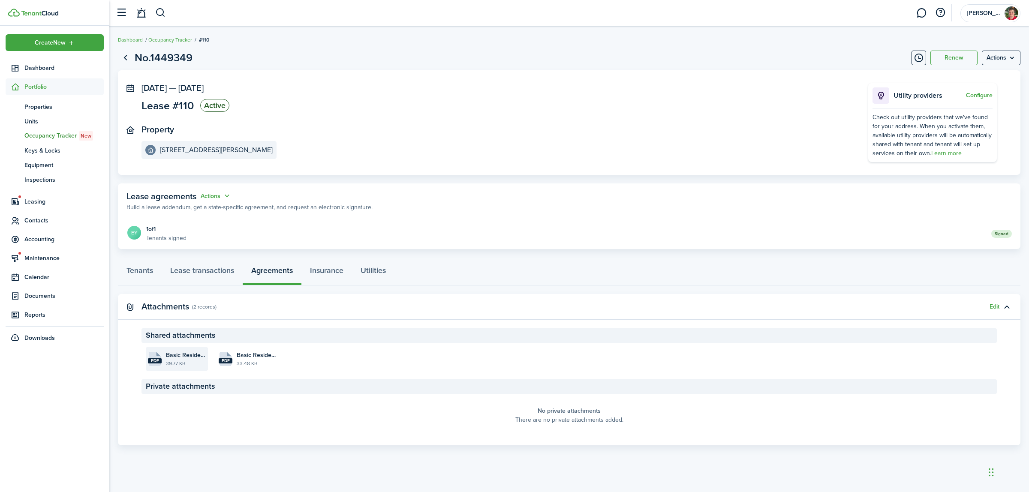
click at [181, 364] on file-size "39.77 KB" at bounding box center [186, 364] width 40 height 8
click at [248, 356] on span "Basic Residential Lease Agreement_yankey_West_[DATE] 12:52:35.pdf" at bounding box center [257, 355] width 40 height 9
click at [159, 354] on file-icon "pdf" at bounding box center [155, 359] width 14 height 14
click at [200, 265] on link "Lease transactions" at bounding box center [202, 273] width 81 height 26
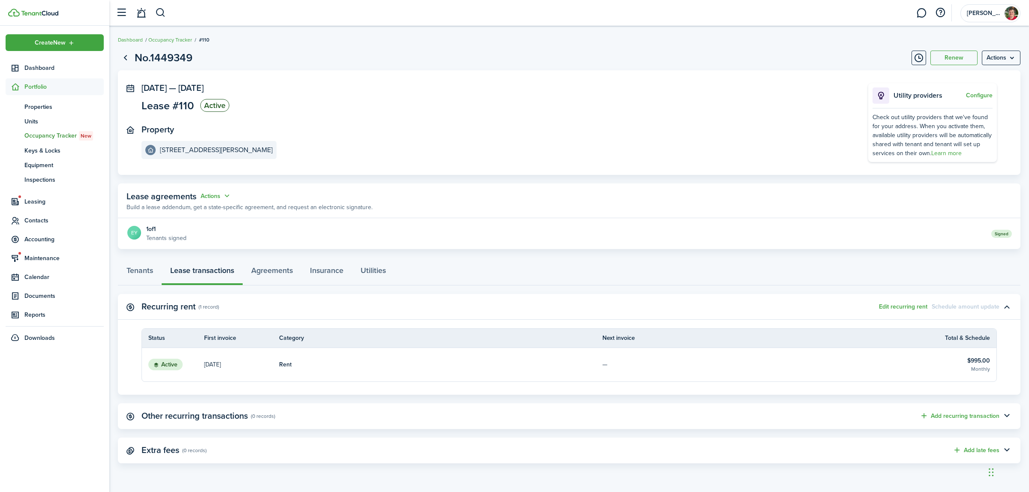
click at [981, 361] on table-info-title "$995.00" at bounding box center [979, 360] width 23 height 9
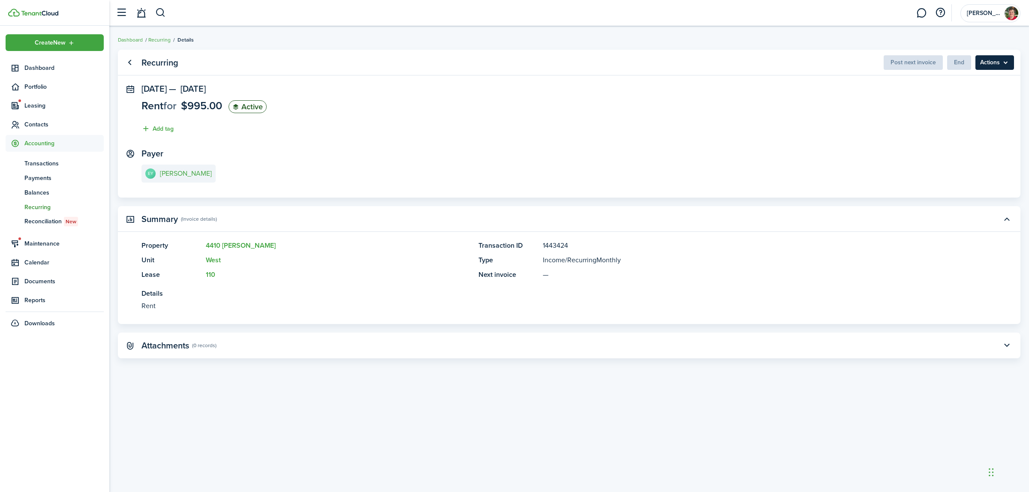
click at [1002, 67] on menu-btn "Actions" at bounding box center [995, 62] width 39 height 15
click at [766, 100] on panel-main-section "[DATE] — [DATE] Rent for $995.00 Active Add tag" at bounding box center [570, 111] width 856 height 54
click at [213, 106] on span "$995.00" at bounding box center [201, 106] width 41 height 16
click at [33, 162] on span "Transactions" at bounding box center [63, 163] width 79 height 9
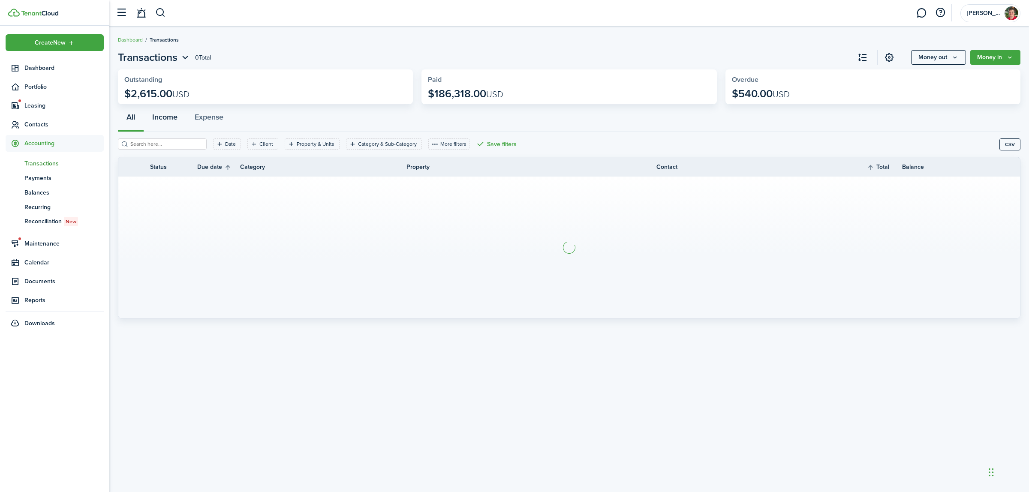
click at [170, 116] on button "Income" at bounding box center [165, 119] width 42 height 26
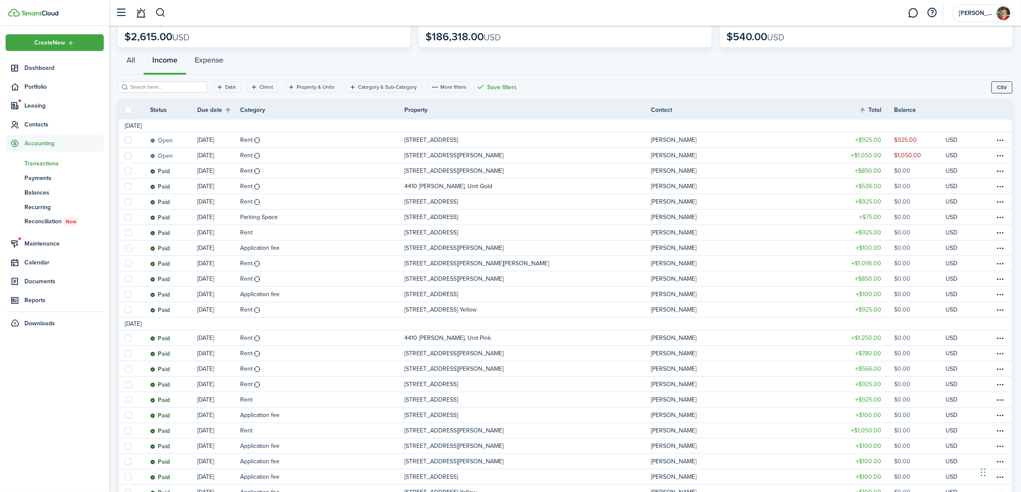
scroll to position [82, 0]
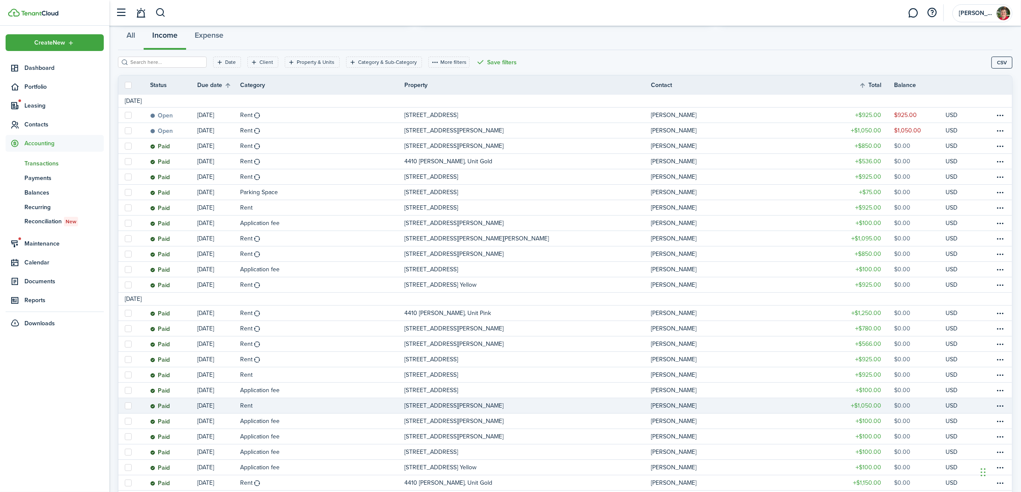
click at [340, 404] on link "Rent" at bounding box center [322, 405] width 164 height 15
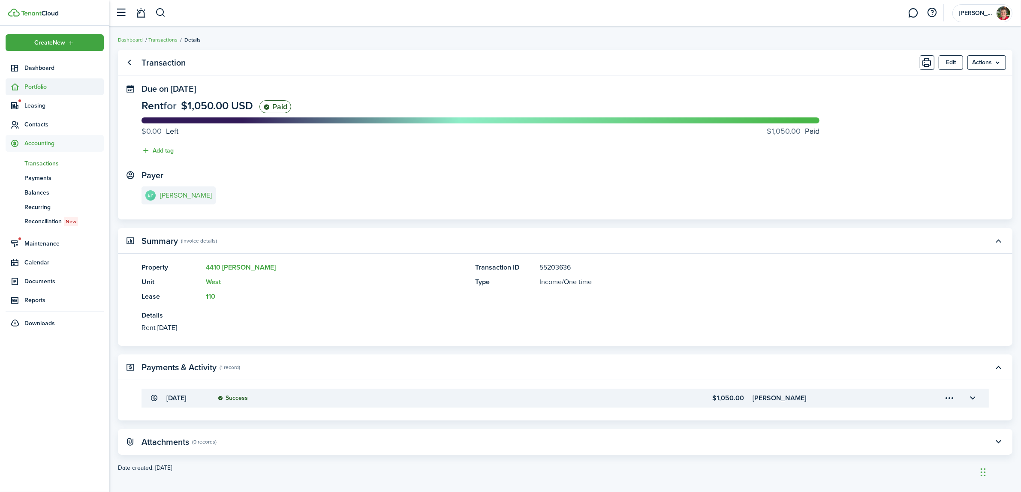
click at [33, 81] on span "Portfolio" at bounding box center [55, 86] width 98 height 17
click at [29, 121] on span "Units" at bounding box center [63, 121] width 79 height 9
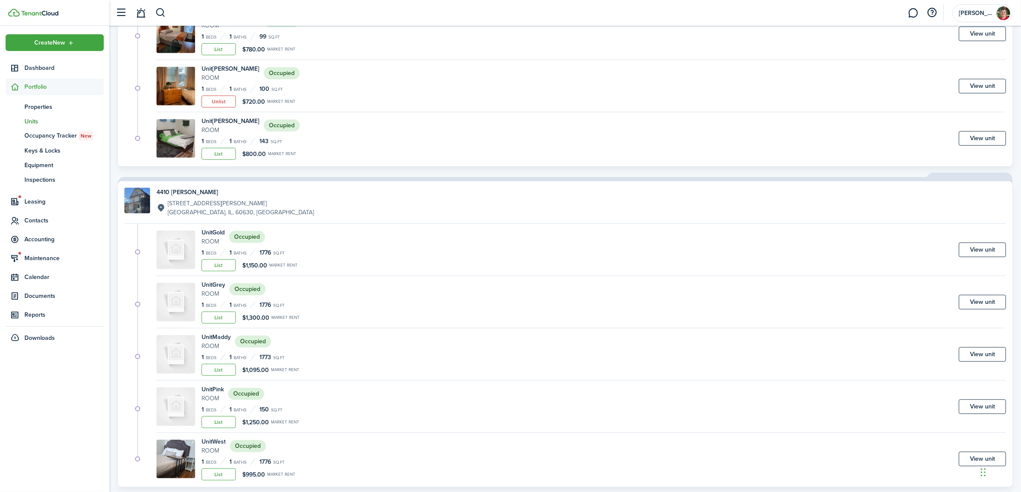
scroll to position [687, 0]
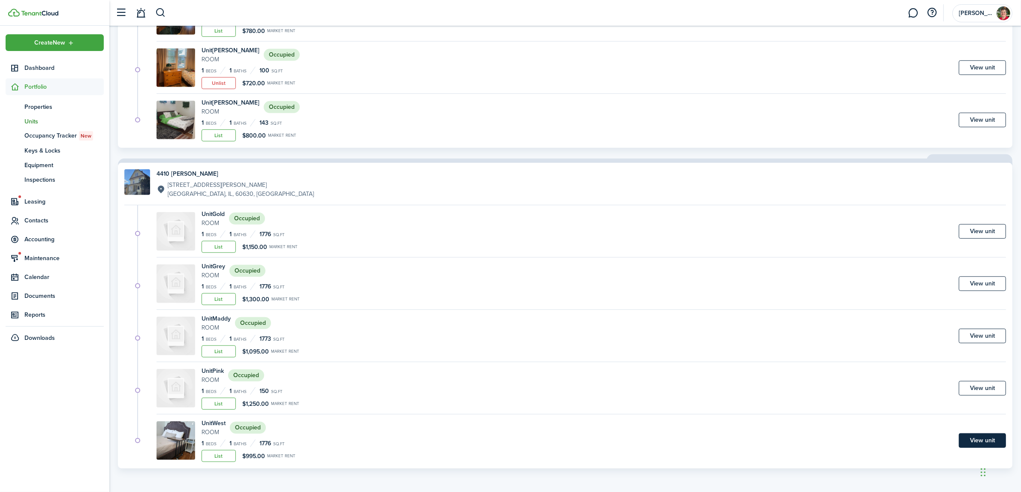
click at [963, 438] on link "View unit" at bounding box center [982, 441] width 47 height 15
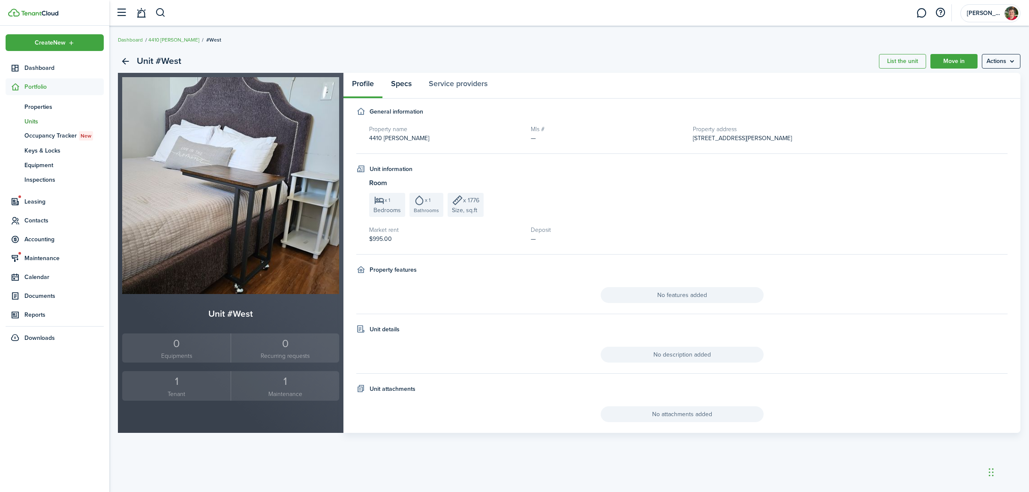
click at [399, 84] on link "Specs" at bounding box center [402, 86] width 38 height 26
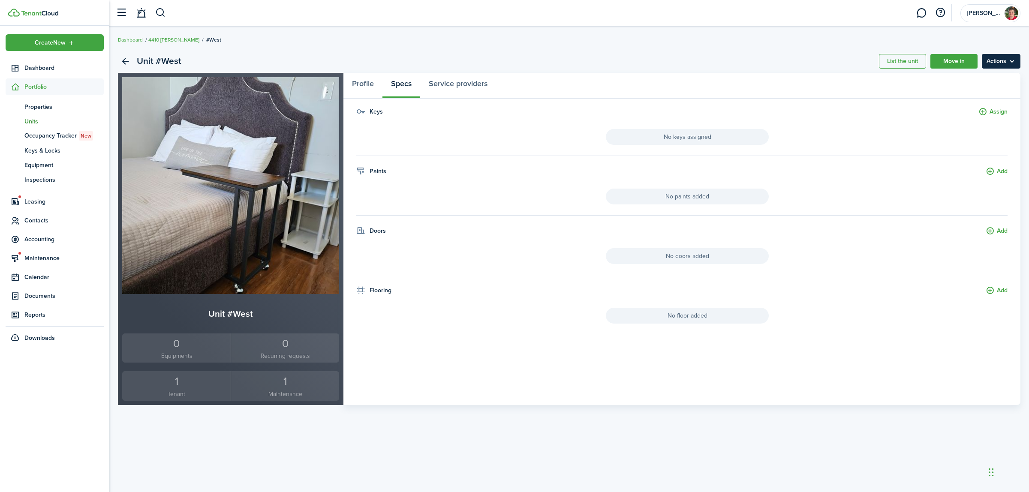
click at [991, 56] on menu-btn "Actions" at bounding box center [1001, 61] width 39 height 15
click at [973, 76] on link "Edit unit" at bounding box center [983, 80] width 75 height 15
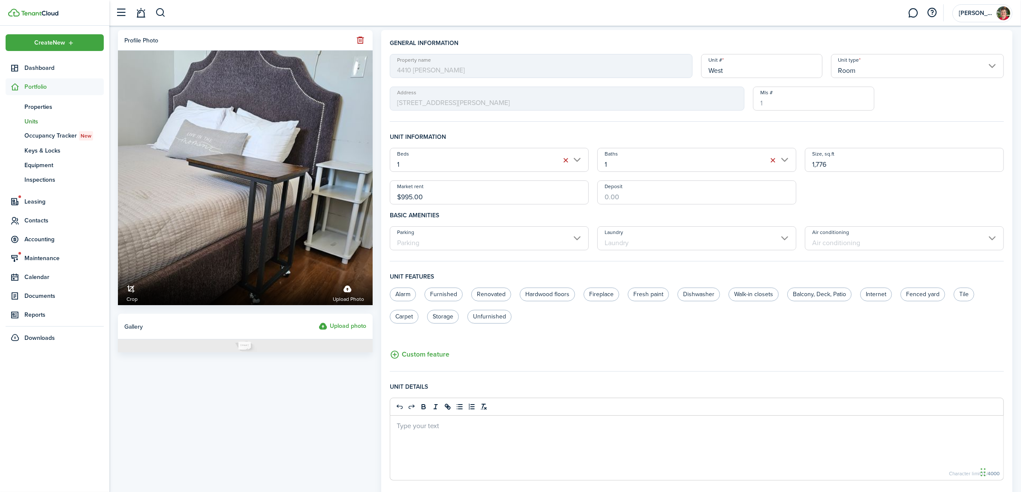
drag, startPoint x: 401, startPoint y: 196, endPoint x: 413, endPoint y: 196, distance: 11.2
click at [413, 196] on input "$995.00" at bounding box center [489, 193] width 199 height 24
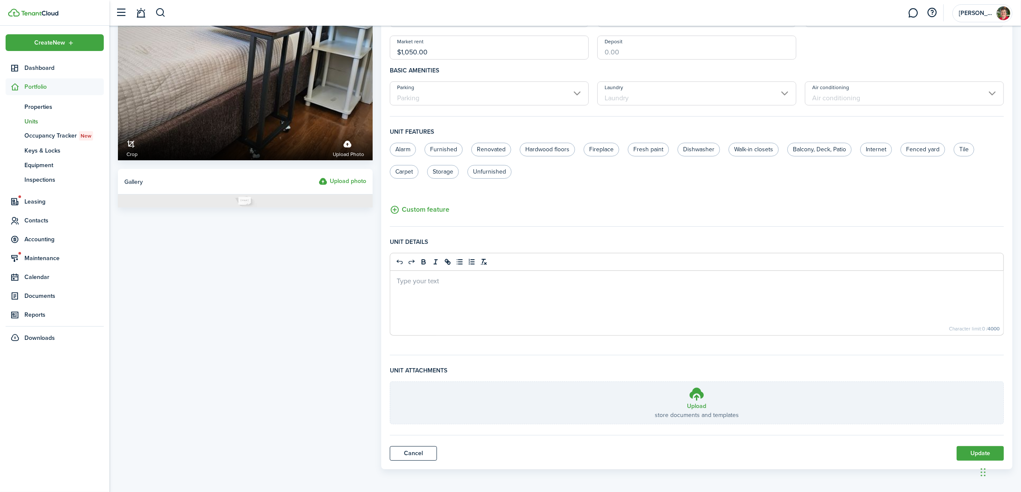
scroll to position [146, 0]
type input "$1,050.00"
click at [451, 149] on label "Furnished" at bounding box center [444, 149] width 38 height 14
radio input "true"
click at [705, 146] on label "Dishwasher" at bounding box center [699, 149] width 42 height 14
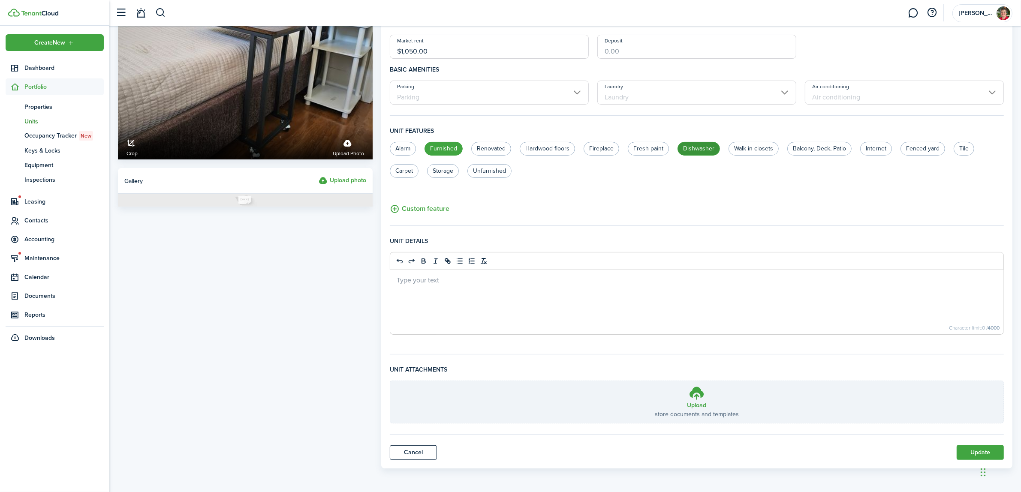
radio input "true"
click at [875, 145] on label "Internet" at bounding box center [876, 149] width 32 height 14
radio input "true"
click at [973, 450] on button "Update" at bounding box center [980, 453] width 47 height 15
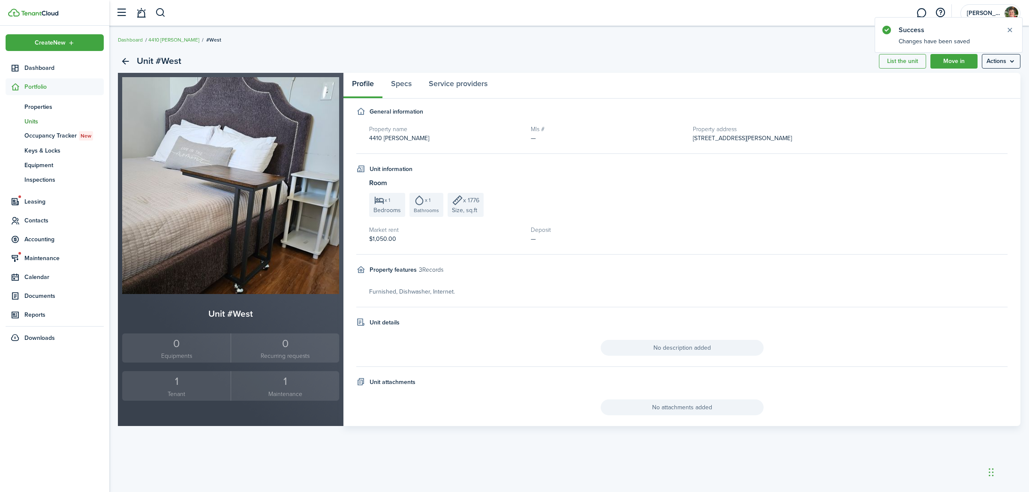
click at [281, 382] on div "1" at bounding box center [285, 382] width 104 height 16
